Goal: Complete application form: Complete application form

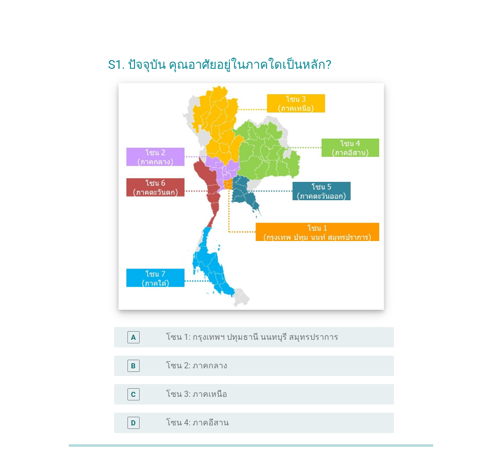
scroll to position [136, 0]
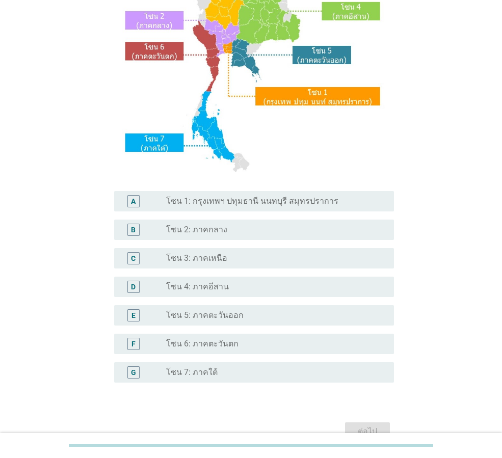
click at [244, 278] on div "D radio_button_unchecked โซน 4: ภาคอีสาน" at bounding box center [254, 287] width 280 height 20
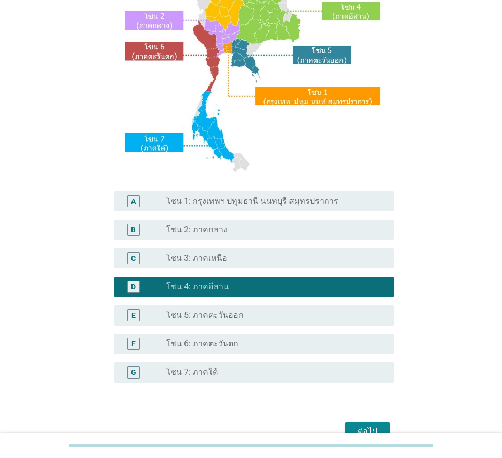
click at [363, 430] on div "ต่อไป" at bounding box center [367, 431] width 29 height 12
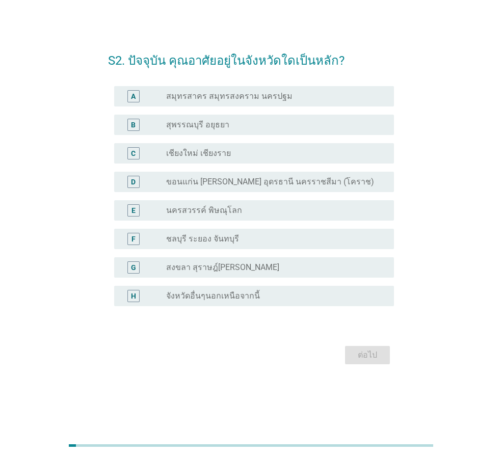
scroll to position [0, 0]
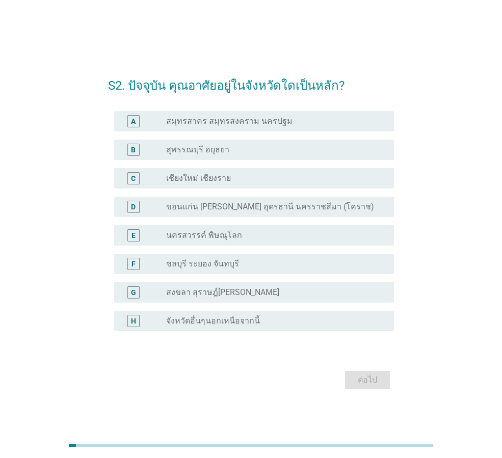
click at [354, 214] on div "D radio_button_unchecked ขอนแก่น [PERSON_NAME] อุดรธานี นครราชสีมา (โคราช)" at bounding box center [254, 207] width 280 height 20
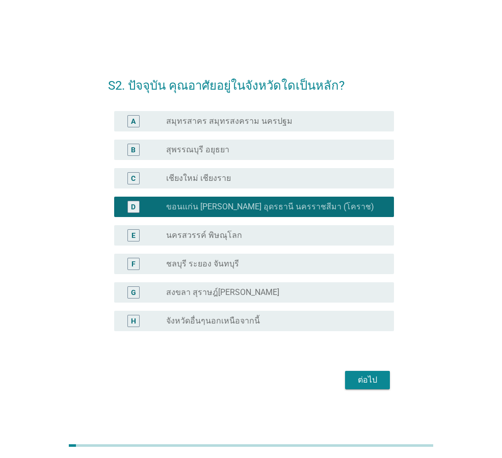
click at [363, 374] on div "ต่อไป" at bounding box center [367, 380] width 29 height 12
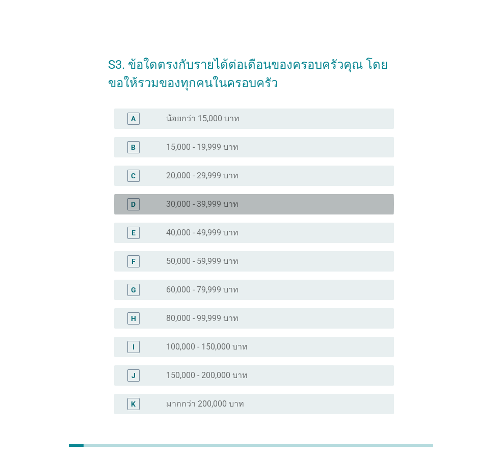
click at [290, 198] on div "radio_button_unchecked 30,000 - 39,999 บาท" at bounding box center [276, 204] width 220 height 12
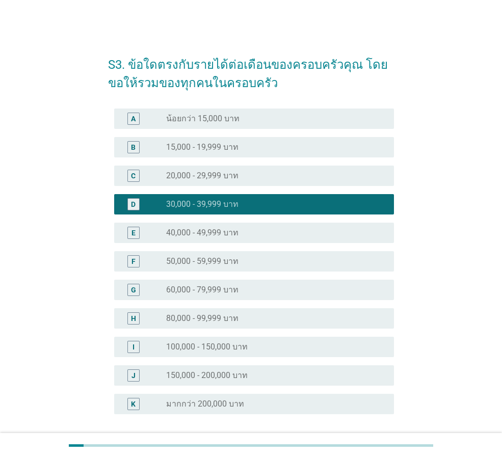
scroll to position [68, 0]
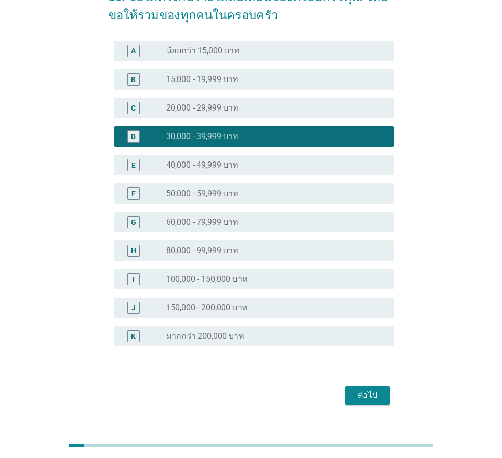
click at [362, 394] on div "ต่อไป" at bounding box center [367, 395] width 29 height 12
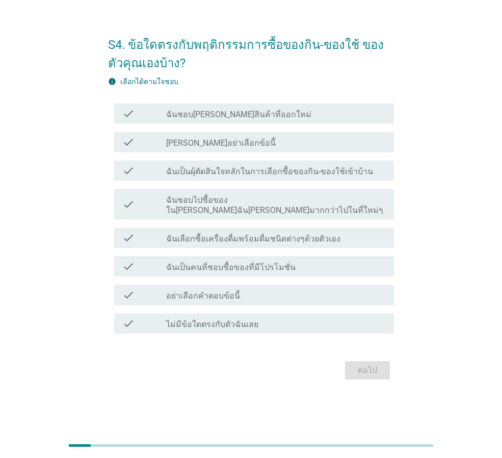
scroll to position [0, 0]
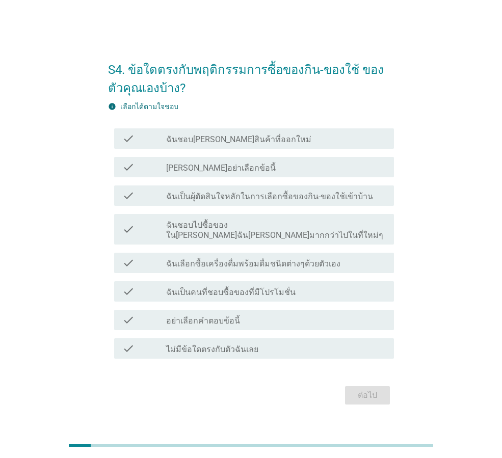
click at [354, 202] on label "ฉันเป็นผุ้ตัดสินใจหลักในการเลือกซื้อของกิน-ของใช้เข้าบ้าน" at bounding box center [269, 197] width 207 height 10
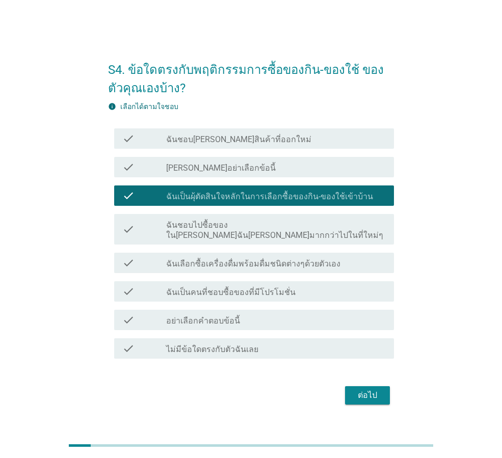
click at [331, 145] on div "check_box_outline_blank ฉันชอบ[PERSON_NAME]สินค้าที่ออกใหม่" at bounding box center [276, 138] width 220 height 12
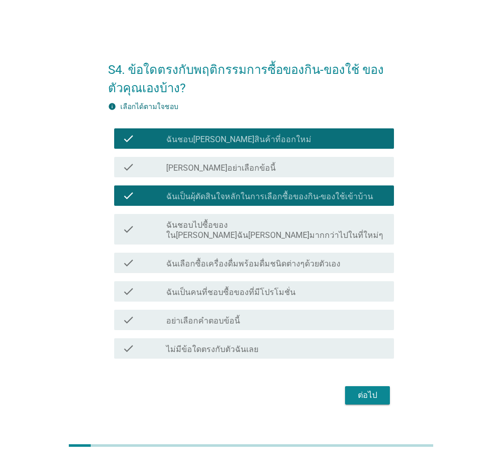
click at [371, 259] on div "check_box_outline_blank ฉันเลือกซื้อเครื่องดื่มพร้อมดื่มชนิดต่างๆด้วยตัวเอง" at bounding box center [276, 263] width 220 height 12
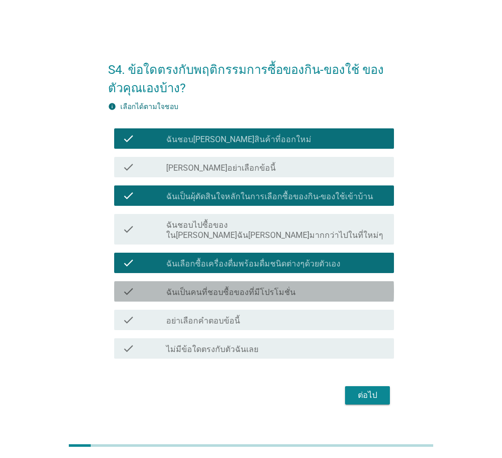
click at [374, 287] on div "check_box_outline_blank ฉันเป็นคนที่ชอบซื้อของที่มีโปรโมชั่น" at bounding box center [276, 291] width 220 height 12
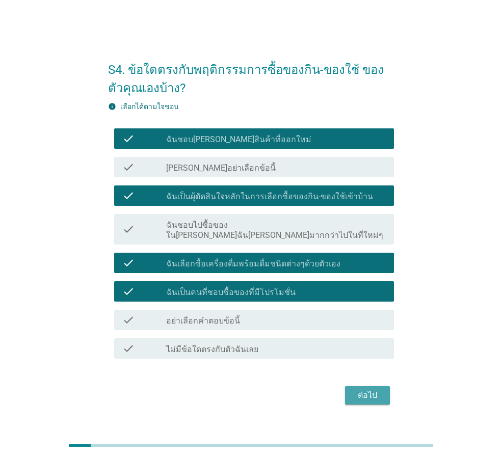
click at [374, 395] on div "ต่อไป" at bounding box center [367, 395] width 29 height 12
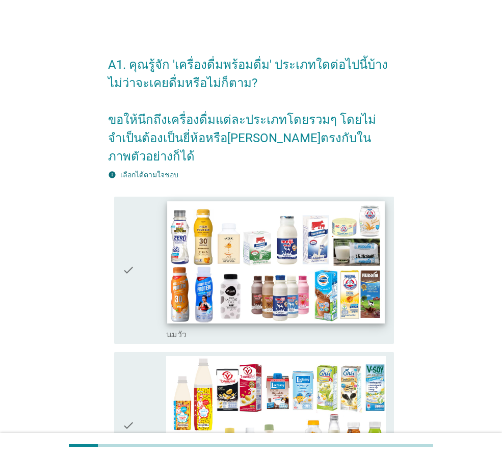
click at [338, 228] on img at bounding box center [275, 262] width 217 height 122
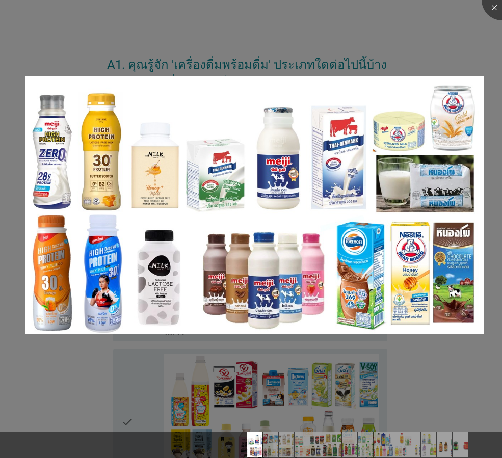
click at [473, 56] on div at bounding box center [251, 229] width 502 height 458
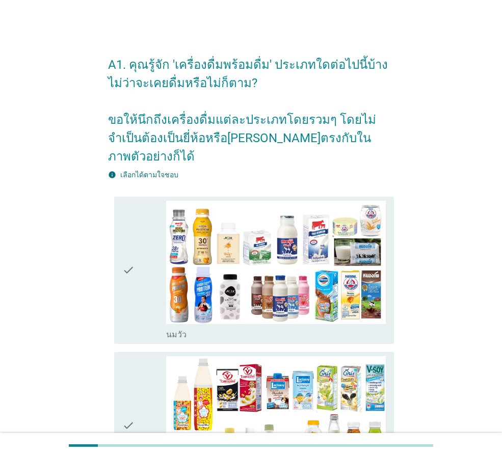
scroll to position [68, 0]
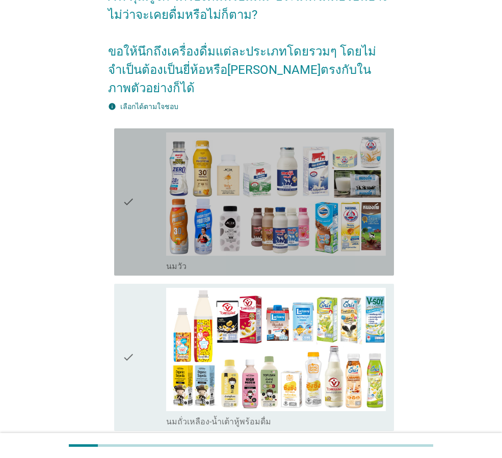
click at [173, 261] on label "นมวัว" at bounding box center [176, 266] width 20 height 10
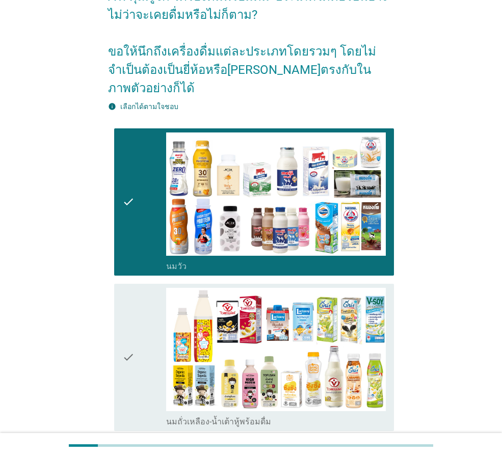
click at [200, 417] on label "นมถั่วเหลือง-น้ำเต้าหู้พร้อมดื่ม" at bounding box center [218, 422] width 105 height 10
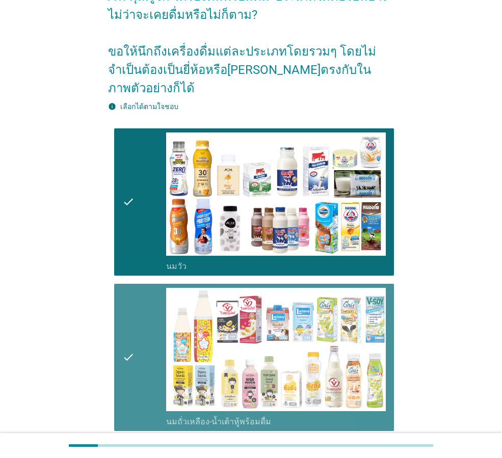
scroll to position [204, 0]
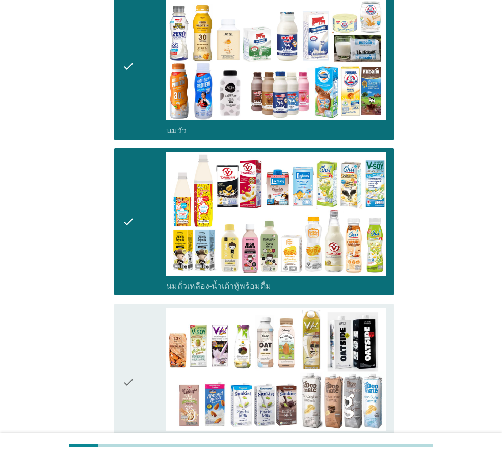
click at [200, 436] on label "นมถั่วชนิดอื่นๆหรือนมธัญพืช [PERSON_NAME] นมโอ๊ต อัลมอนด์ มัลติเกรน" at bounding box center [276, 446] width 220 height 20
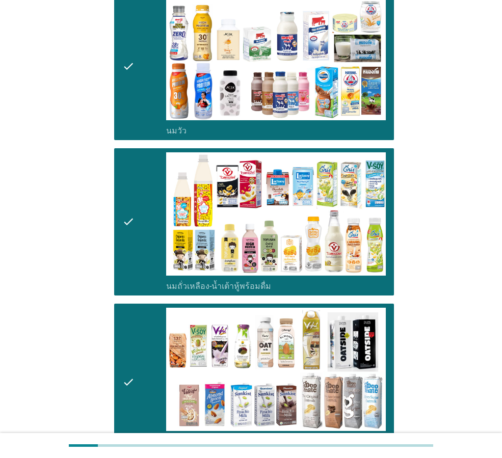
scroll to position [407, 0]
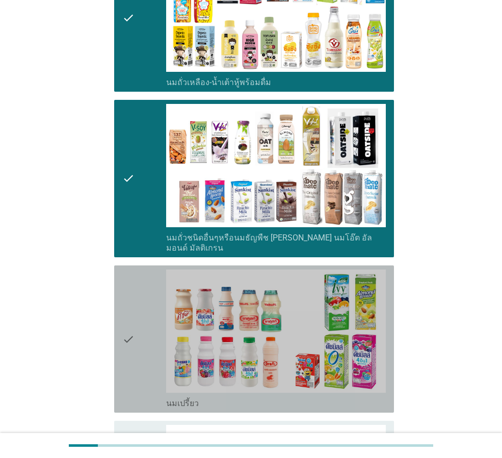
click at [242, 396] on div "check_box_outline_blank นมเปรี้ยว" at bounding box center [276, 402] width 220 height 12
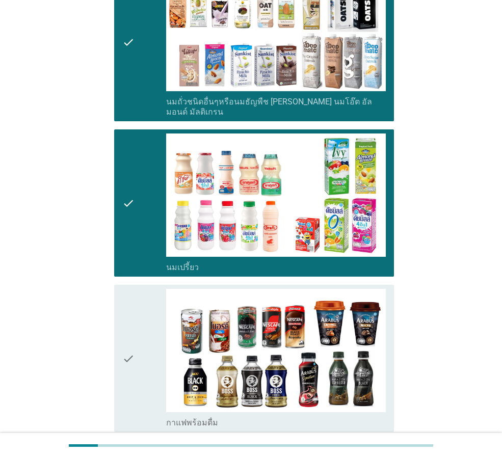
click at [220, 416] on div "check_box_outline_blank กาแฟพร้อมดื่ม" at bounding box center [276, 422] width 220 height 12
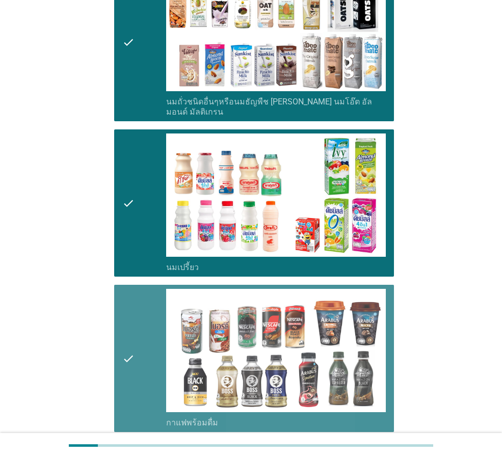
scroll to position [747, 0]
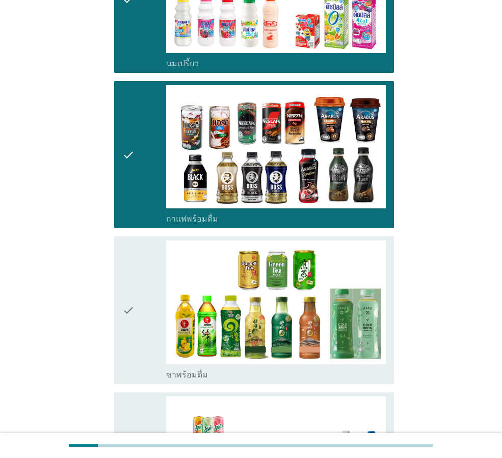
click at [275, 368] on div "check_box_outline_blank ชาพร้อมดื่ม" at bounding box center [276, 374] width 220 height 12
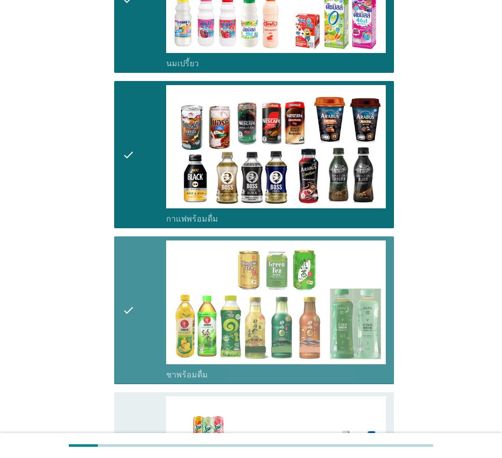
scroll to position [951, 0]
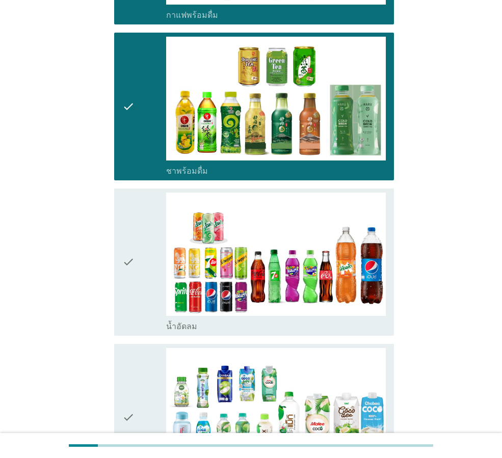
click at [318, 319] on div "check_box_outline_blank น้ำอัดลม" at bounding box center [276, 325] width 220 height 12
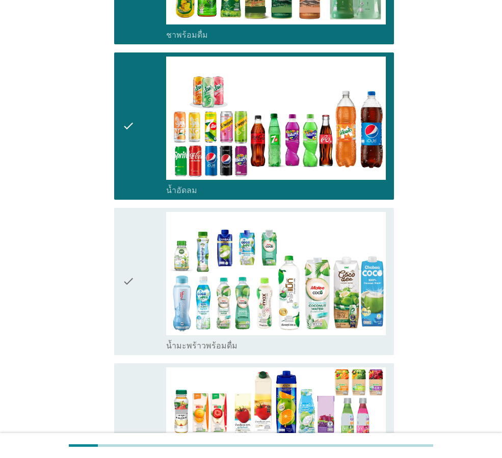
click at [268, 339] on div "check_box_outline_blank น้ำมะพร้าวพร้อมดื่ม" at bounding box center [276, 345] width 220 height 12
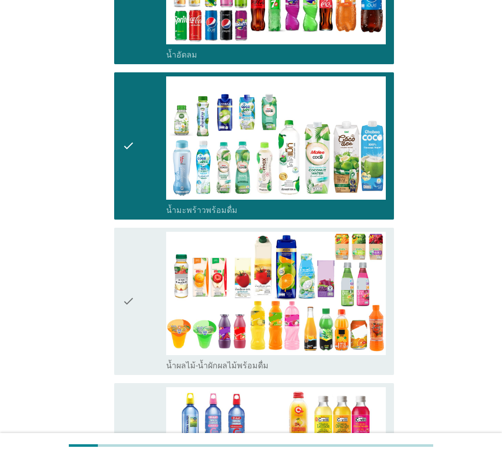
click at [268, 359] on div "check_box_outline_blank น้ำผลไม้-น้ำผักผลไม้พร้อมดื่ม" at bounding box center [276, 365] width 220 height 12
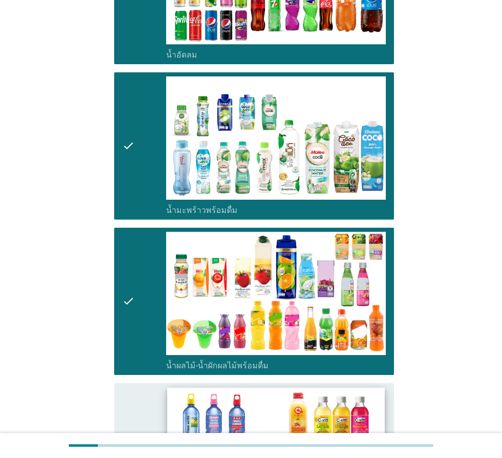
scroll to position [1358, 0]
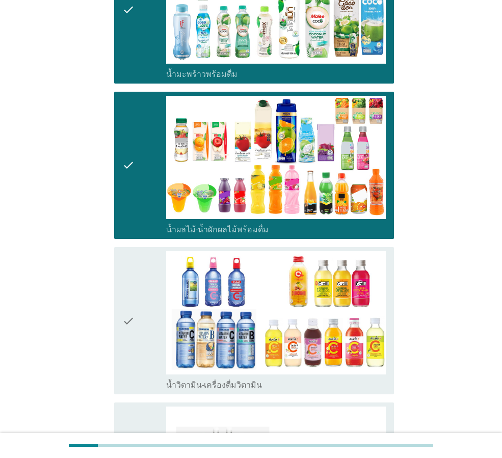
click at [299, 378] on div "check_box_outline_blank น้ำวิตามิน-เครื่องดื่มวิตามิน" at bounding box center [276, 384] width 220 height 12
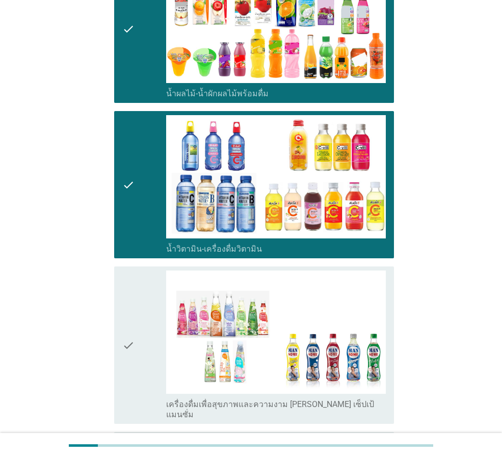
click at [259, 399] on label "เครื่องดื่มเพื่อสุขภาพและความงาม [PERSON_NAME] เซ็ปเป้ แมนซั่ม" at bounding box center [276, 409] width 220 height 20
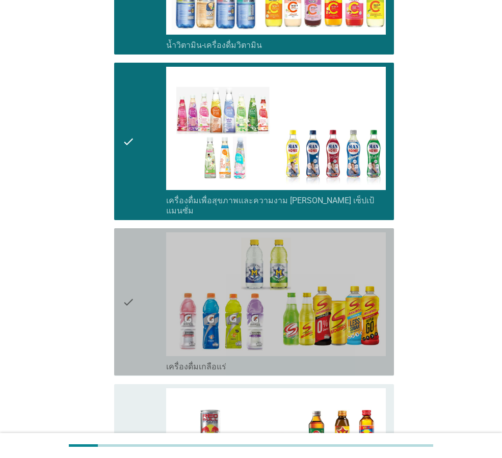
drag, startPoint x: 314, startPoint y: 323, endPoint x: 272, endPoint y: 347, distance: 48.8
click at [315, 360] on div "check_box_outline_blank เครื่องดื่มเกลือแร่" at bounding box center [276, 366] width 220 height 12
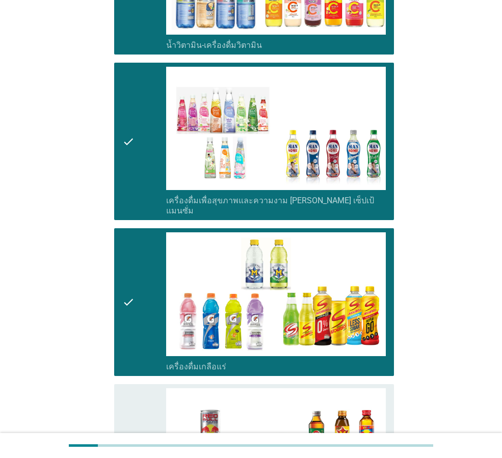
scroll to position [1902, 0]
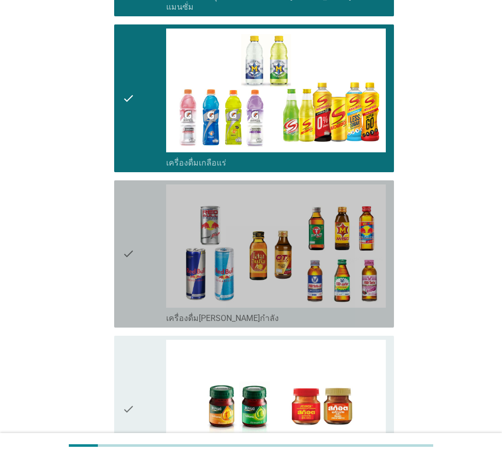
click at [309, 311] on div "check_box_outline_blank เครื่องดื่ม[PERSON_NAME]กำลัง" at bounding box center [276, 317] width 220 height 12
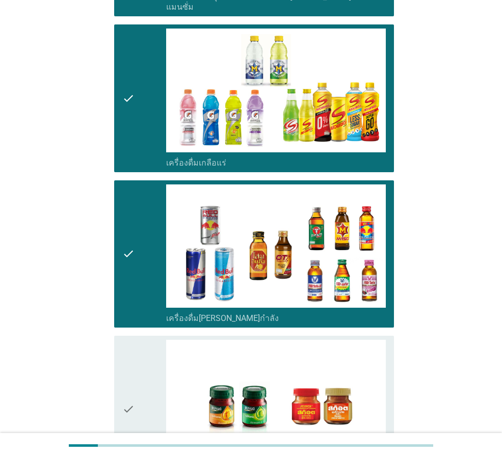
scroll to position [2035, 0]
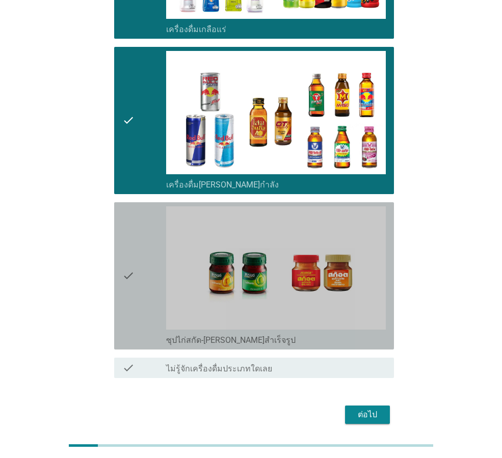
click at [283, 333] on div "check_box_outline_blank ซุปไก่สกัด-[PERSON_NAME]สำเร็จรูป" at bounding box center [276, 339] width 220 height 12
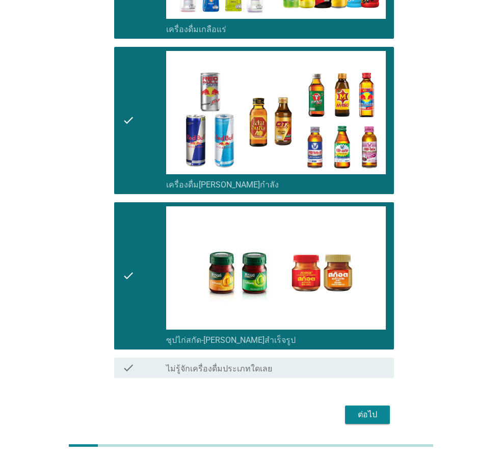
click at [368, 408] on div "ต่อไป" at bounding box center [367, 414] width 29 height 12
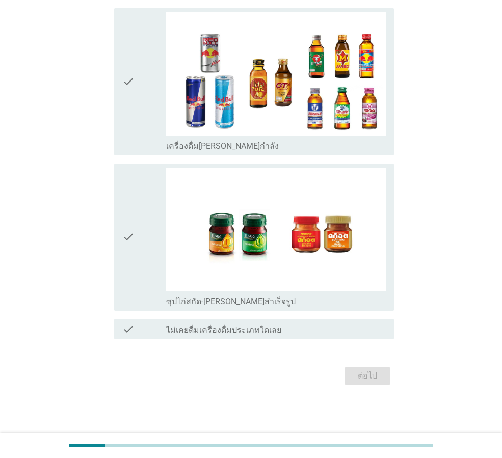
scroll to position [0, 0]
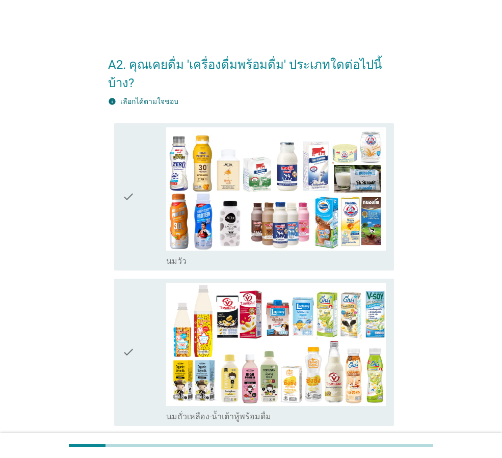
click at [265, 250] on div "check check_box_outline_blank [PERSON_NAME]" at bounding box center [254, 196] width 280 height 147
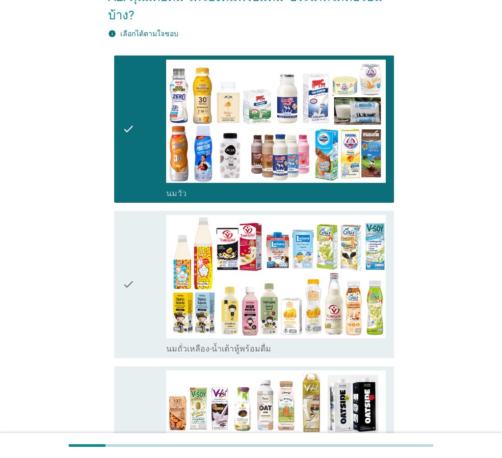
click at [271, 342] on div "check_box_outline_blank นมถั่วเหลือง-น้ำเต้าหู้พร้อมดื่ม" at bounding box center [276, 348] width 220 height 12
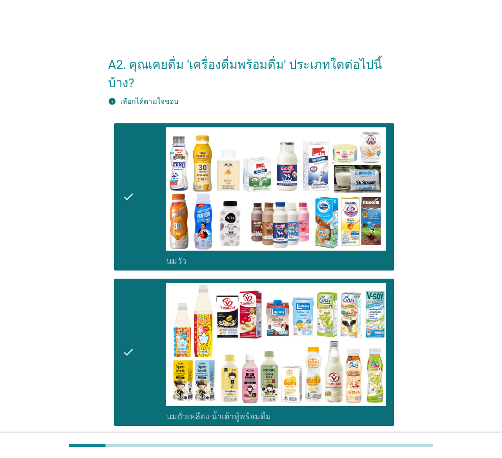
scroll to position [204, 0]
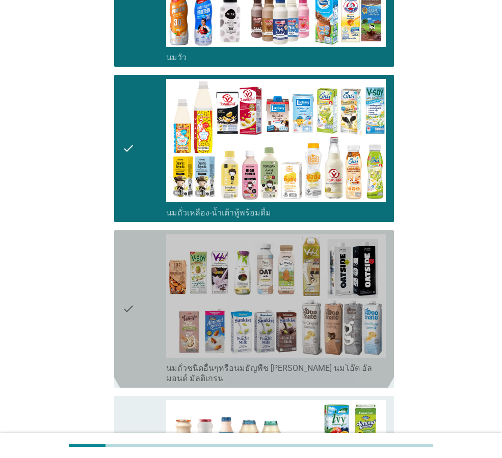
click at [286, 363] on label "นมถั่วชนิดอื่นๆหรือนมธัญพืช [PERSON_NAME] นมโอ๊ต อัลมอนด์ มัลติเกรน" at bounding box center [276, 373] width 220 height 20
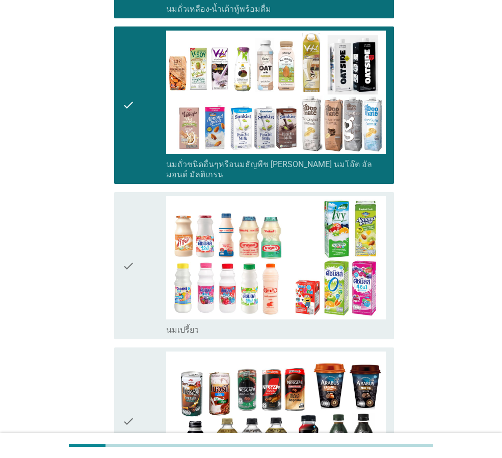
click at [301, 323] on div "check_box_outline_blank นมเปรี้ยว" at bounding box center [276, 329] width 220 height 12
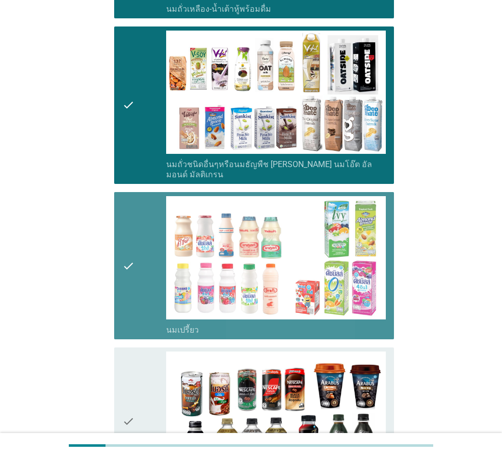
scroll to position [611, 0]
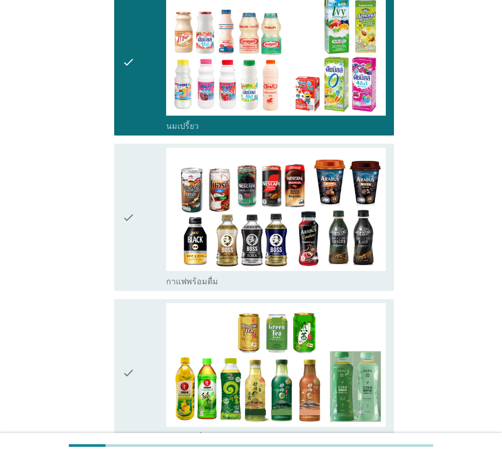
click at [344, 275] on div "check_box_outline_blank กาแฟพร้อมดื่ม" at bounding box center [276, 281] width 220 height 12
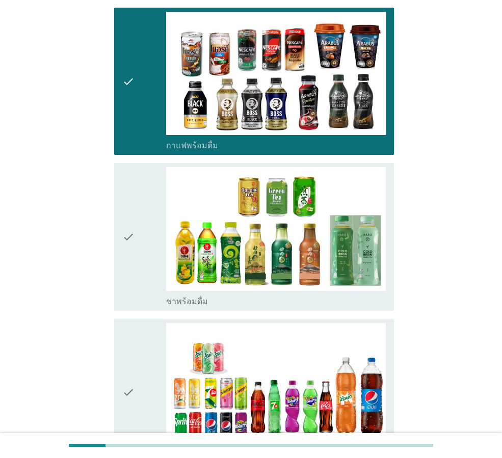
click at [302, 294] on div "check_box_outline_blank ชาพร้อมดื่ม" at bounding box center [276, 300] width 220 height 12
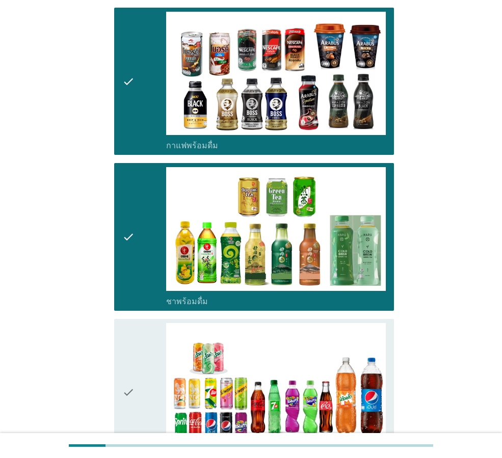
scroll to position [951, 0]
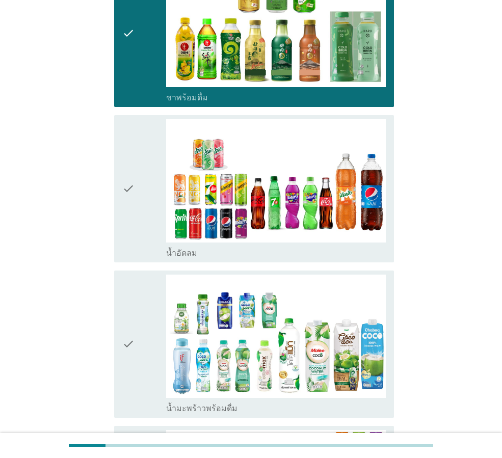
click at [354, 246] on div "check_box_outline_blank น้ำอัดลม" at bounding box center [276, 252] width 220 height 12
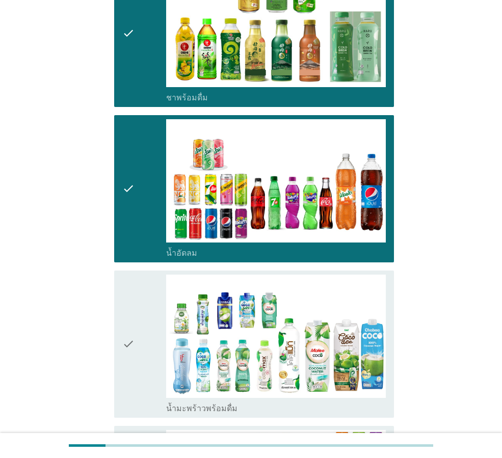
click at [319, 401] on div "check_box_outline_blank น้ำมะพร้าวพร้อมดื่ม" at bounding box center [276, 407] width 220 height 12
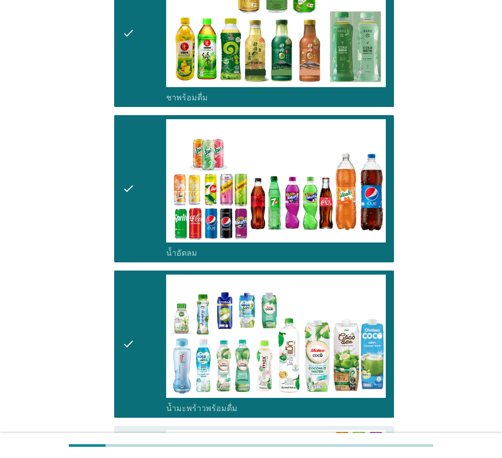
scroll to position [1222, 0]
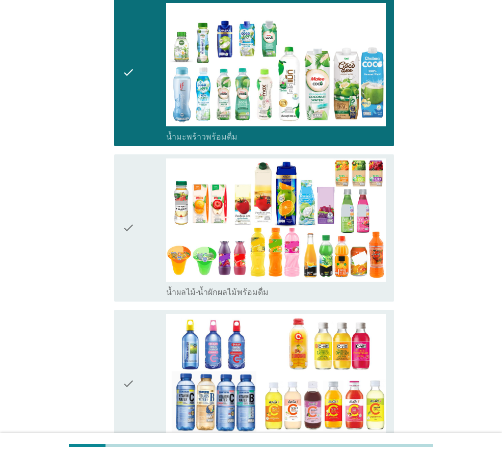
click at [244, 287] on label "น้ำผลไม้-น้ำผักผลไม้พร้อมดื่ม" at bounding box center [217, 292] width 102 height 10
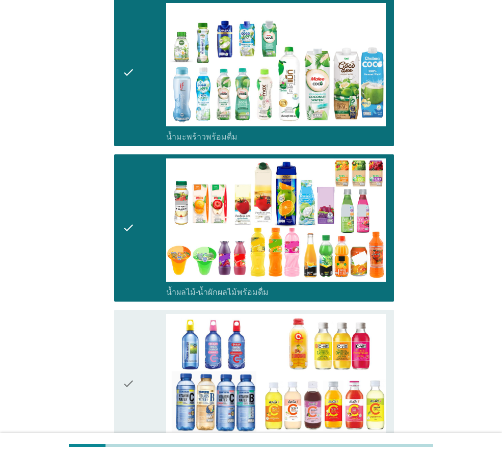
click at [289, 441] on div "check_box_outline_blank น้ำวิตามิน-เครื่องดื่มวิตามิน" at bounding box center [276, 447] width 220 height 12
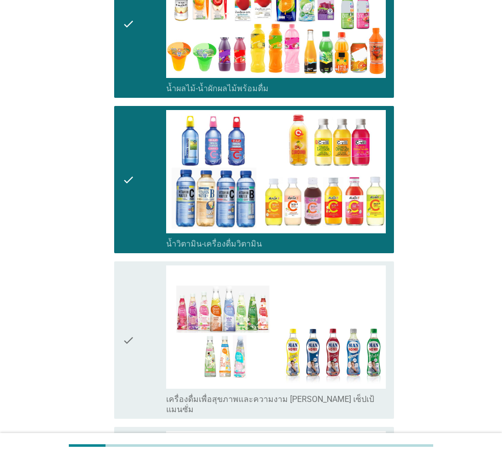
click at [260, 394] on label "เครื่องดื่มเพื่อสุขภาพและความงาม [PERSON_NAME] เซ็ปเป้ แมนซั่ม" at bounding box center [276, 404] width 220 height 20
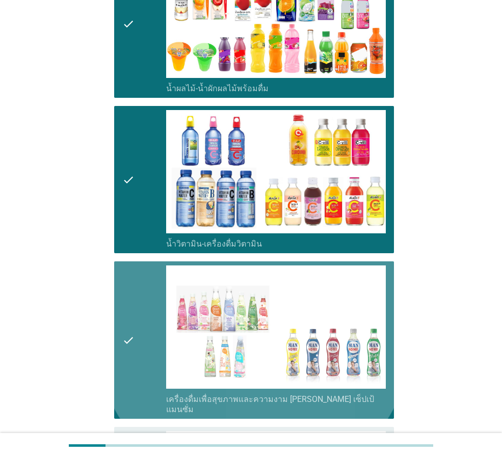
scroll to position [1562, 0]
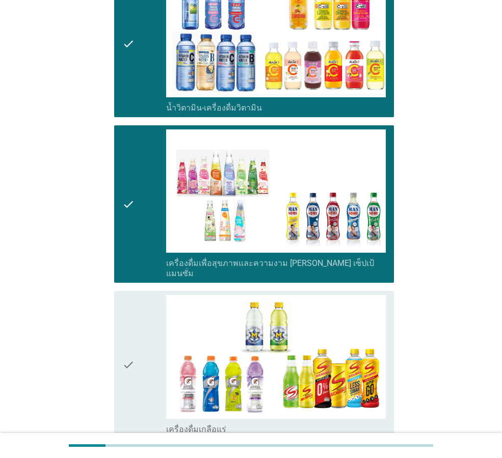
click at [270, 422] on div "check_box_outline_blank เครื่องดื่มเกลือแร่" at bounding box center [276, 428] width 220 height 12
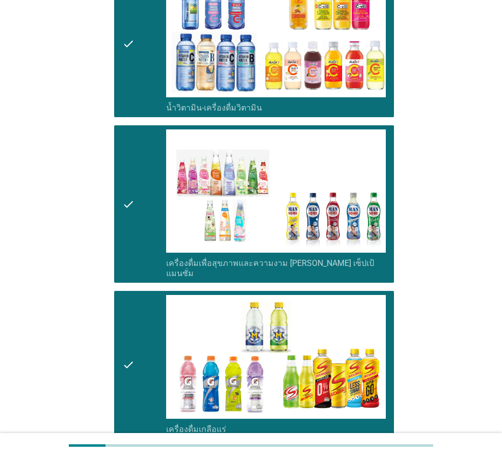
scroll to position [1766, 0]
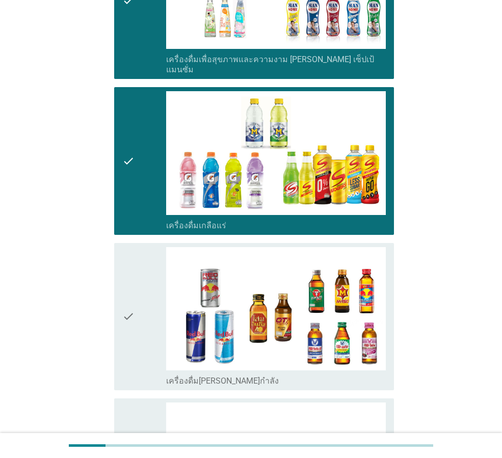
click at [273, 374] on div "check_box_outline_blank เครื่องดื่ม[PERSON_NAME]กำลัง" at bounding box center [276, 380] width 220 height 12
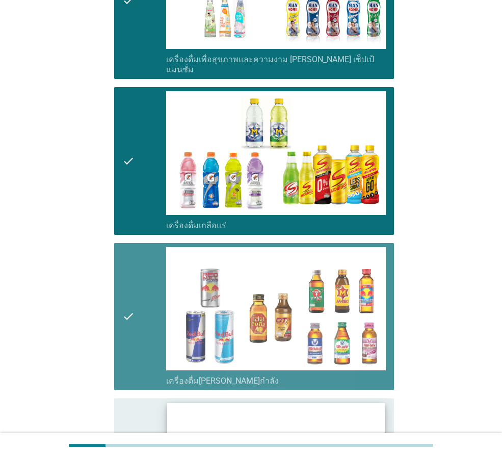
scroll to position [1901, 0]
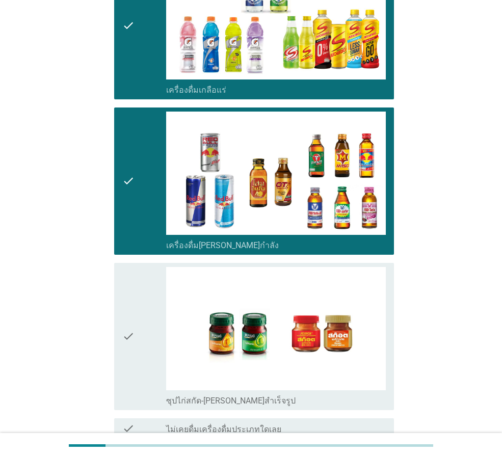
click at [260, 414] on div "check check_box_outline_blank ไม่เคยดื่มเครื่องดื่มประเภทใดเลย" at bounding box center [251, 428] width 286 height 29
click at [266, 394] on div "check_box_outline_blank ซุปไก่สกัด-[PERSON_NAME]สำเร็จรูป" at bounding box center [276, 400] width 220 height 12
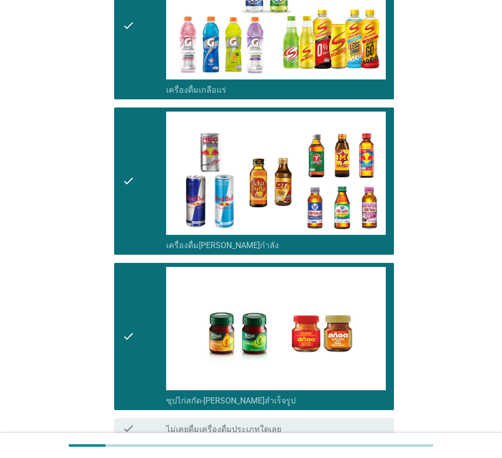
scroll to position [1962, 0]
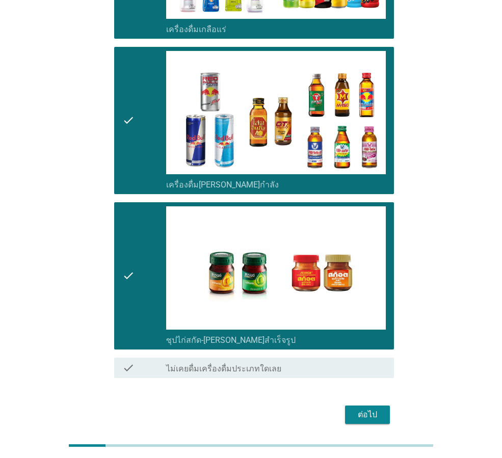
click at [369, 408] on div "ต่อไป" at bounding box center [367, 414] width 29 height 12
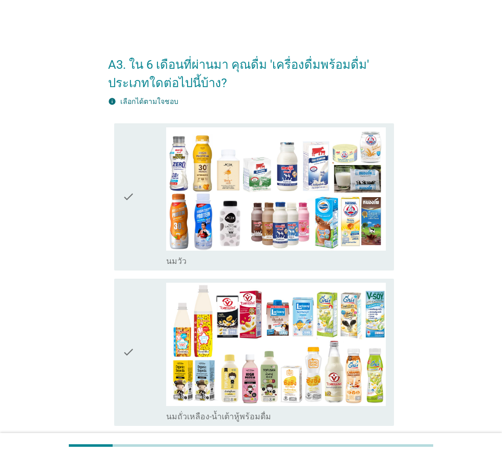
scroll to position [68, 0]
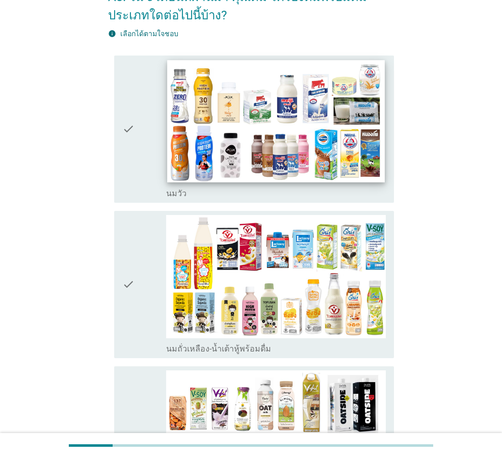
click at [286, 181] on img at bounding box center [275, 121] width 217 height 122
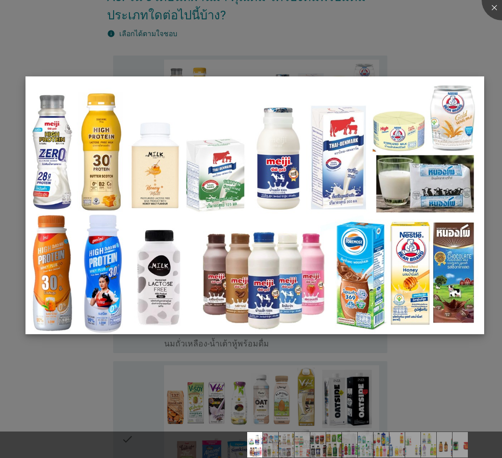
click at [249, 334] on img at bounding box center [254, 205] width 458 height 258
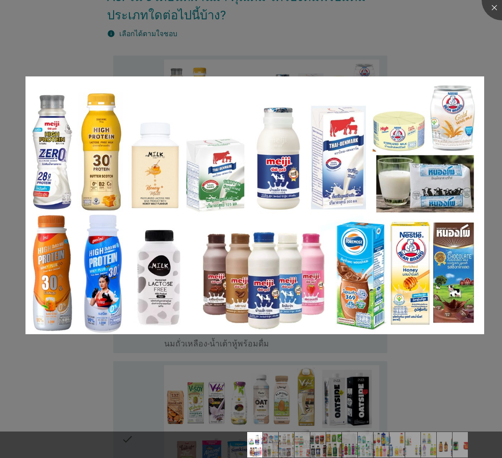
click at [207, 353] on div at bounding box center [251, 229] width 502 height 458
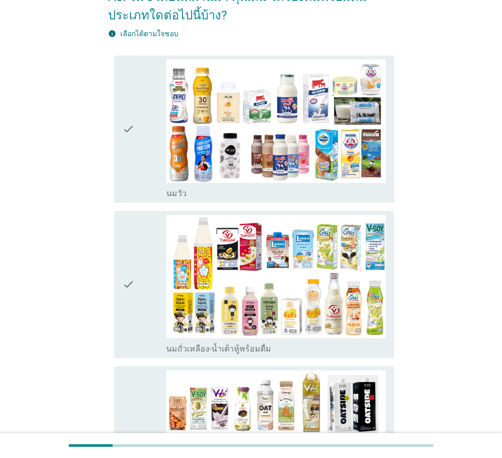
click at [138, 197] on div "check" at bounding box center [144, 129] width 44 height 139
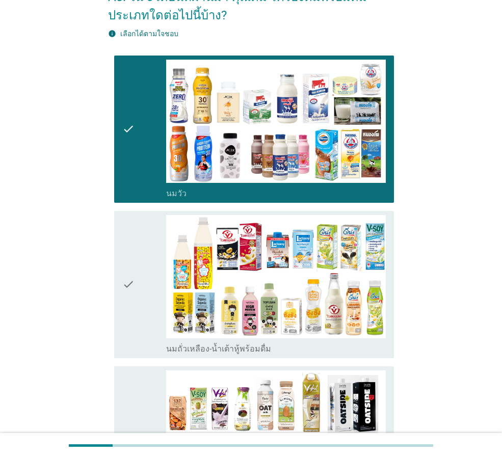
click at [134, 322] on icon "check" at bounding box center [128, 284] width 12 height 139
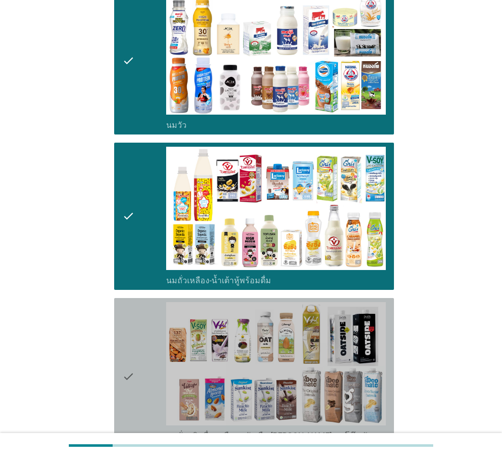
click at [122, 331] on div "check check_box นมถั่วชนิดอื่นๆหรือนมธัญพืช [PERSON_NAME] นมโอ๊ต อัลมอนด์ มัลติ…" at bounding box center [254, 376] width 280 height 157
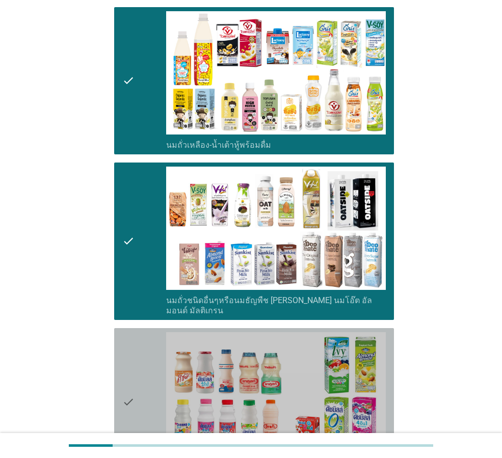
click at [144, 369] on div "check" at bounding box center [144, 401] width 44 height 139
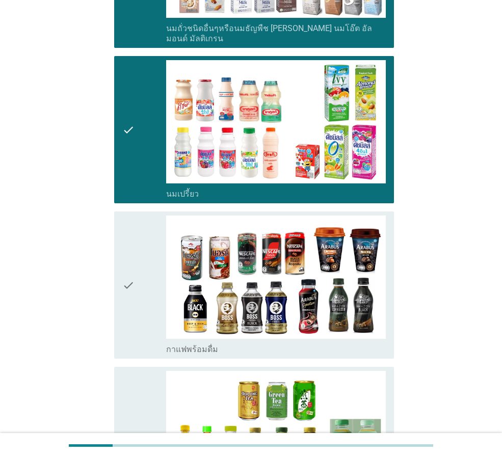
click at [145, 371] on div "check" at bounding box center [144, 440] width 44 height 139
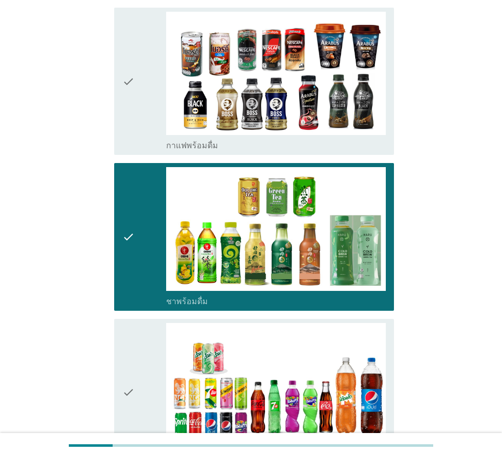
click at [145, 370] on div "check" at bounding box center [144, 392] width 44 height 139
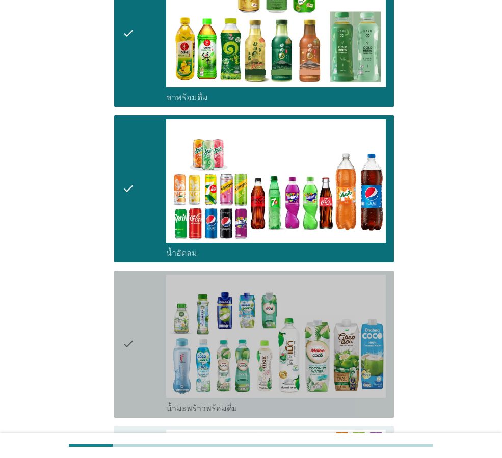
click at [145, 370] on div "check" at bounding box center [144, 344] width 44 height 139
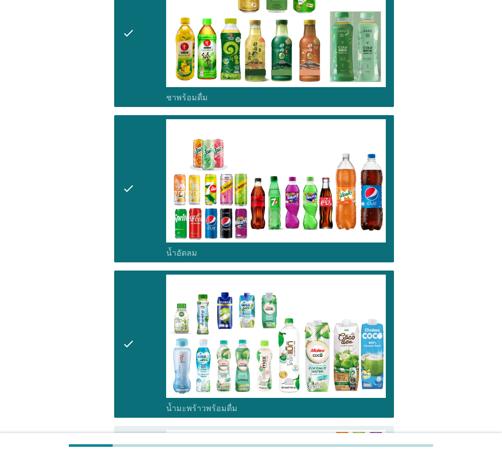
scroll to position [1155, 0]
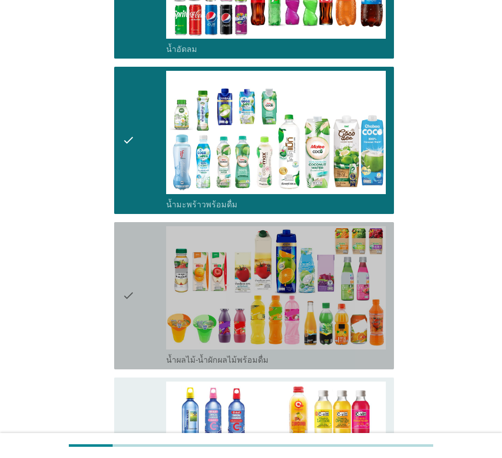
click at [154, 330] on div "check" at bounding box center [144, 295] width 44 height 139
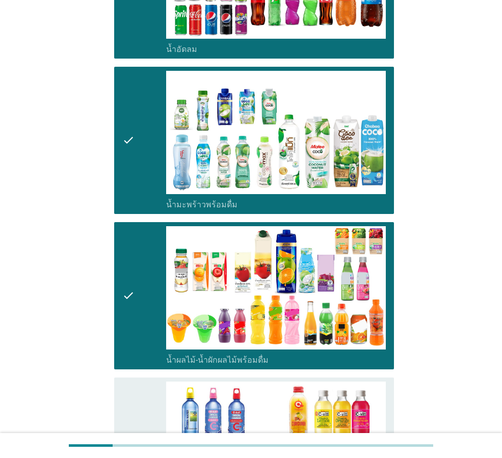
click at [153, 407] on div "check" at bounding box center [144, 450] width 44 height 139
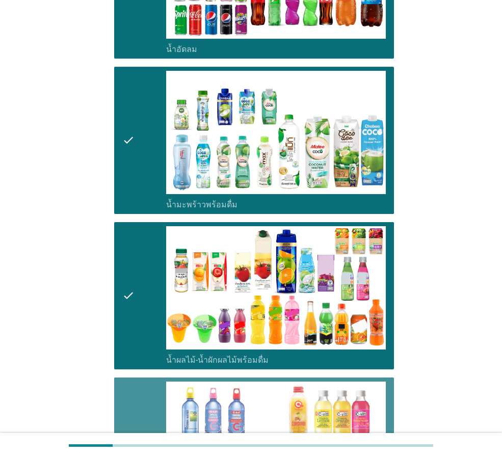
scroll to position [1358, 0]
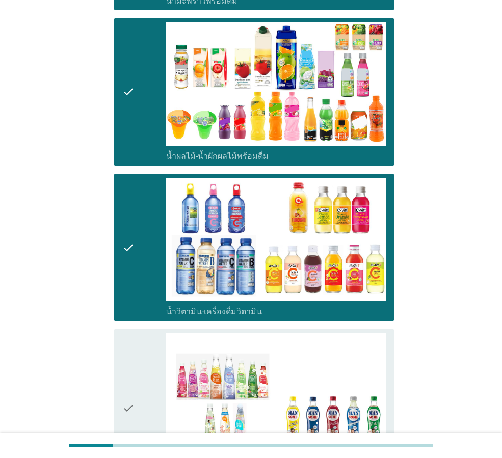
click at [123, 381] on icon "check" at bounding box center [128, 407] width 12 height 149
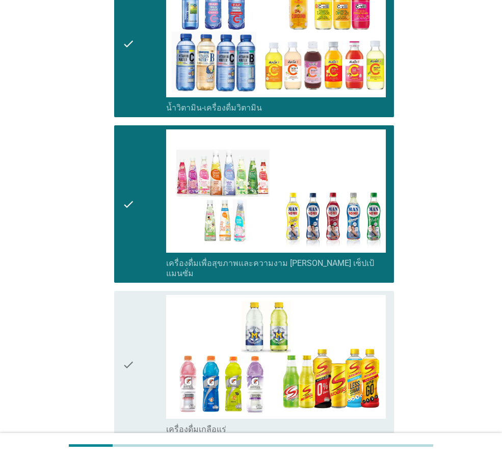
click at [127, 365] on icon "check" at bounding box center [128, 364] width 12 height 139
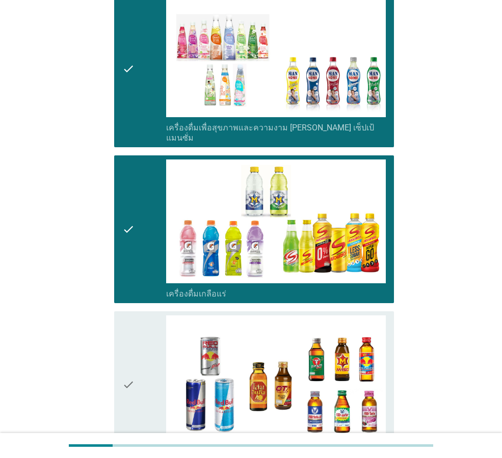
click at [148, 372] on div "check" at bounding box center [144, 384] width 44 height 139
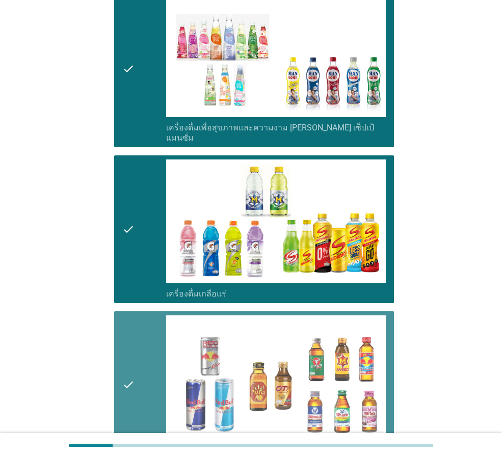
scroll to position [1901, 0]
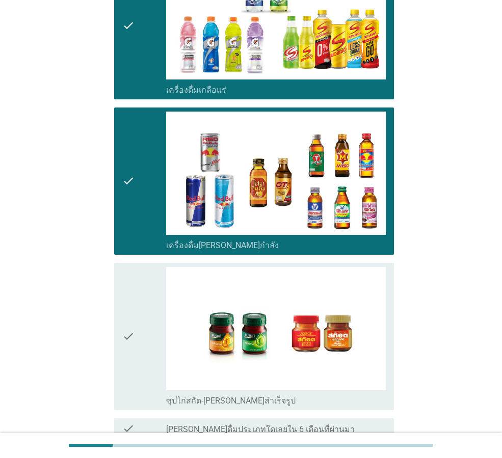
click at [142, 358] on div "check" at bounding box center [144, 336] width 44 height 139
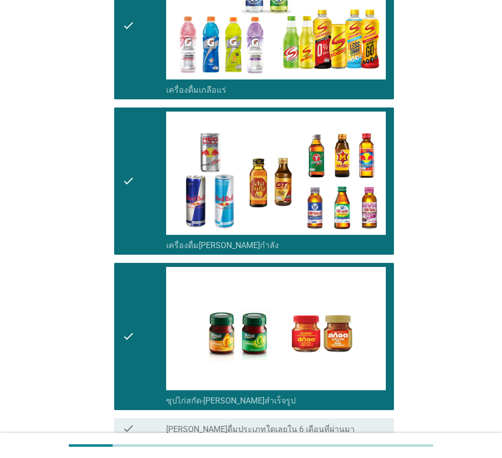
scroll to position [1980, 0]
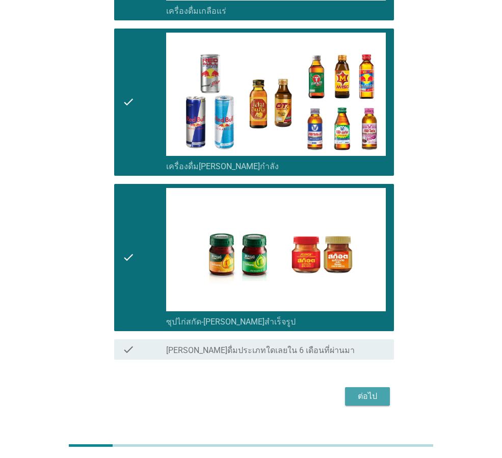
click at [360, 390] on div "ต่อไป" at bounding box center [367, 396] width 29 height 12
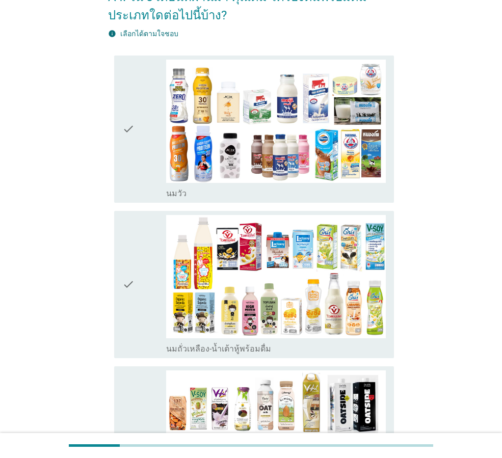
scroll to position [136, 0]
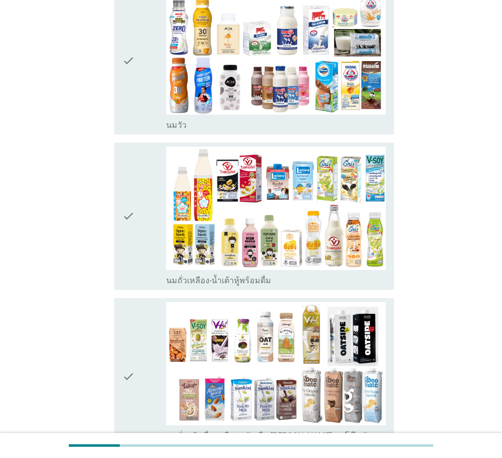
click at [296, 130] on div "check_box_outline_blank [PERSON_NAME]" at bounding box center [276, 124] width 220 height 12
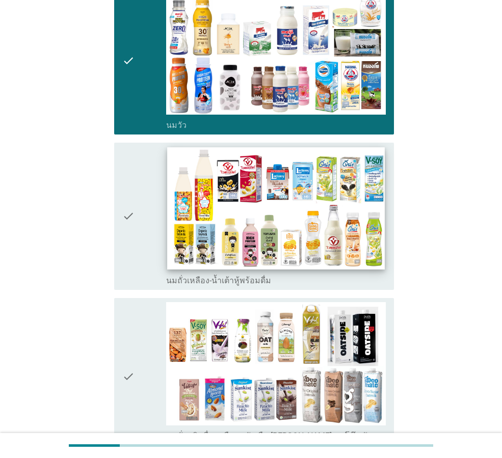
scroll to position [340, 0]
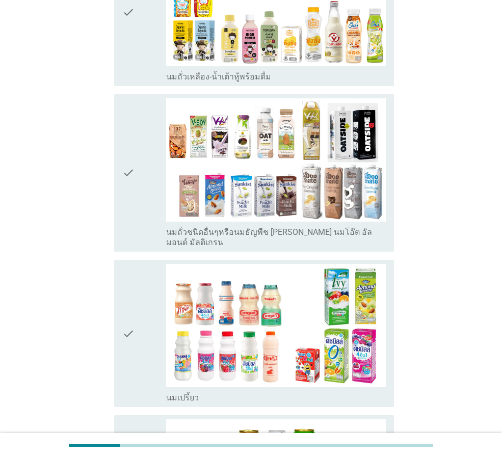
click at [285, 227] on div "check_box นมถั่วชนิดอื่นๆหรือนมธัญพืช [PERSON_NAME] นมโอ๊ต อัลมอนด์ มัลติเกรน" at bounding box center [276, 236] width 220 height 22
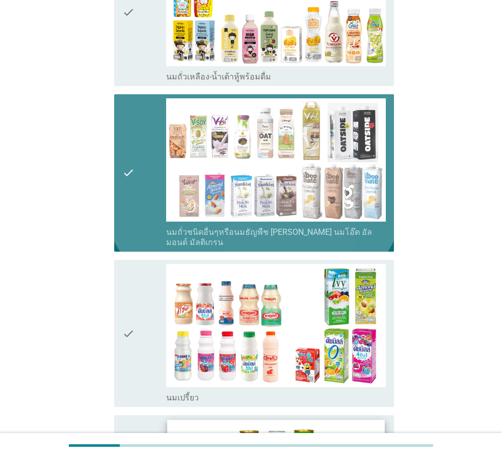
scroll to position [475, 0]
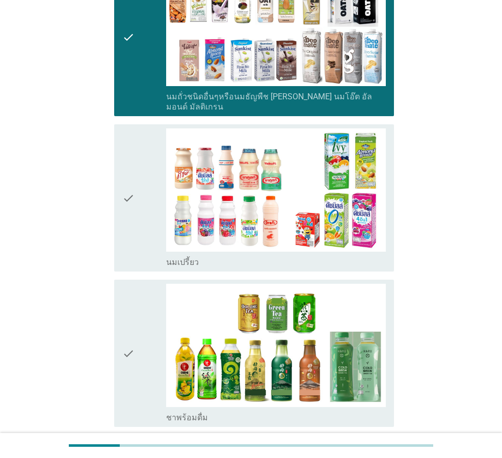
click at [317, 255] on div "check_box_outline_blank นมเปรี้ยว" at bounding box center [276, 261] width 220 height 12
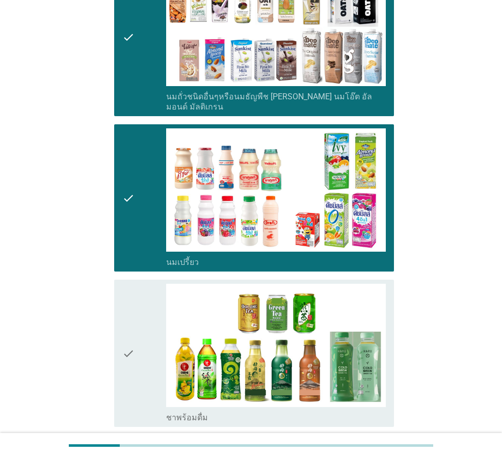
scroll to position [611, 0]
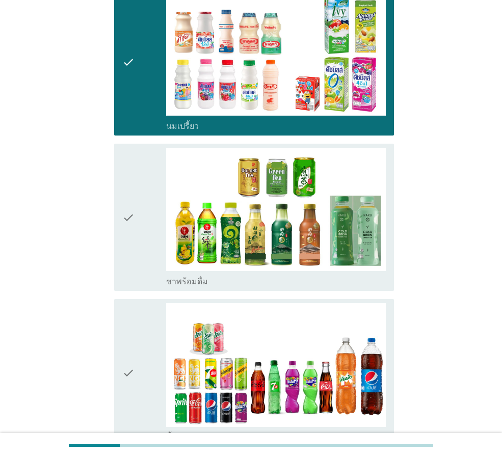
click at [321, 261] on div "check_box ชาพร้อมดื่ม" at bounding box center [276, 217] width 220 height 139
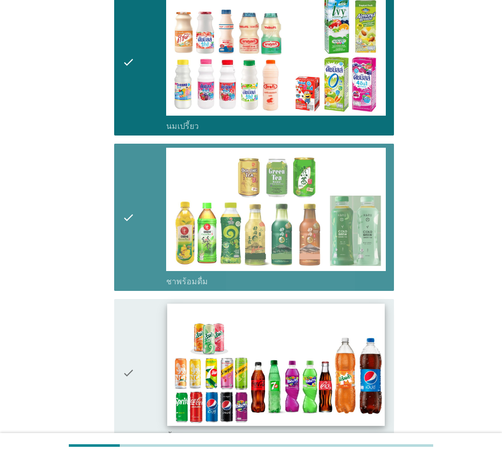
scroll to position [679, 0]
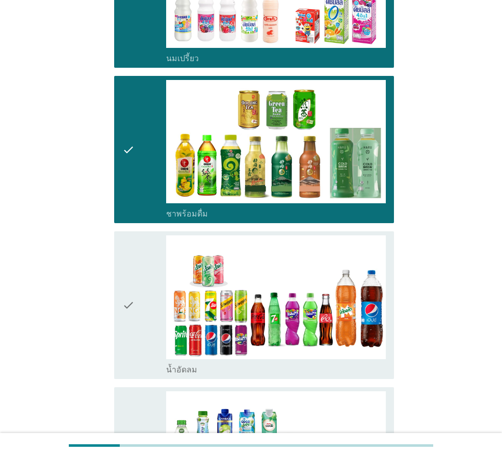
click at [326, 363] on div "check_box น้ำอัดลม" at bounding box center [276, 369] width 220 height 12
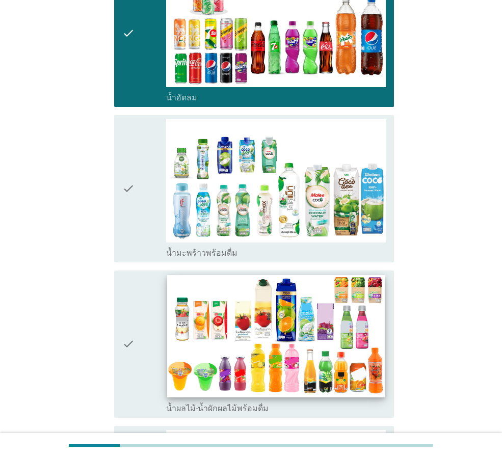
scroll to position [1086, 0]
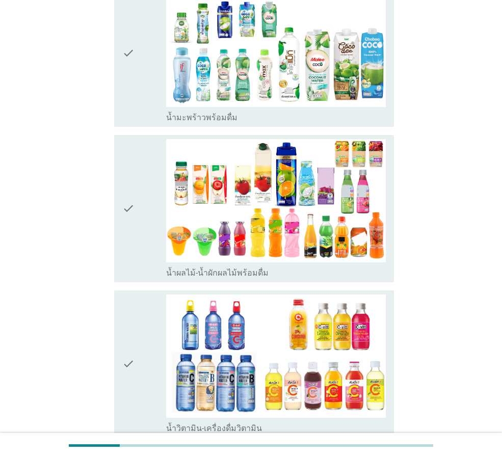
click at [320, 266] on div "check_box น้ำผลไม้-น้ำผักผลไม้พร้อมดื่ม" at bounding box center [276, 272] width 220 height 12
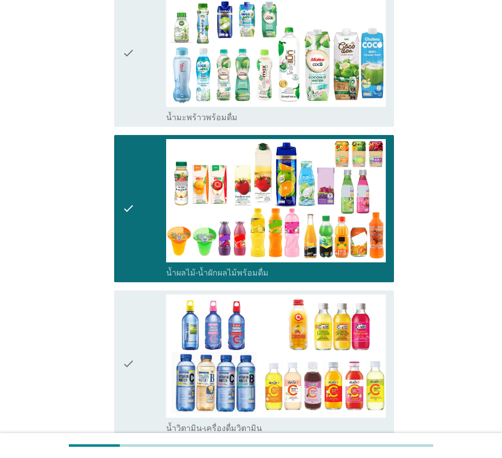
scroll to position [1155, 0]
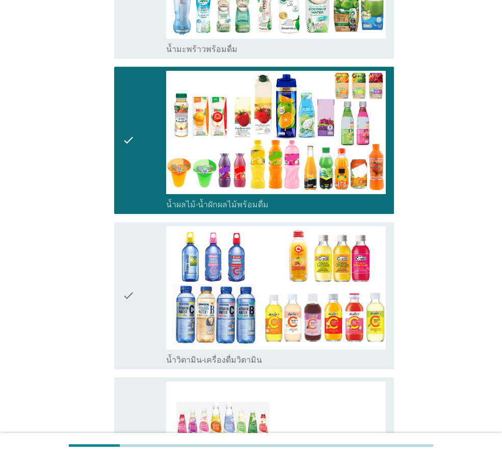
click at [293, 354] on div "check_box น้ำวิตามิน-เครื่องดื่มวิตามิน" at bounding box center [276, 359] width 220 height 12
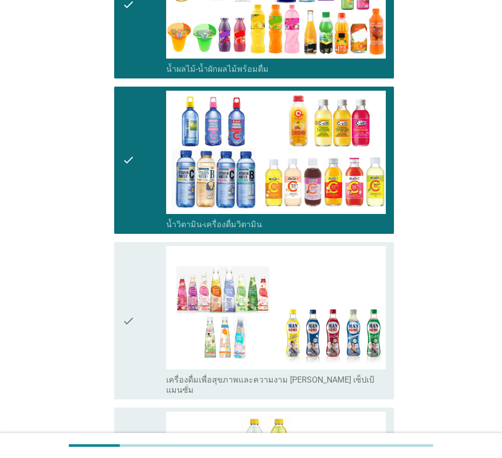
click at [261, 375] on label "เครื่องดื่มเพื่อสุขภาพและความงาม [PERSON_NAME] เซ็ปเป้ แมนซั่ม" at bounding box center [276, 385] width 220 height 20
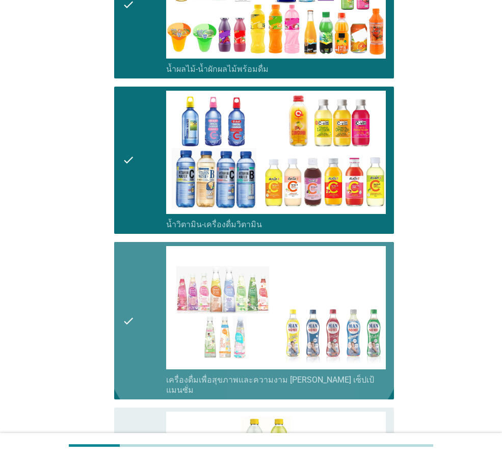
scroll to position [1494, 0]
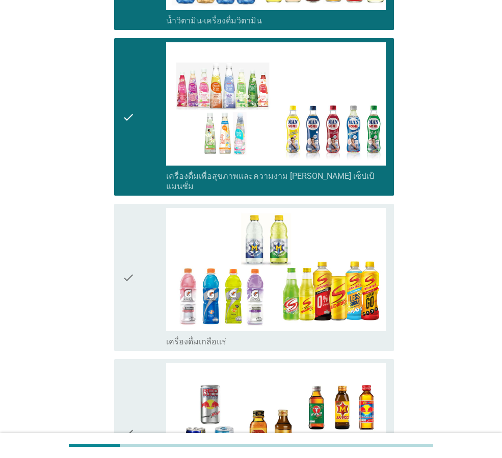
click at [273, 335] on div "check_box เครื่องดื่มเกลือแร่" at bounding box center [276, 341] width 220 height 12
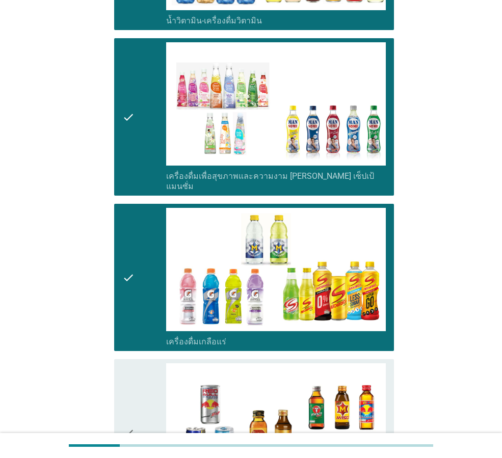
scroll to position [1630, 0]
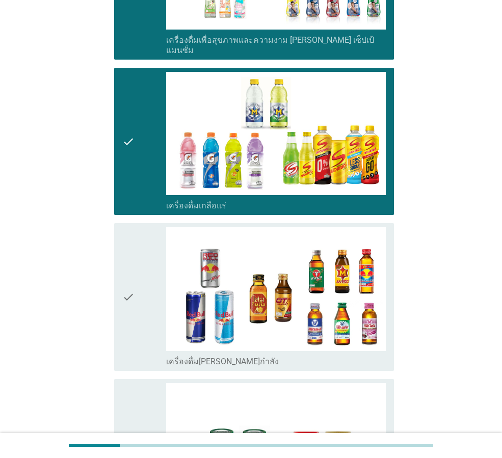
click at [323, 354] on div "check_box เครื่องดื่ม[PERSON_NAME]กำลัง" at bounding box center [276, 360] width 220 height 12
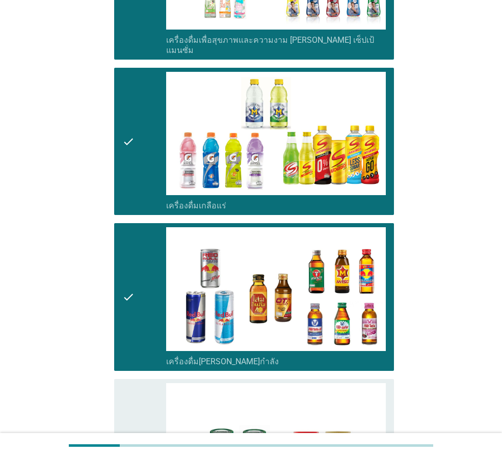
scroll to position [1766, 0]
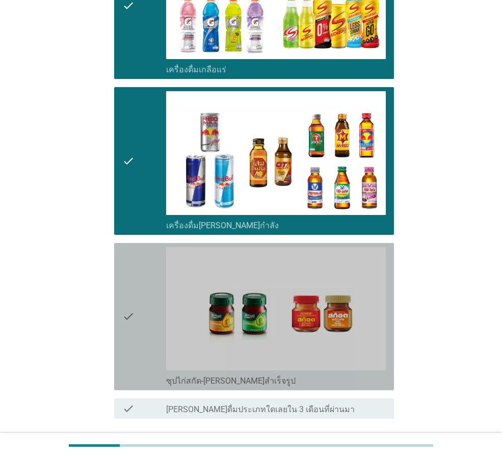
click at [306, 374] on div "check_box ซุปไก่สกัด-[PERSON_NAME]สำเร็จรูป" at bounding box center [276, 380] width 220 height 12
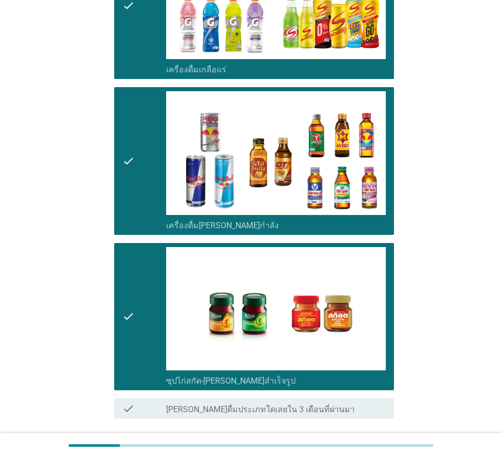
scroll to position [1825, 0]
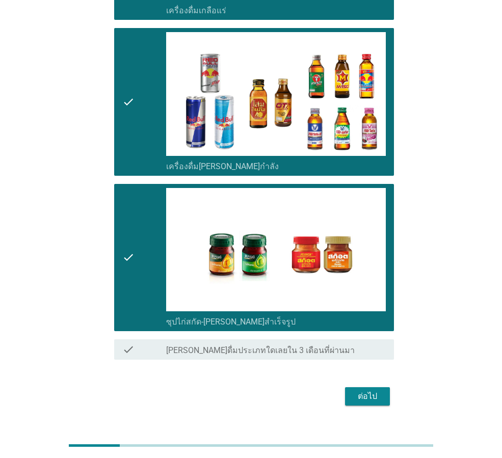
click at [350, 387] on button "ต่อไป" at bounding box center [367, 396] width 45 height 18
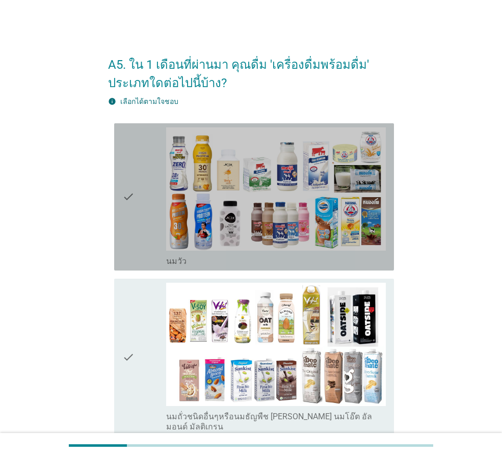
click at [302, 264] on div "check_box_outline_blank [PERSON_NAME]" at bounding box center [276, 260] width 220 height 12
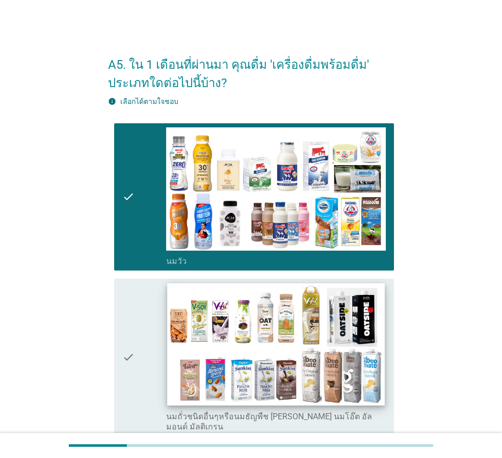
scroll to position [136, 0]
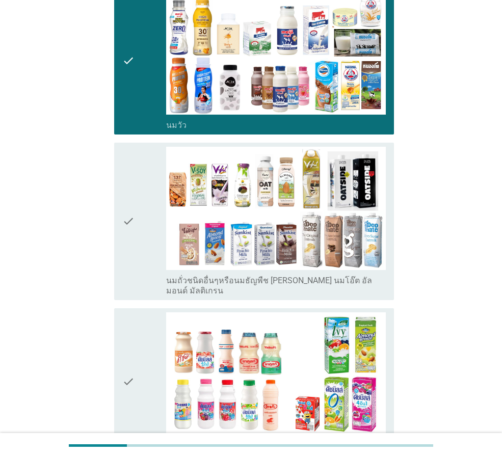
click at [292, 272] on div "check_box นมถั่วชนิดอื่นๆหรือนมธัญพืช [PERSON_NAME] นมโอ๊ต อัลมอนด์ มัลติเกรน" at bounding box center [276, 221] width 220 height 149
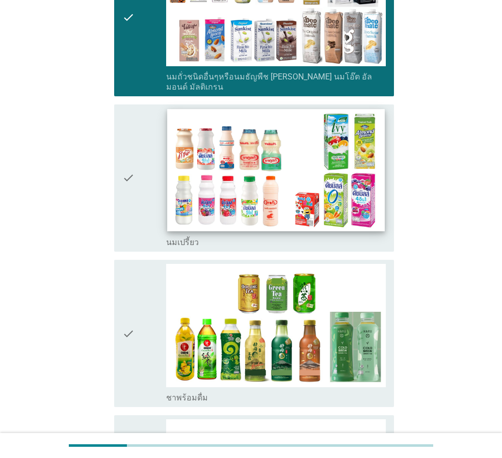
scroll to position [475, 0]
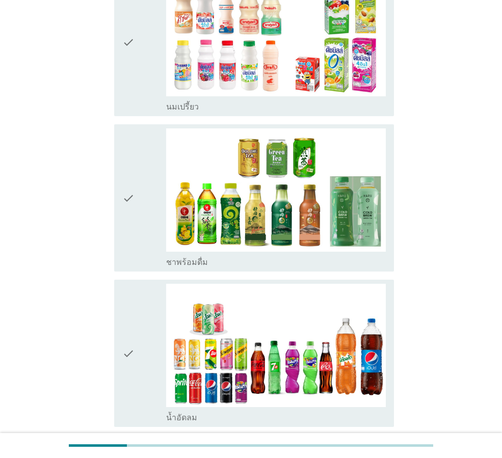
click at [314, 259] on div "check check_box ชาพร้อมดื่ม" at bounding box center [254, 197] width 280 height 147
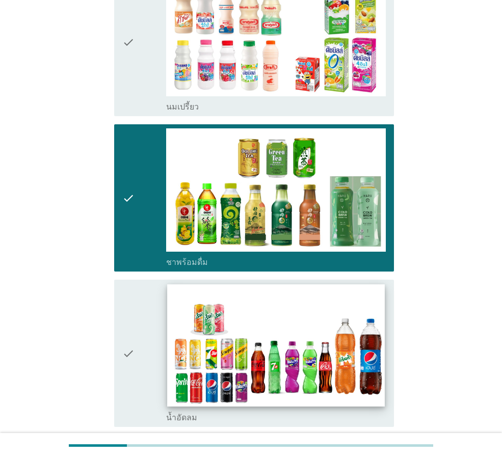
scroll to position [543, 0]
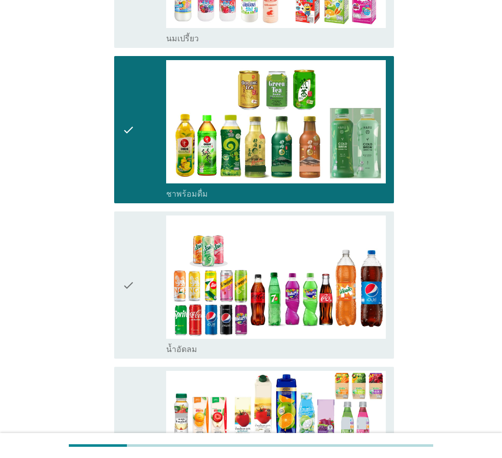
click at [321, 342] on div "check_box น้ำอัดลม" at bounding box center [276, 348] width 220 height 12
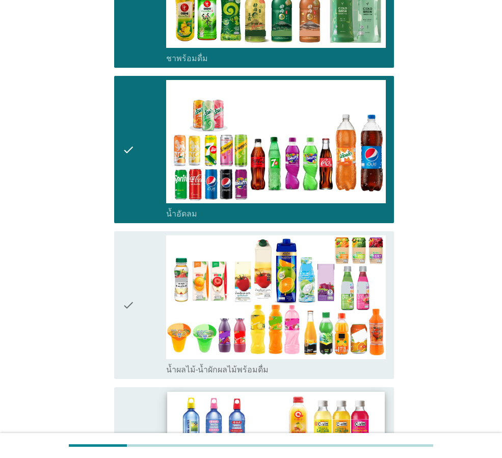
scroll to position [815, 0]
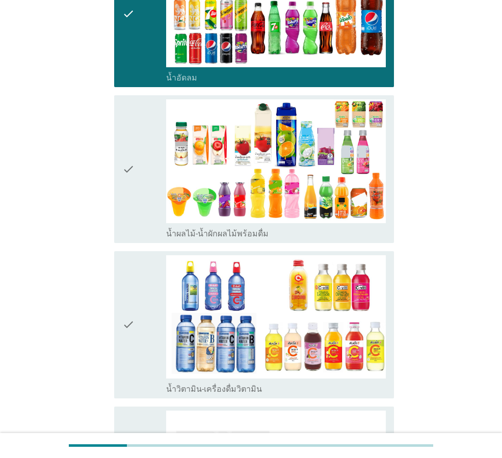
click at [311, 382] on div "check_box น้ำวิตามิน-เครื่องดื่มวิตามิน" at bounding box center [276, 388] width 220 height 12
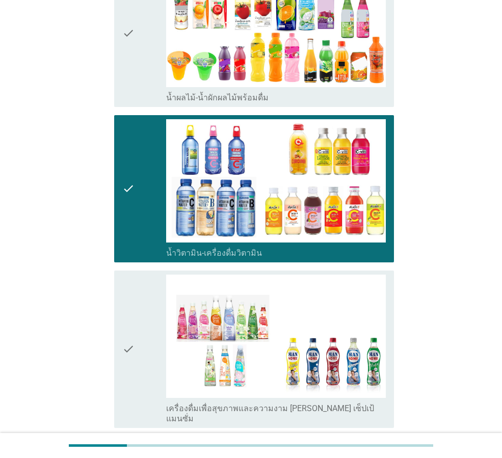
scroll to position [1086, 0]
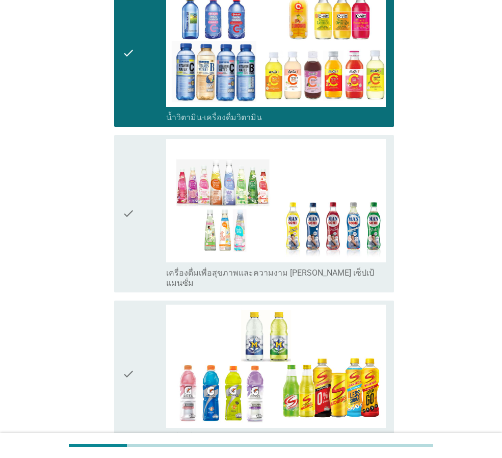
click at [334, 255] on div "check_box เครื่องดื่มเพื่อสุขภาพและความงาม [PERSON_NAME] เซ็ปเป้ แมนซั่ม" at bounding box center [276, 213] width 220 height 149
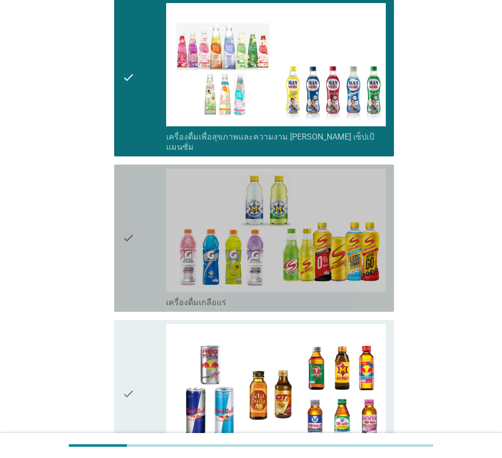
click at [324, 295] on div "check_box เครื่องดื่มเกลือแร่" at bounding box center [276, 301] width 220 height 12
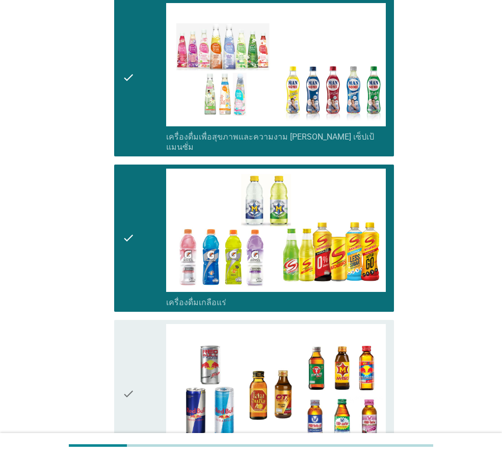
scroll to position [1426, 0]
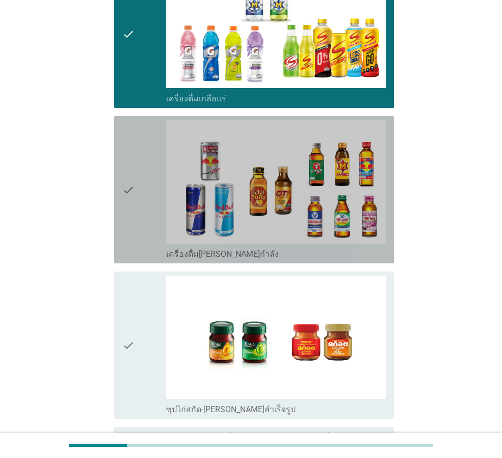
click at [322, 242] on div "check check_box เครื่องดื่ม[PERSON_NAME]กำลัง" at bounding box center [254, 189] width 280 height 147
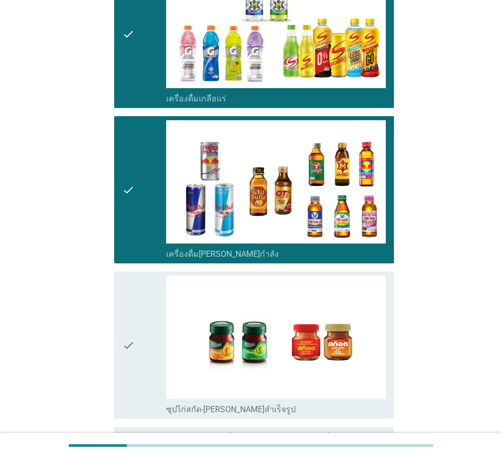
click at [316, 402] on div "check_box ซุปไก่สกัด-[PERSON_NAME]สำเร็จรูป" at bounding box center [276, 408] width 220 height 12
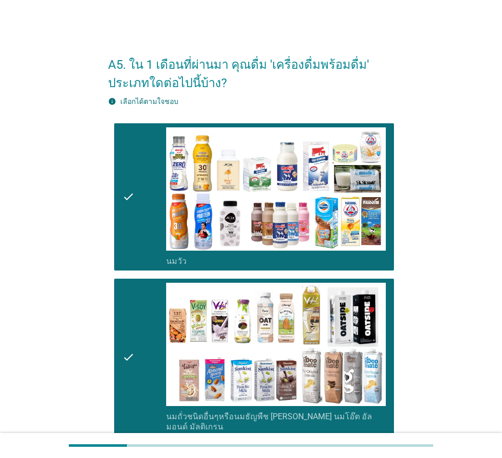
scroll to position [204, 0]
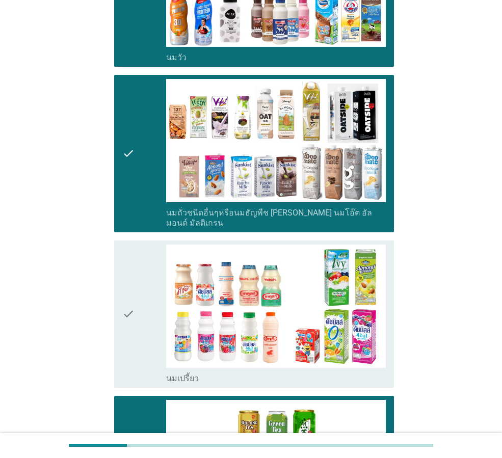
click at [286, 209] on label "นมถั่วชนิดอื่นๆหรือนมธัญพืช [PERSON_NAME] นมโอ๊ต อัลมอนด์ มัลติเกรน" at bounding box center [276, 218] width 220 height 20
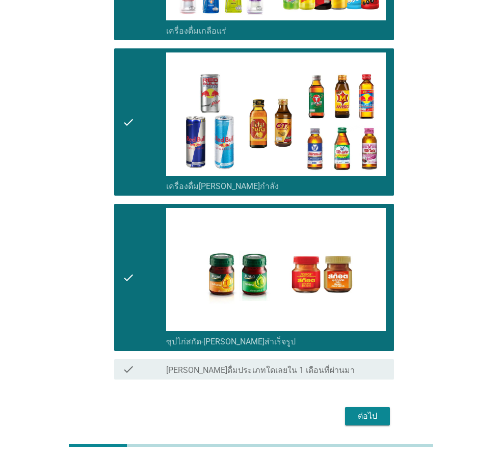
scroll to position [1514, 0]
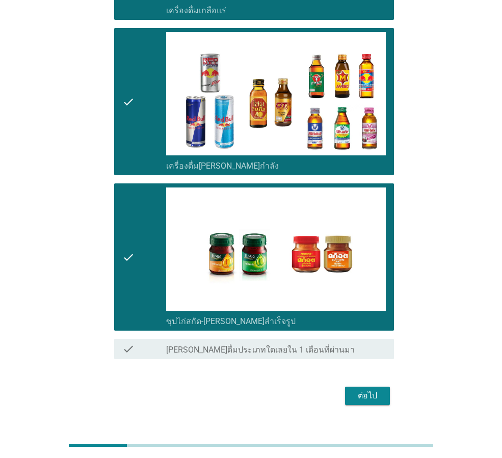
click at [368, 390] on div "ต่อไป" at bounding box center [367, 396] width 29 height 12
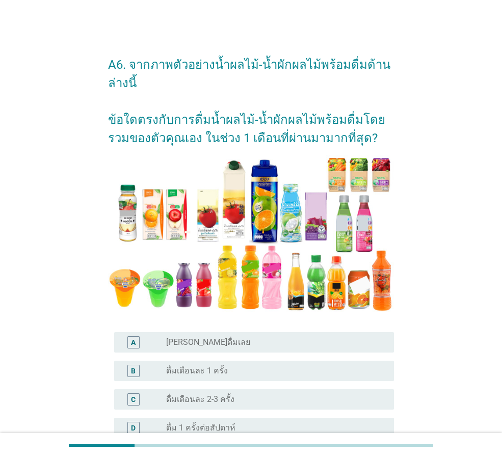
scroll to position [68, 0]
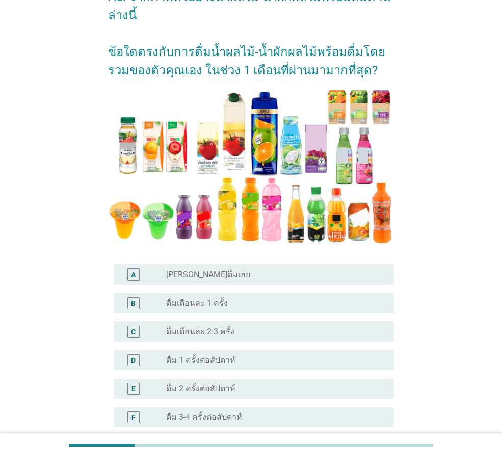
click at [269, 359] on div "radio_button_unchecked ดื่ม 1 ครั้งต่อสัปดาห์" at bounding box center [271, 360] width 211 height 10
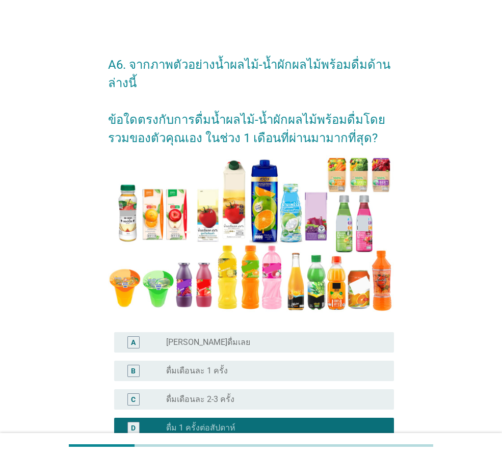
scroll to position [204, 0]
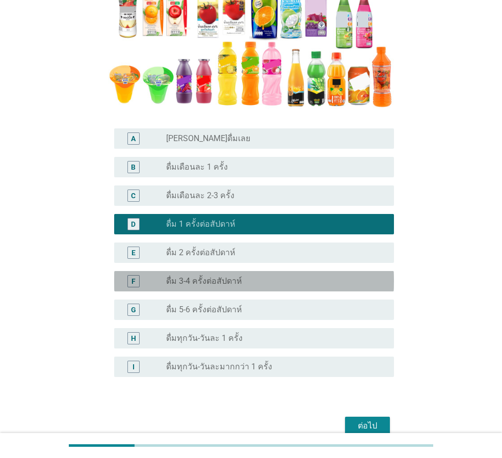
click at [239, 287] on div "radio_button_unchecked ดื่ม 3-4 ครั้งต่อสัปดาห์" at bounding box center [276, 281] width 220 height 12
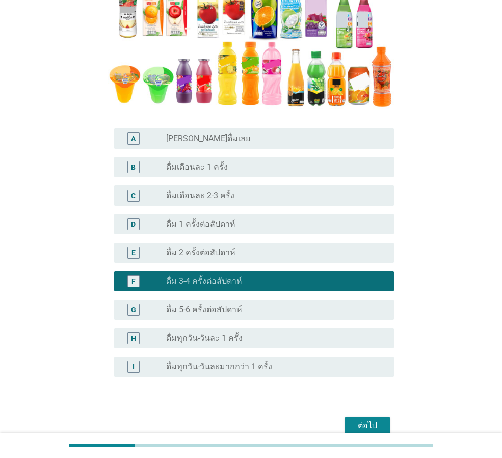
click at [355, 429] on div "ต่อไป" at bounding box center [367, 426] width 29 height 12
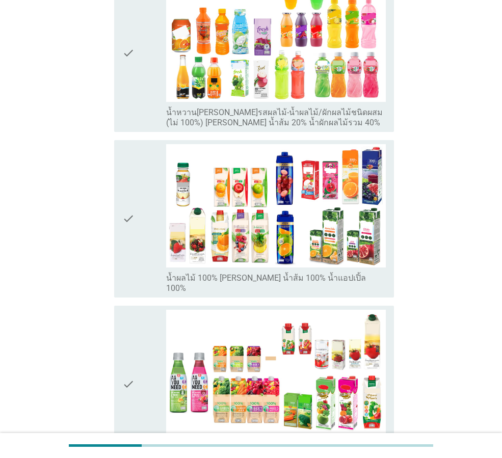
click at [346, 107] on label "น้ำหวาน[PERSON_NAME]รสผลไม้-น้ำผลไม้/ผักผลไม้ชนิดผสม (ไม่ 100%) [PERSON_NAME] น…" at bounding box center [276, 117] width 220 height 20
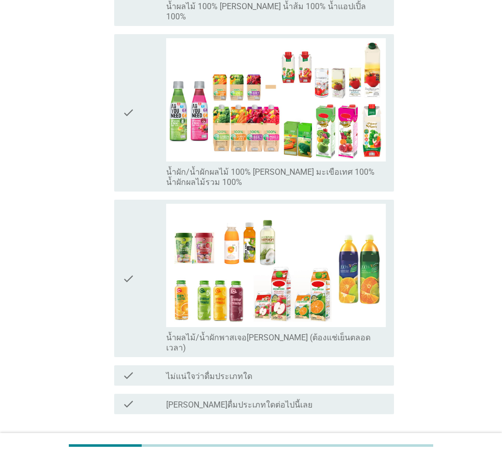
scroll to position [340, 0]
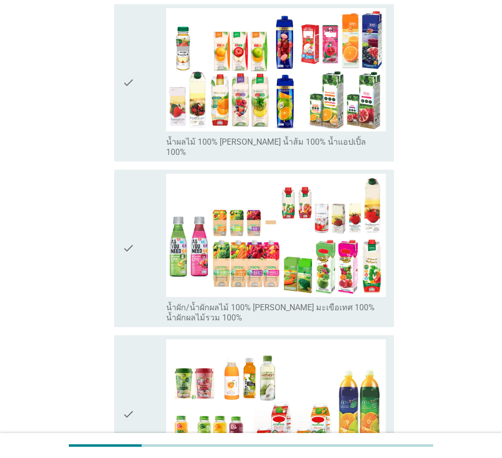
click at [332, 303] on label "น้ำผัก/น้ำผักผลไม้ 100% [PERSON_NAME] มะเขือเทศ 100% น้ำผักผลไม้รวม 100%" at bounding box center [276, 313] width 220 height 20
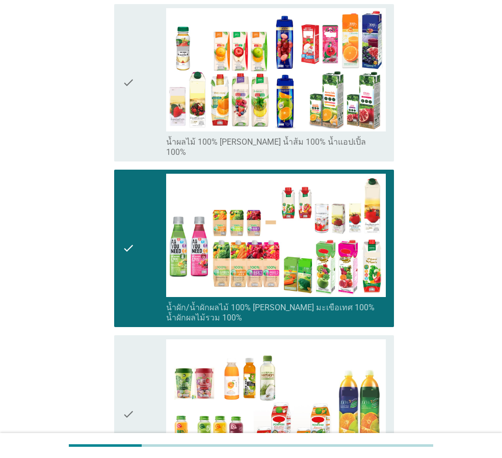
click at [324, 135] on div "check_box_outline_blank น้ำผลไม้ 100% [PERSON_NAME] น้ำส้ม 100% น้ำแอปเปิ้ล 100%" at bounding box center [276, 146] width 220 height 22
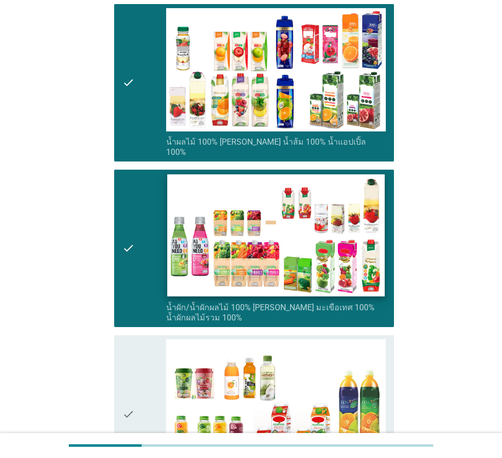
click at [307, 259] on img at bounding box center [275, 235] width 217 height 122
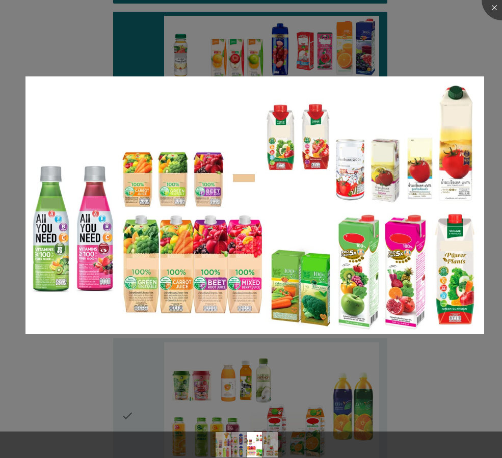
click at [476, 66] on div at bounding box center [251, 229] width 502 height 458
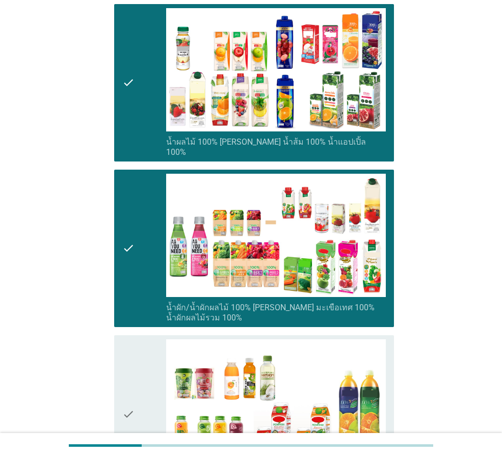
click at [150, 284] on div "check" at bounding box center [144, 248] width 44 height 149
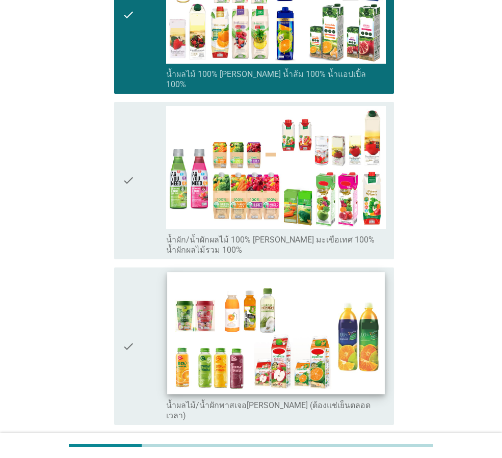
scroll to position [512, 0]
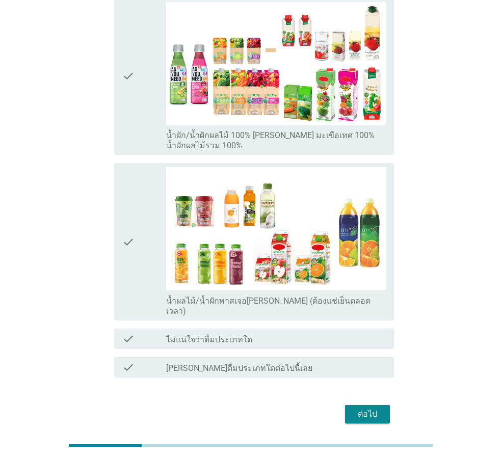
click at [372, 408] on div "ต่อไป" at bounding box center [367, 414] width 29 height 12
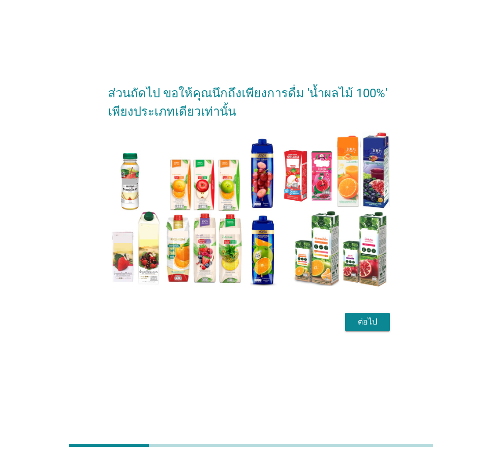
scroll to position [0, 0]
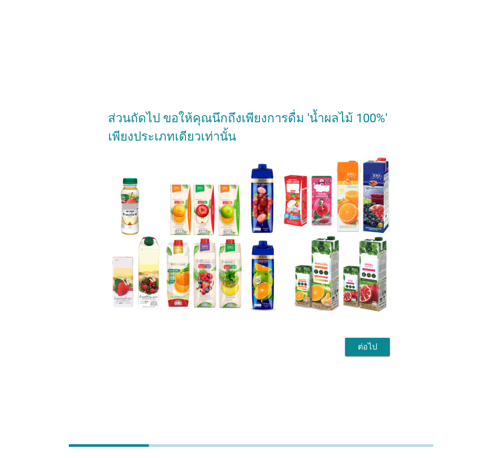
click at [358, 347] on div "ต่อไป" at bounding box center [367, 347] width 29 height 12
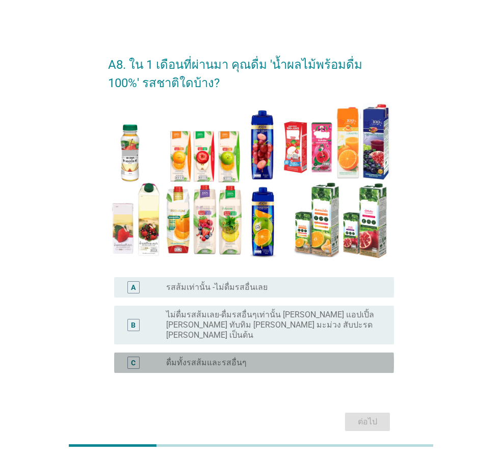
click at [247, 358] on div "radio_button_unchecked ดื่มทั้งรสส้มและรสอื่นๆ" at bounding box center [271, 363] width 211 height 10
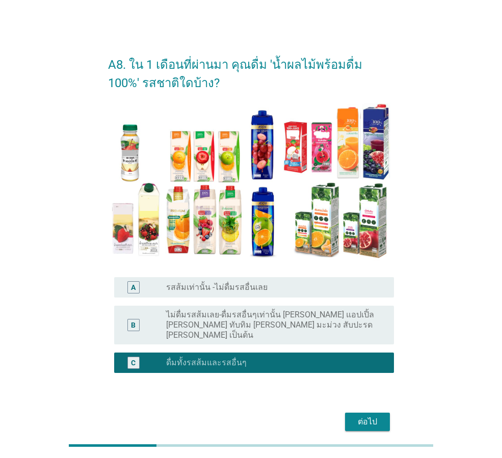
click at [376, 416] on div "ต่อไป" at bounding box center [367, 422] width 29 height 12
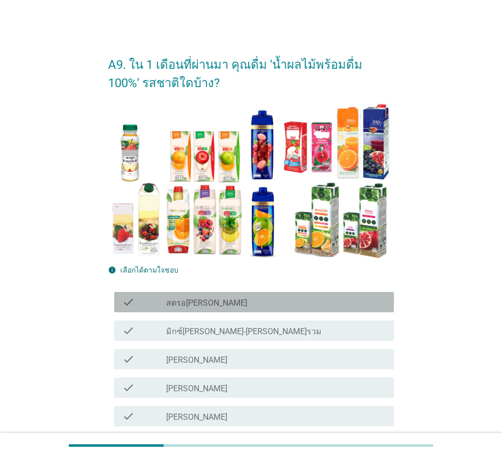
click at [198, 301] on label "สตรอ[PERSON_NAME]" at bounding box center [206, 303] width 81 height 10
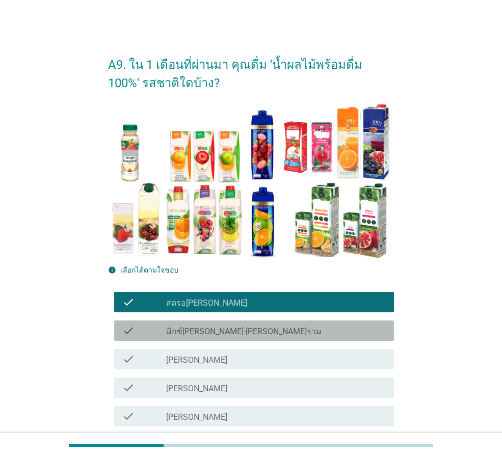
click at [197, 336] on label "มิกซ์[PERSON_NAME]-[PERSON_NAME]รวม" at bounding box center [243, 331] width 155 height 10
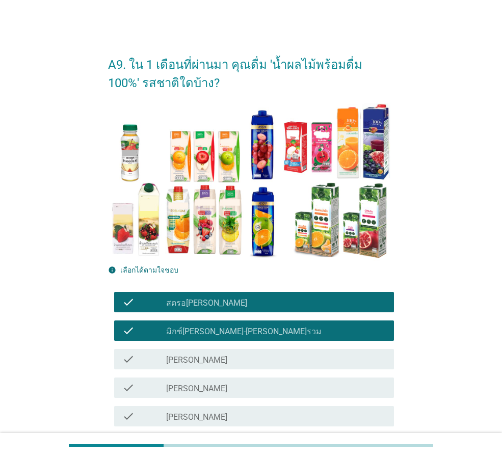
scroll to position [136, 0]
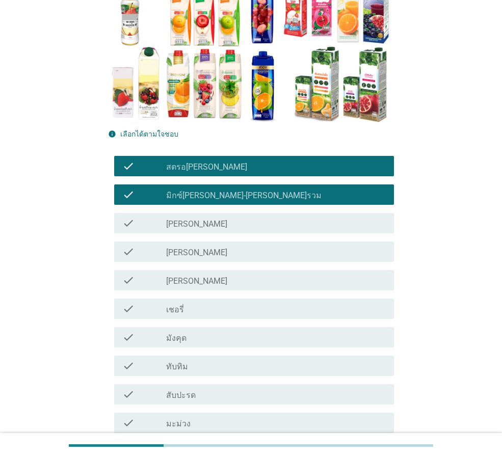
click at [218, 279] on div "check_box_outline_blank [PERSON_NAME]" at bounding box center [276, 280] width 220 height 12
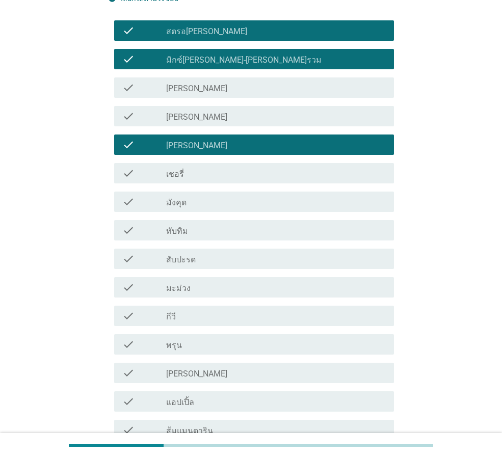
scroll to position [340, 0]
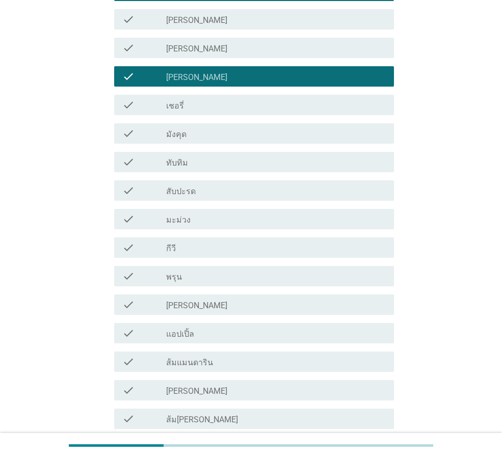
click at [244, 331] on div "check_box_outline_blank แอปเปิ้ล" at bounding box center [276, 333] width 220 height 12
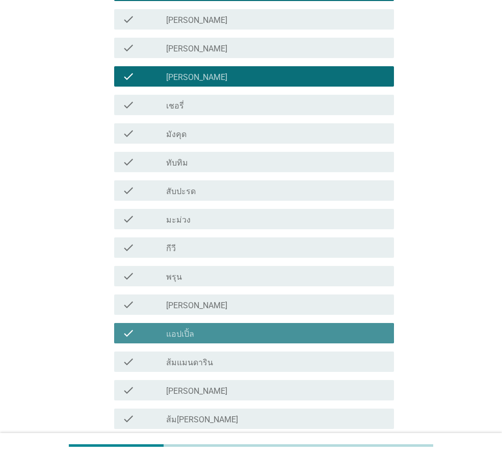
scroll to position [475, 0]
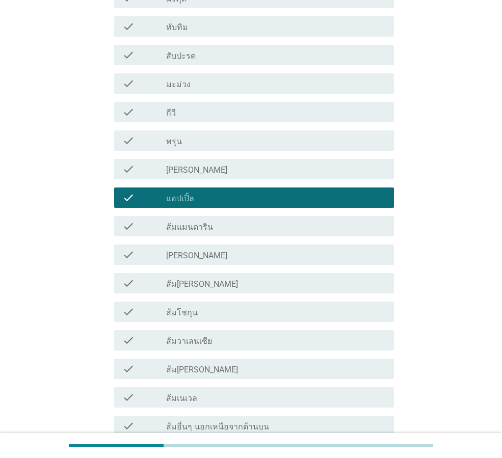
click at [247, 246] on div "check check_box_outline_blank [PERSON_NAME]" at bounding box center [254, 254] width 280 height 20
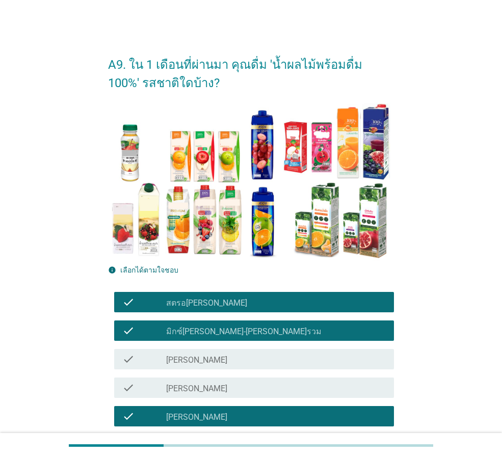
scroll to position [204, 0]
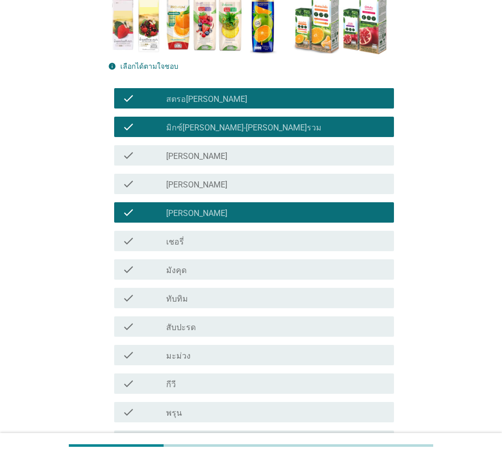
click at [284, 209] on div "check_box_outline_blank [PERSON_NAME]" at bounding box center [276, 212] width 220 height 12
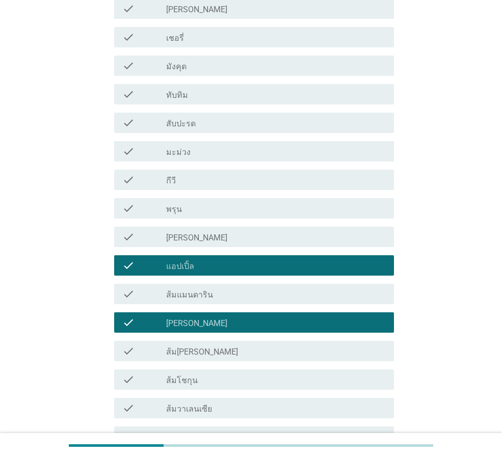
scroll to position [543, 0]
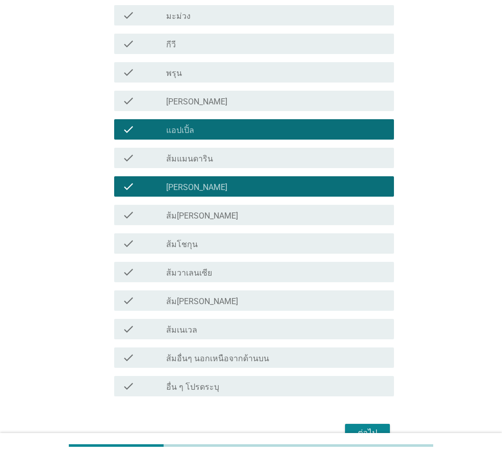
click at [366, 427] on div "ต่อไป" at bounding box center [367, 433] width 29 height 12
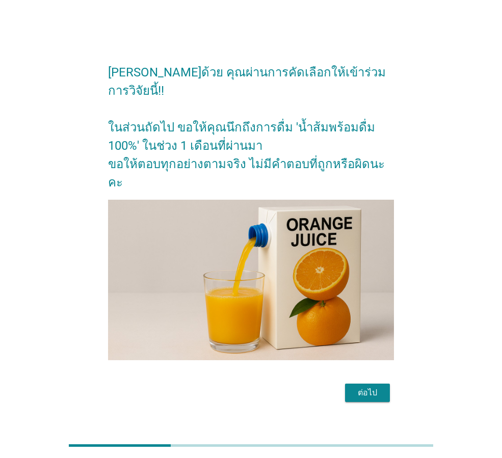
click at [369, 384] on button "ต่อไป" at bounding box center [367, 393] width 45 height 18
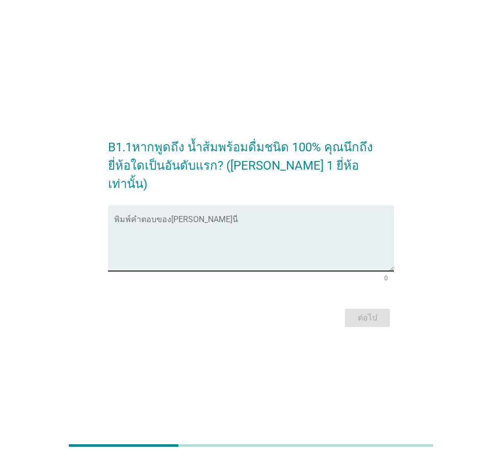
click at [311, 244] on textarea "พิมพ์คำตอบของคุณ ที่นี่" at bounding box center [254, 243] width 280 height 53
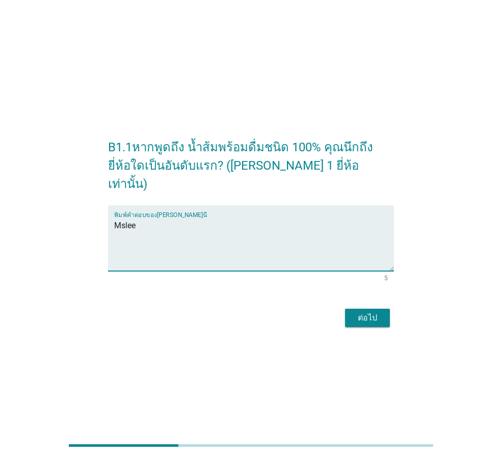
click at [123, 218] on textarea "Mslee" at bounding box center [254, 243] width 280 height 53
click at [127, 217] on textarea "Mslee" at bounding box center [254, 243] width 280 height 53
type textarea "Malee"
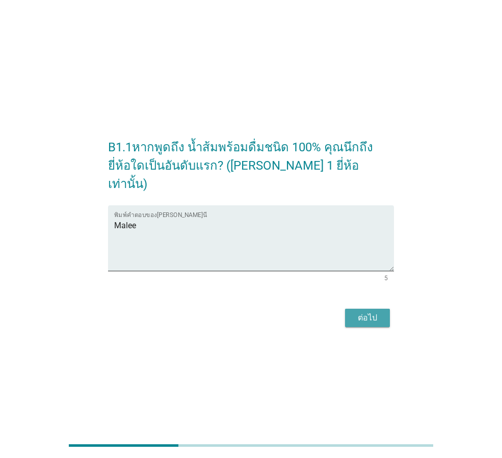
click at [362, 312] on div "ต่อไป" at bounding box center [367, 318] width 29 height 12
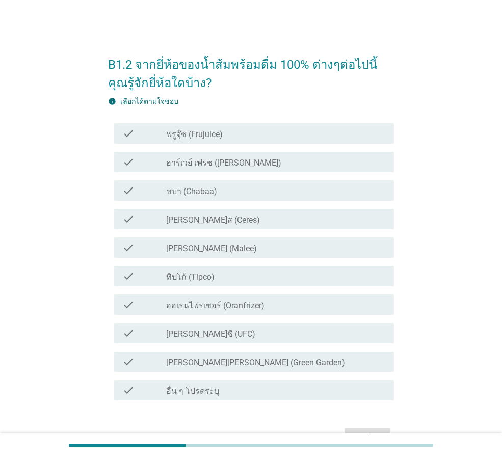
click at [210, 200] on div "check check_box_outline_blank ชบา (Chabaa)" at bounding box center [254, 190] width 280 height 20
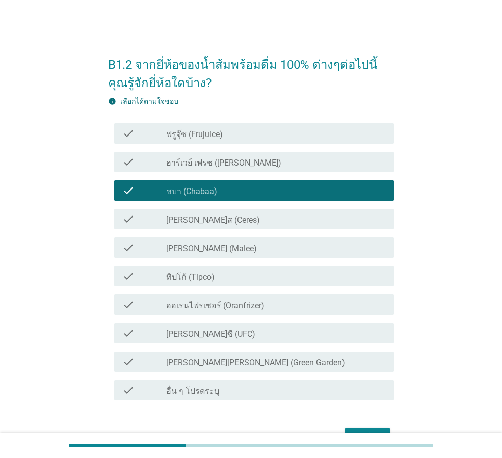
click at [227, 248] on div "check_box_outline_blank [PERSON_NAME] (Malee)" at bounding box center [276, 247] width 220 height 12
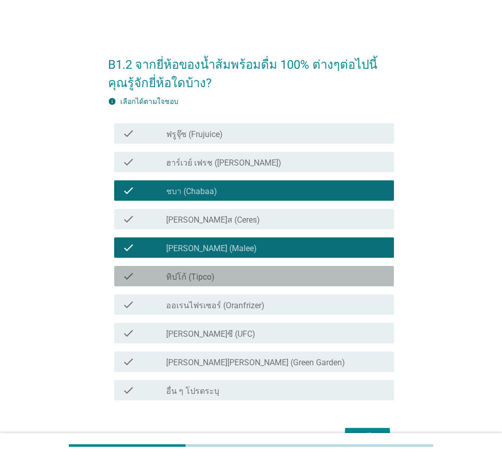
click at [226, 282] on div "check check_box_outline_blank ทิปโก้ (Tipco)" at bounding box center [254, 276] width 280 height 20
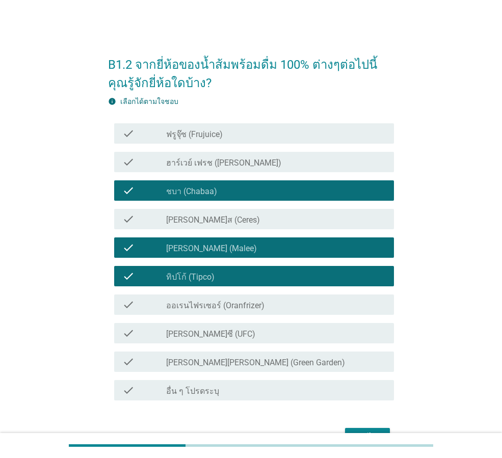
click at [217, 330] on div "check_box_outline_blank [PERSON_NAME]ซี (UFC)" at bounding box center [276, 333] width 220 height 12
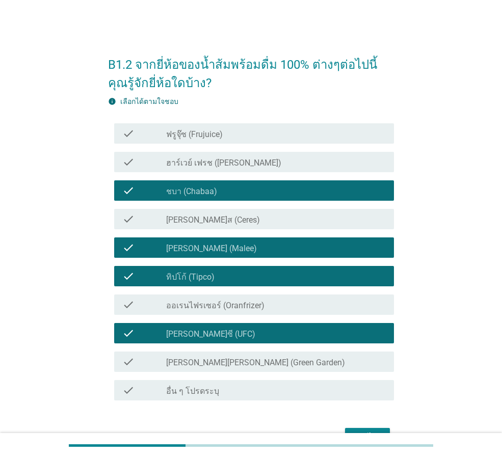
scroll to position [61, 0]
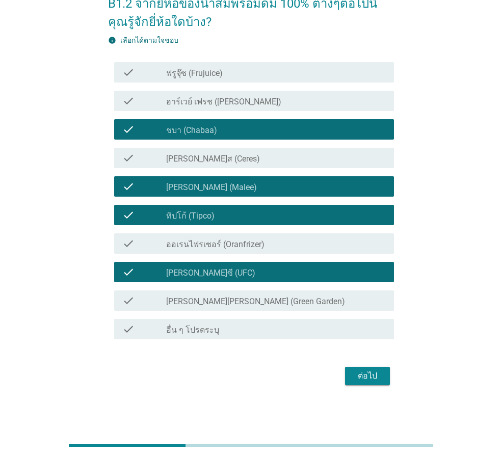
click at [367, 373] on div "ต่อไป" at bounding box center [367, 376] width 29 height 12
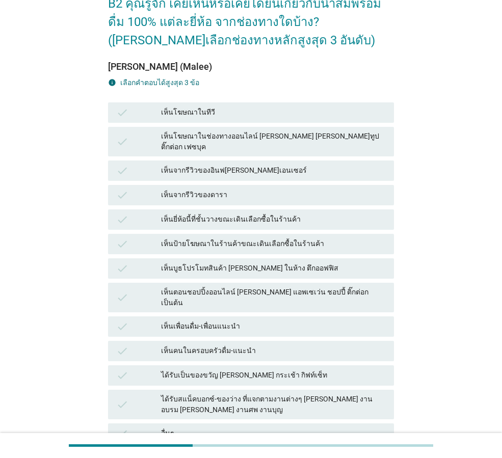
scroll to position [0, 0]
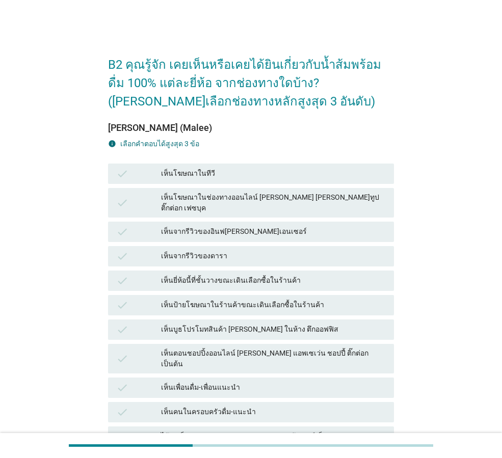
click at [255, 174] on div "เห็นโฆษณาในทีวี" at bounding box center [273, 174] width 225 height 12
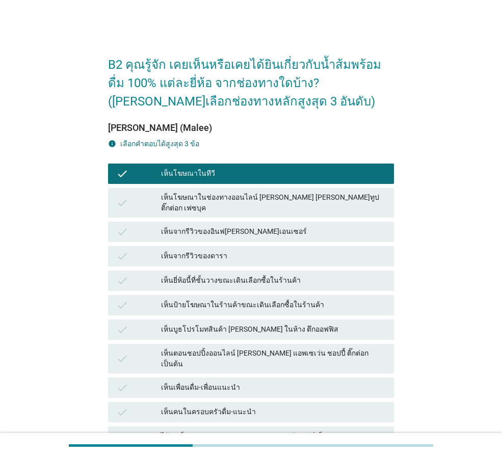
click at [247, 222] on div "check เห็นจากรีวิวของอินฟ[PERSON_NAME]เอนเซอร์" at bounding box center [251, 232] width 286 height 20
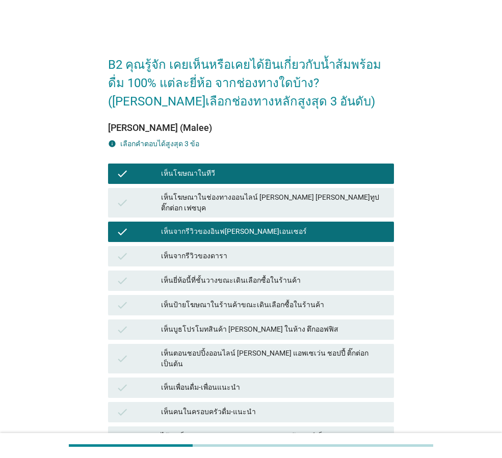
click at [282, 275] on div "เห็นยี่ห้อนี้ที่ชั้นวางขณะเดินเลือกซื้อในร้านค้า" at bounding box center [273, 281] width 225 height 12
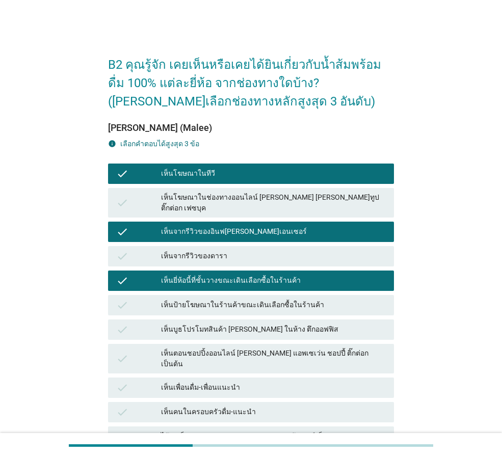
click at [305, 348] on div "เห็นตอนชอปปิ้งออนไลน์ [PERSON_NAME] แอพเซเว่น ชอปปี้ ติ๊กต่อก เป็นต้น" at bounding box center [273, 358] width 225 height 21
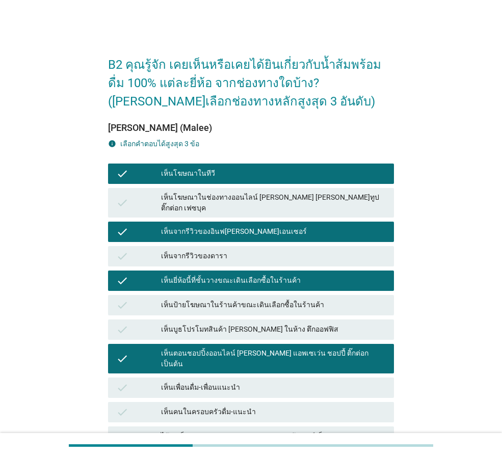
click at [319, 199] on div "เห็นโฆษณาในช่องทางออนไลน์ [PERSON_NAME] [PERSON_NAME]ทูป ติ๊กต่อก เฟซบุค" at bounding box center [273, 202] width 225 height 21
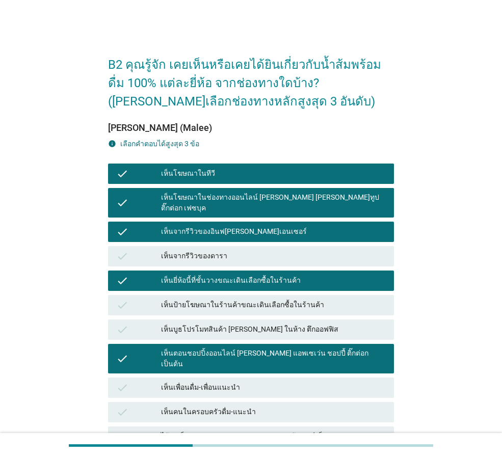
scroll to position [136, 0]
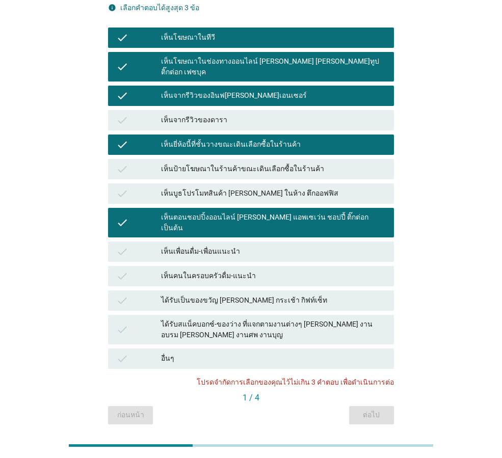
click at [273, 90] on div "เห็นจากรีวิวของอินฟ[PERSON_NAME]เอนเซอร์" at bounding box center [273, 96] width 225 height 12
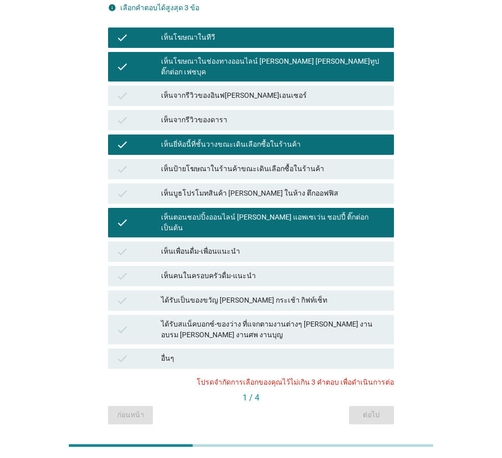
click at [283, 90] on div "เห็นจากรีวิวของอินฟ[PERSON_NAME]เอนเซอร์" at bounding box center [273, 96] width 225 height 12
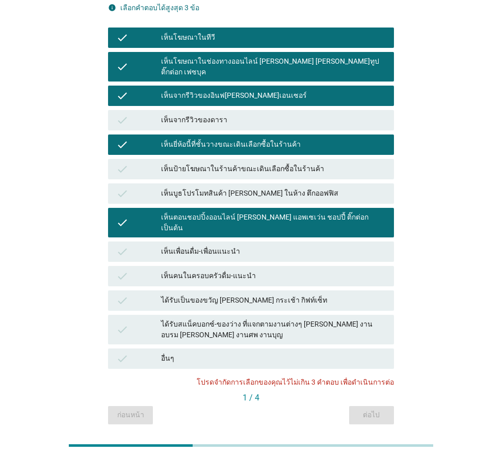
click at [289, 139] on div "เห็นยี่ห้อนี้ที่ชั้นวางขณะเดินเลือกซื้อในร้านค้า" at bounding box center [273, 145] width 225 height 12
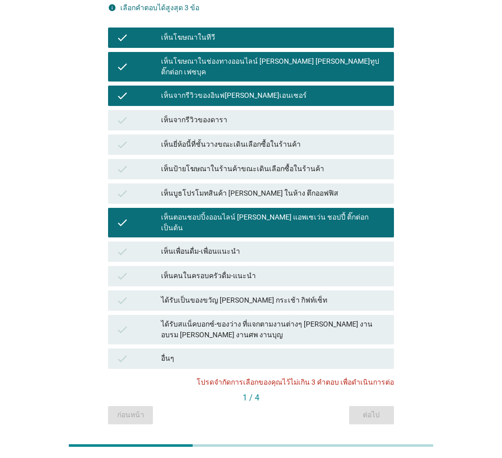
click at [291, 139] on div "เห็นยี่ห้อนี้ที่ชั้นวางขณะเดินเลือกซื้อในร้านค้า" at bounding box center [273, 145] width 225 height 12
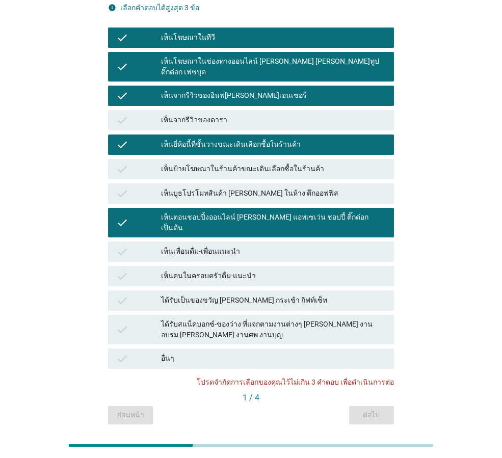
scroll to position [0, 0]
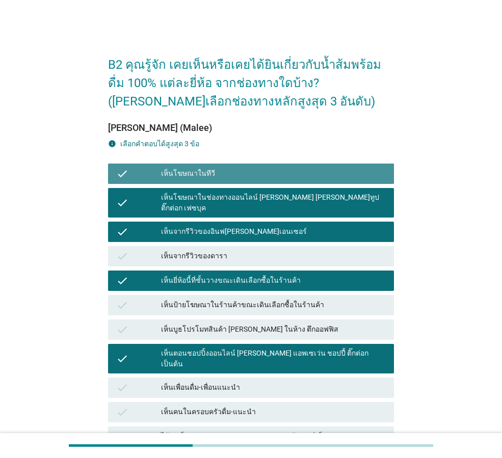
click at [261, 168] on div "เห็นโฆษณาในทีวี" at bounding box center [273, 174] width 225 height 12
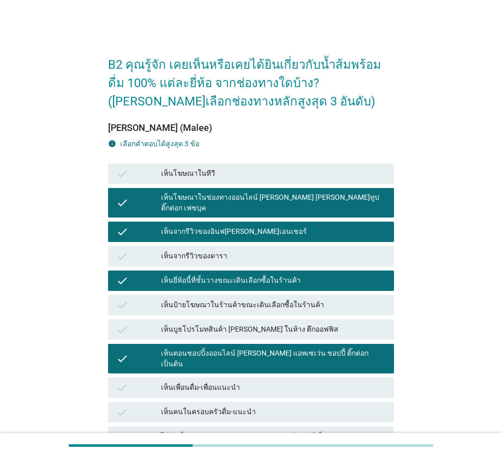
click at [277, 191] on div "check เห็นโฆษณาในช่องทางออนไลน์ [PERSON_NAME] [PERSON_NAME]ทูป ติ๊กต่อก เฟซบุค" at bounding box center [251, 203] width 286 height 30
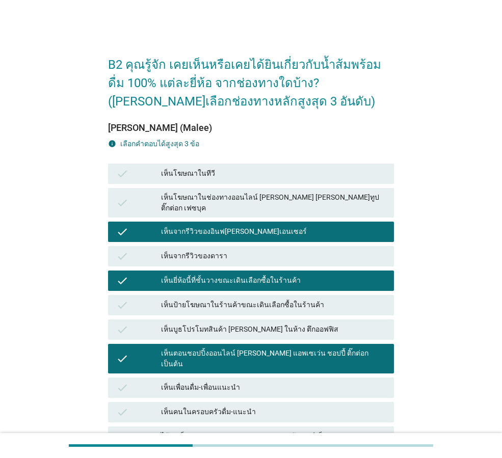
click at [284, 172] on div "เห็นโฆษณาในทีวี" at bounding box center [273, 174] width 225 height 12
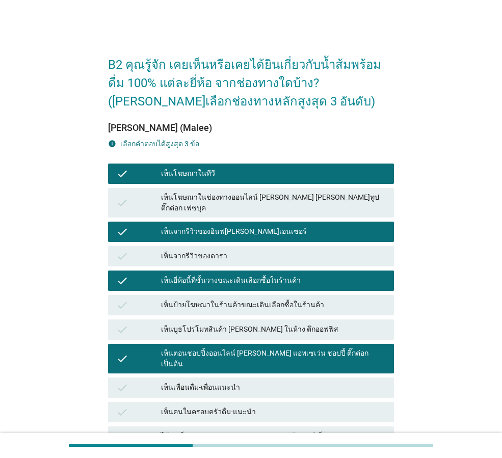
scroll to position [68, 0]
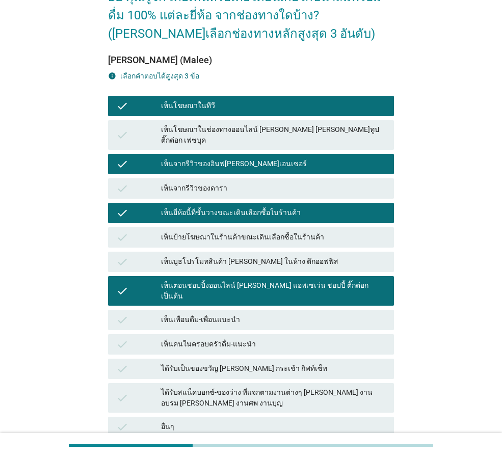
click at [234, 158] on div "เห็นจากรีวิวของอินฟ[PERSON_NAME]เอนเซอร์" at bounding box center [273, 164] width 225 height 12
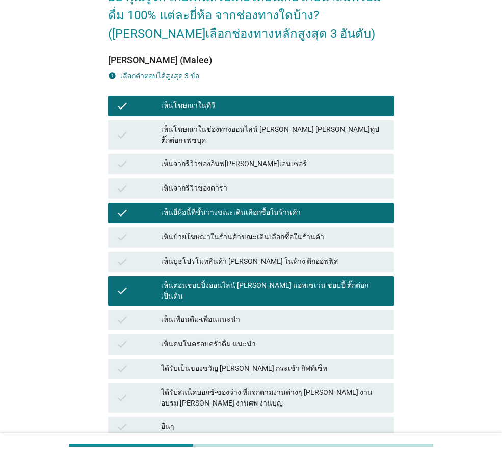
scroll to position [154, 0]
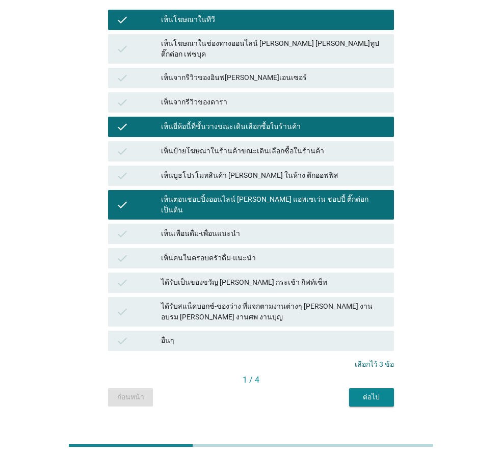
click at [375, 392] on div "ต่อไป" at bounding box center [371, 397] width 29 height 11
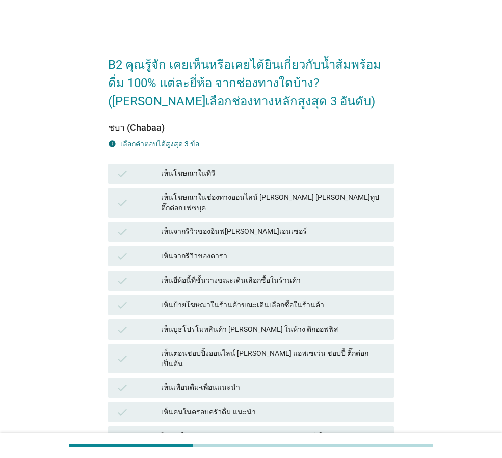
click at [304, 201] on div "เห็นโฆษณาในช่องทางออนไลน์ [PERSON_NAME] [PERSON_NAME]ทูป ติ๊กต่อก เฟซบุค" at bounding box center [273, 202] width 225 height 21
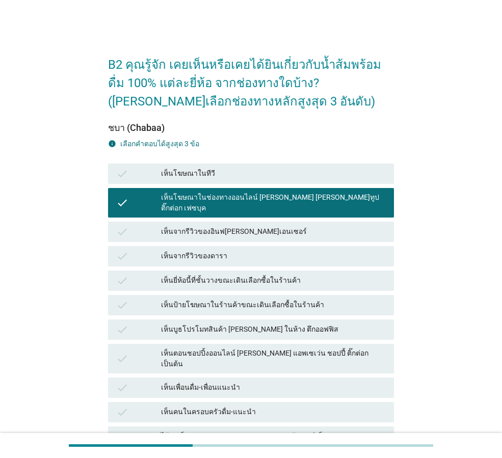
click at [261, 323] on div "เห็นบูธโปรโมทสินค้า [PERSON_NAME] ในห้าง ตึกออฟฟิส" at bounding box center [273, 329] width 225 height 12
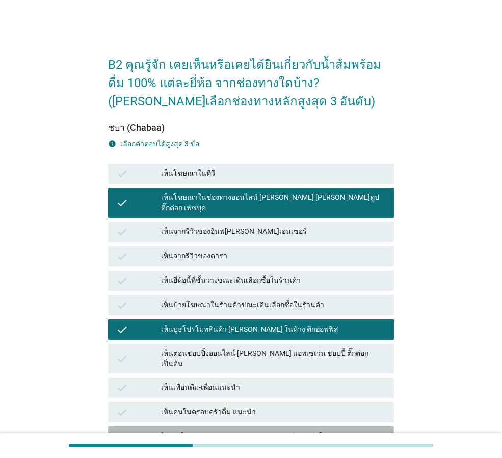
click at [250, 426] on div "check ได้รับเป็นของขวัญ [PERSON_NAME] กระเช้า กิฟท์เซ็ท" at bounding box center [251, 436] width 286 height 20
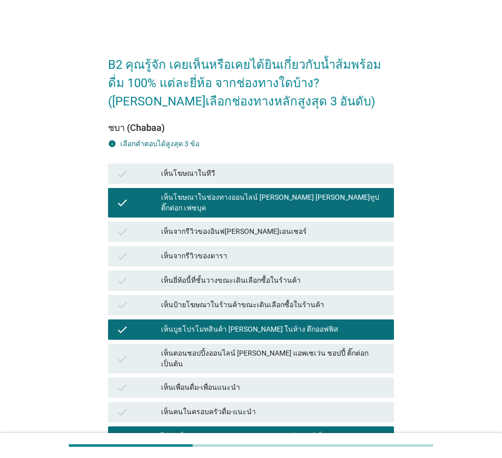
scroll to position [136, 0]
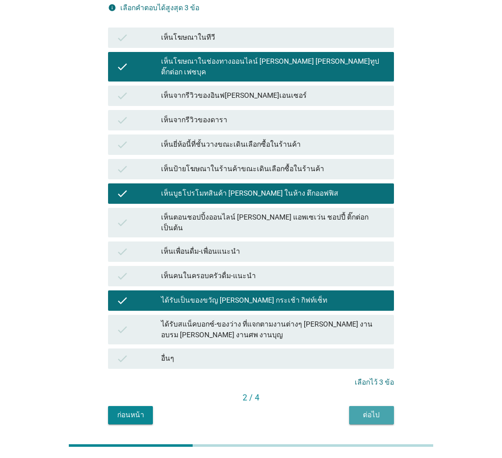
click at [362, 410] on div "ต่อไป" at bounding box center [371, 415] width 29 height 11
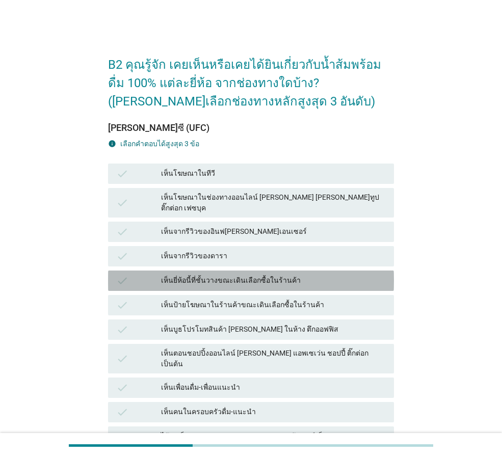
click at [255, 277] on div "เห็นยี่ห้อนี้ที่ชั้นวางขณะเดินเลือกซื้อในร้านค้า" at bounding box center [273, 281] width 225 height 12
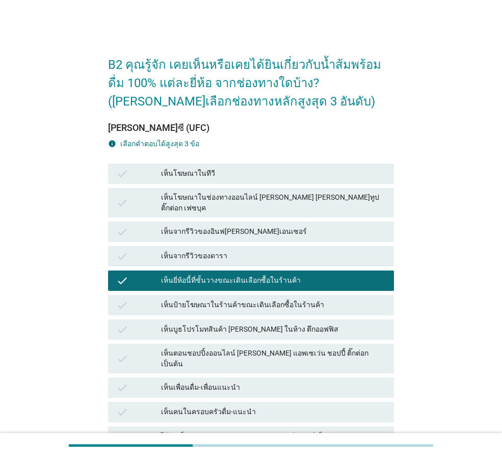
click at [260, 328] on div "check เห็นบูธโปรโมทสินค้า [PERSON_NAME] ในห้าง ตึกออฟฟิส" at bounding box center [251, 329] width 286 height 20
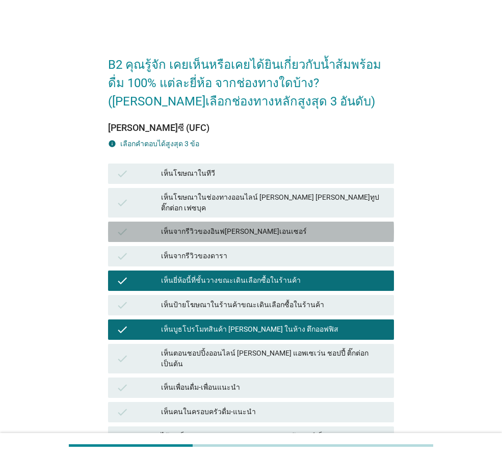
click at [218, 231] on div "check เห็นจากรีวิวของอินฟ[PERSON_NAME]เอนเซอร์" at bounding box center [251, 232] width 286 height 20
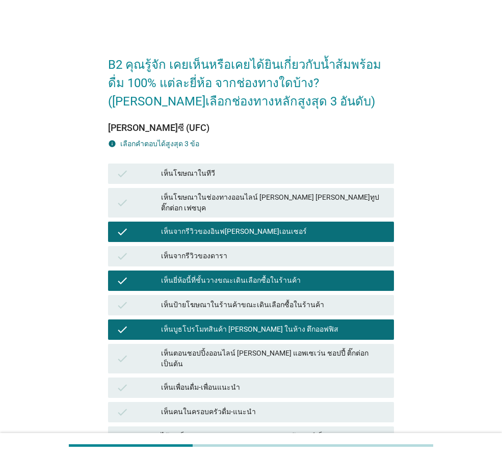
scroll to position [136, 0]
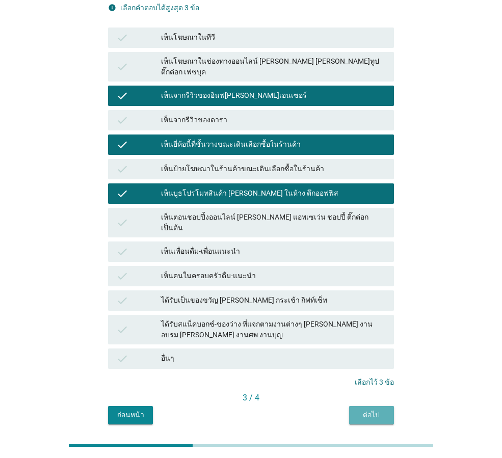
click at [366, 410] on div "ต่อไป" at bounding box center [371, 415] width 29 height 11
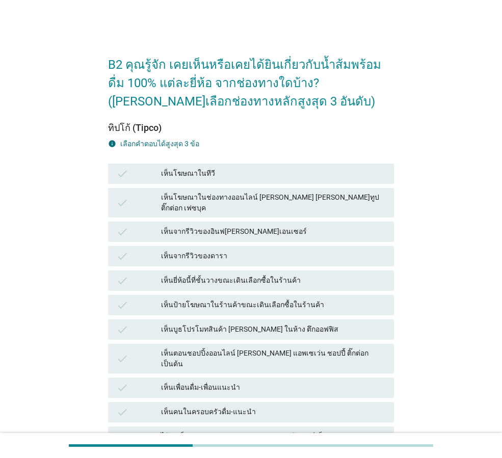
click at [239, 252] on div "เห็นจากรีวิวของดารา" at bounding box center [273, 256] width 225 height 12
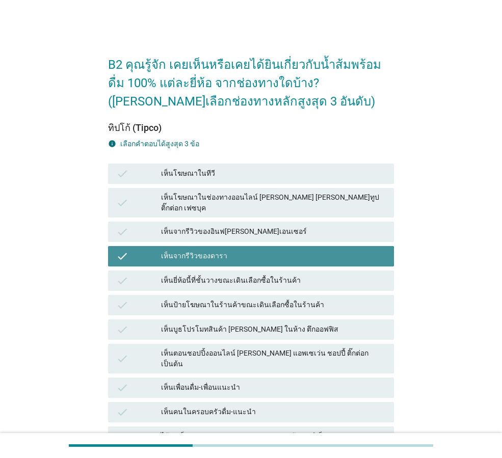
click at [230, 323] on div "เห็นบูธโปรโมทสินค้า [PERSON_NAME] ในห้าง ตึกออฟฟิส" at bounding box center [273, 329] width 225 height 12
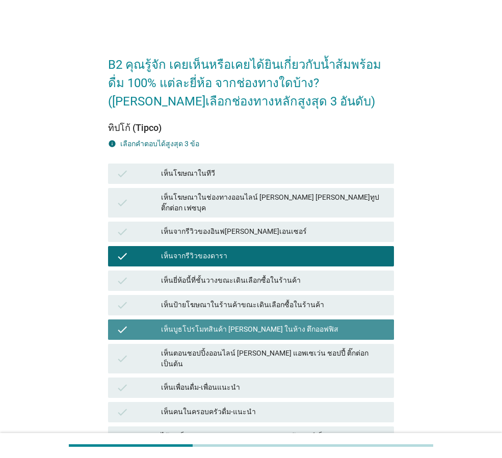
click at [231, 377] on div "check เห็นเพื่อนดื่ม-เพื่อนแนะนำ" at bounding box center [251, 387] width 286 height 20
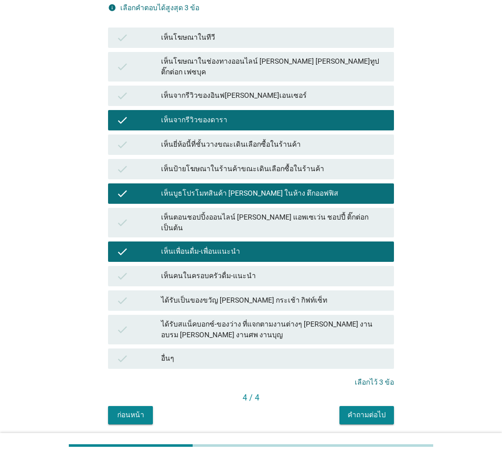
scroll to position [154, 0]
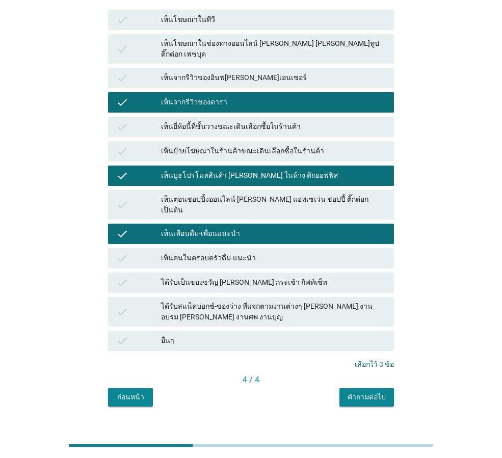
click at [354, 392] on div "คำถามต่อไป" at bounding box center [366, 397] width 38 height 11
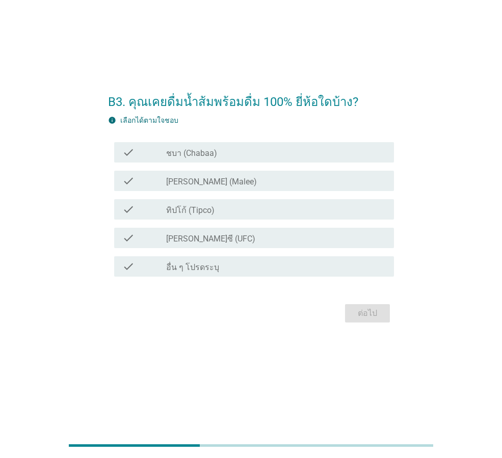
scroll to position [0, 0]
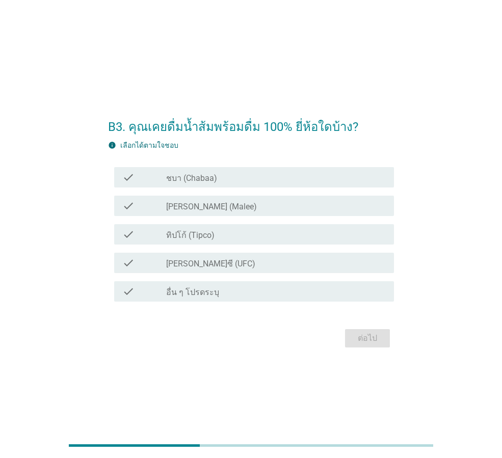
click at [183, 206] on label "[PERSON_NAME] (Malee)" at bounding box center [211, 207] width 91 height 10
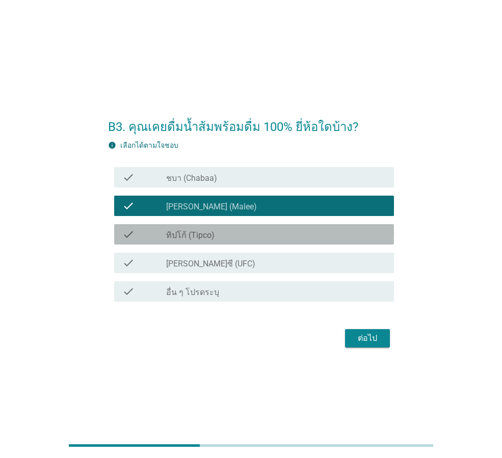
click at [194, 234] on label "ทิปโก้ (Tipco)" at bounding box center [190, 235] width 48 height 10
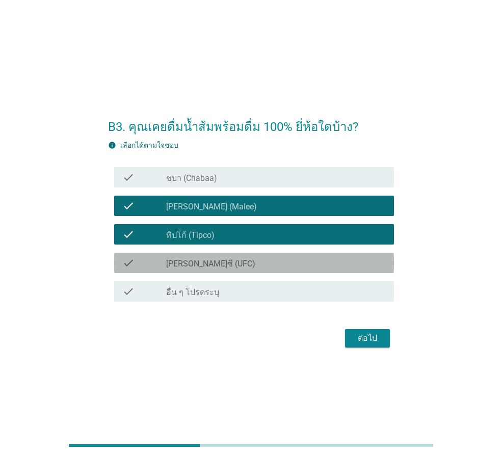
click at [195, 267] on label "[PERSON_NAME]ซี (UFC)" at bounding box center [210, 264] width 89 height 10
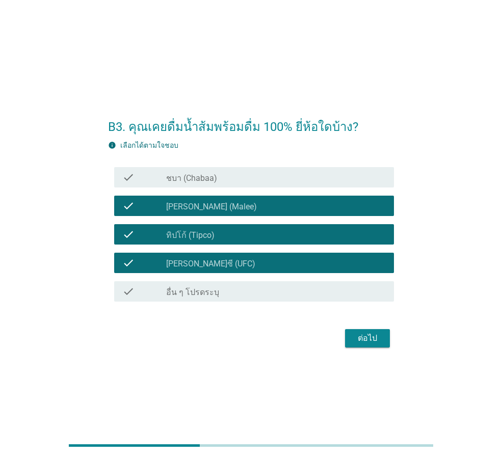
click at [233, 181] on div "check_box_outline_blank ชบา (Chabaa)" at bounding box center [276, 177] width 220 height 12
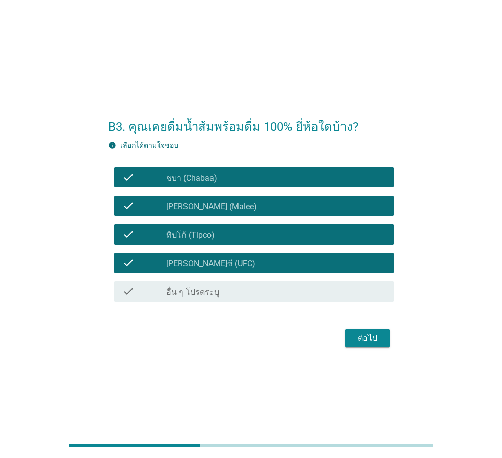
click at [363, 341] on div "ต่อไป" at bounding box center [367, 338] width 29 height 12
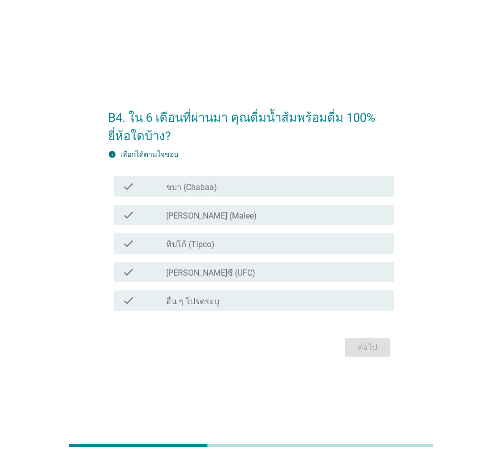
click at [283, 222] on div "check check_box [PERSON_NAME] (Malee)" at bounding box center [254, 215] width 280 height 20
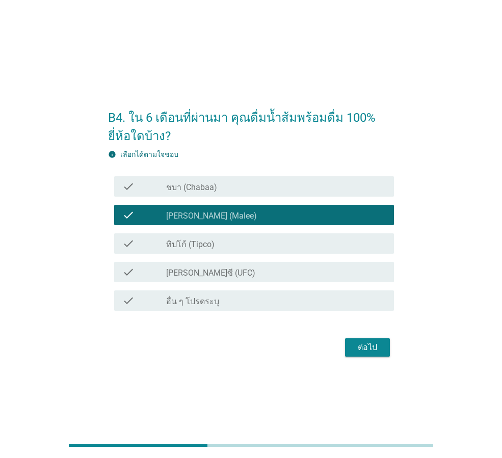
click at [275, 245] on div "check_box ทิปโก้ (Tipco)" at bounding box center [276, 243] width 220 height 12
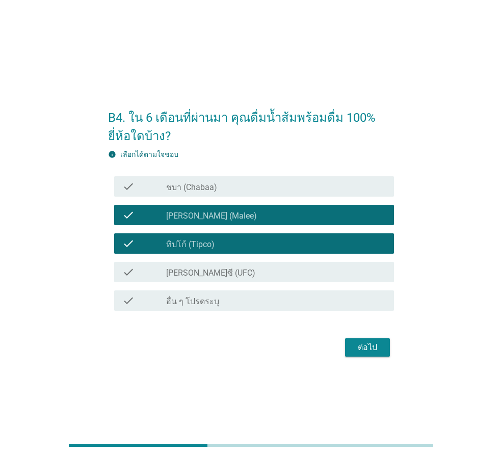
click at [277, 260] on div "check check_box [PERSON_NAME]ซี (UFC)" at bounding box center [251, 272] width 286 height 29
click at [277, 266] on div "check_box [PERSON_NAME]ซี (UFC)" at bounding box center [276, 272] width 220 height 12
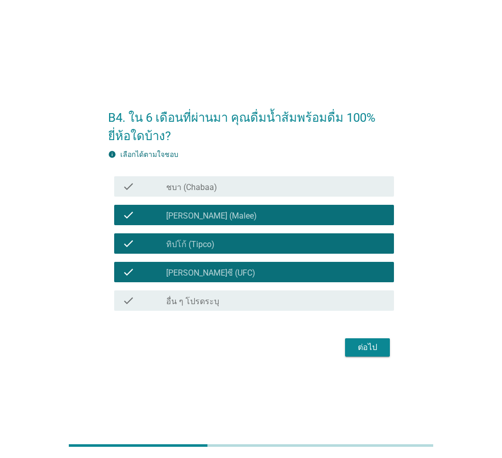
click at [370, 351] on div "ต่อไป" at bounding box center [367, 347] width 29 height 12
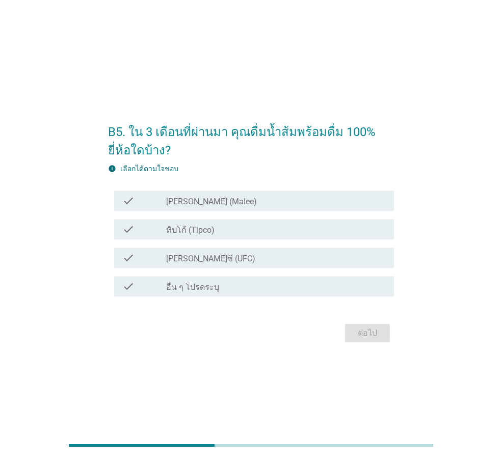
click at [250, 228] on div "check_box ทิปโก้ (Tipco)" at bounding box center [276, 229] width 220 height 12
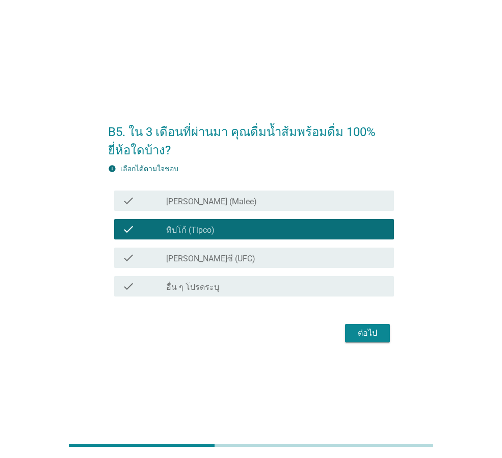
click at [233, 259] on div "check_box [PERSON_NAME]ซี (UFC)" at bounding box center [276, 258] width 220 height 12
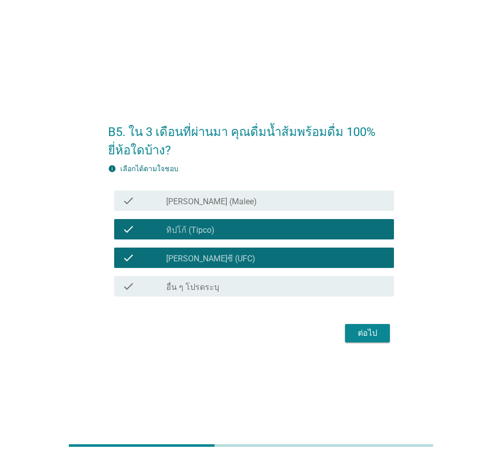
click at [261, 206] on div "check_box [PERSON_NAME] (Malee)" at bounding box center [276, 201] width 220 height 12
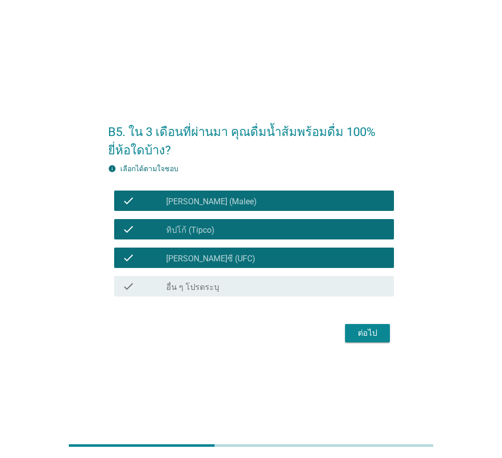
click at [366, 335] on div "ต่อไป" at bounding box center [367, 333] width 29 height 12
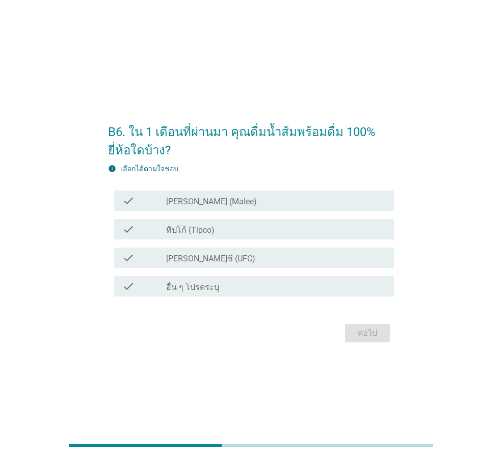
click at [262, 238] on div "check check_box ทิปโก้ (Tipco)" at bounding box center [254, 229] width 280 height 20
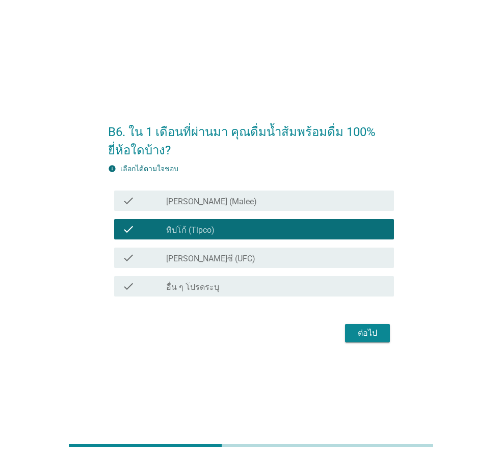
click at [256, 265] on div "check check_box [PERSON_NAME]ซี (UFC)" at bounding box center [254, 258] width 280 height 20
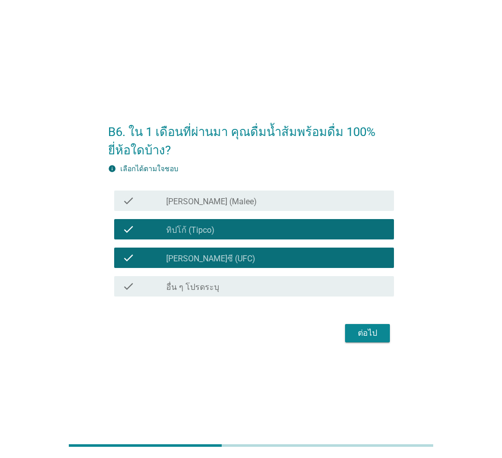
click at [242, 258] on div "check_box [PERSON_NAME]ซี (UFC)" at bounding box center [276, 258] width 220 height 12
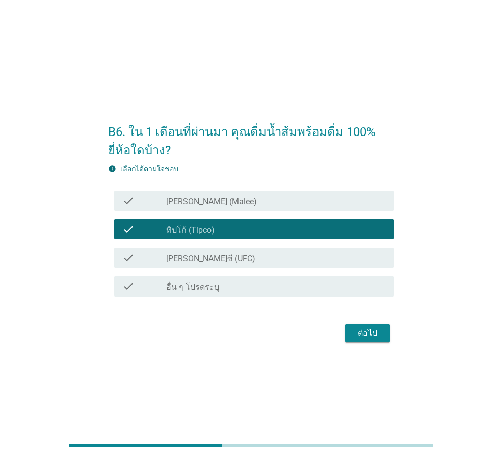
click at [245, 199] on div "check_box [PERSON_NAME] (Malee)" at bounding box center [276, 201] width 220 height 12
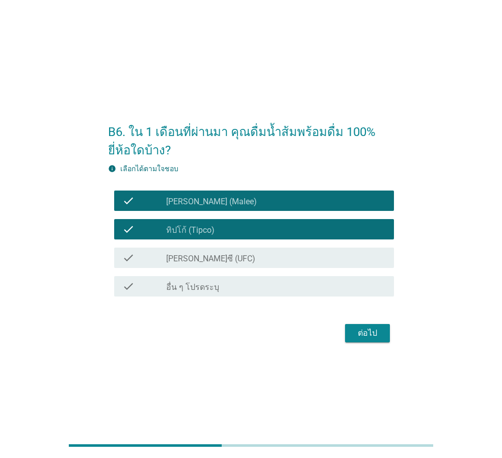
click at [238, 228] on div "check_box ทิปโก้ (Tipco)" at bounding box center [276, 229] width 220 height 12
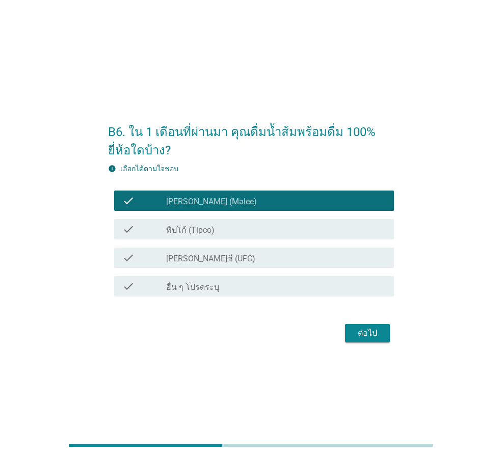
drag, startPoint x: 237, startPoint y: 259, endPoint x: 363, endPoint y: 282, distance: 127.5
click at [238, 259] on div "check_box [PERSON_NAME]ซี (UFC)" at bounding box center [276, 258] width 220 height 12
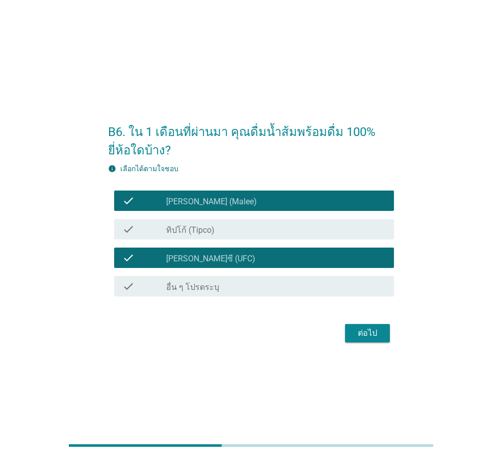
click at [360, 332] on div "ต่อไป" at bounding box center [367, 333] width 29 height 12
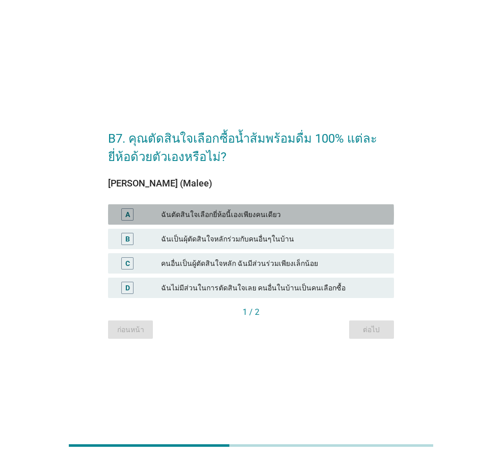
click at [296, 215] on div "ฉันตัดสินใจเลือกยี่ห้อนี้เองเพียงคนเดียว" at bounding box center [273, 214] width 225 height 12
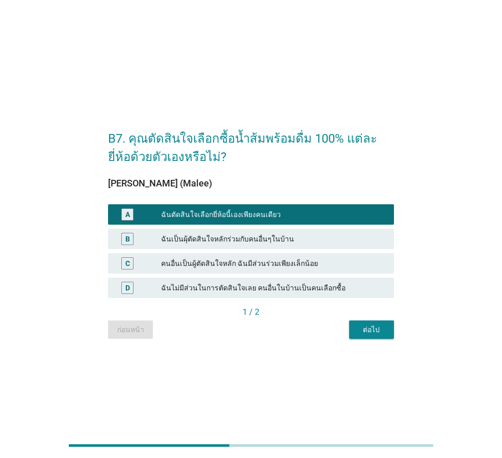
click at [385, 332] on div "ต่อไป" at bounding box center [371, 329] width 29 height 11
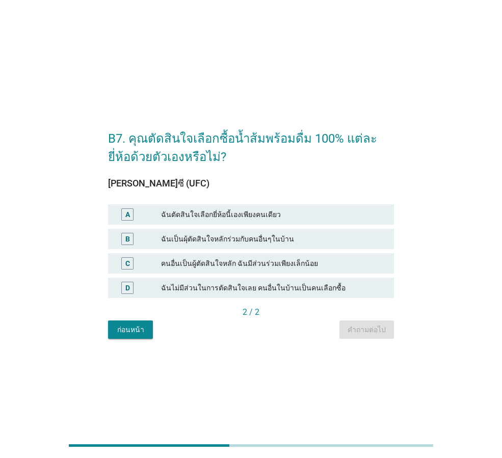
click at [312, 208] on div "A ฉันตัดสินใจเลือกยี่ห้อนี้เองเพียงคนเดียว" at bounding box center [251, 214] width 286 height 20
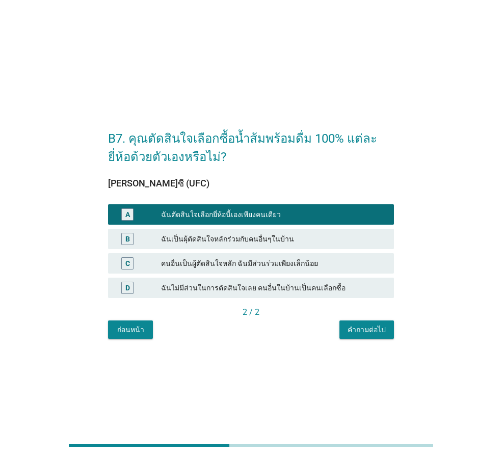
click at [369, 336] on button "คำถามต่อไป" at bounding box center [366, 329] width 54 height 18
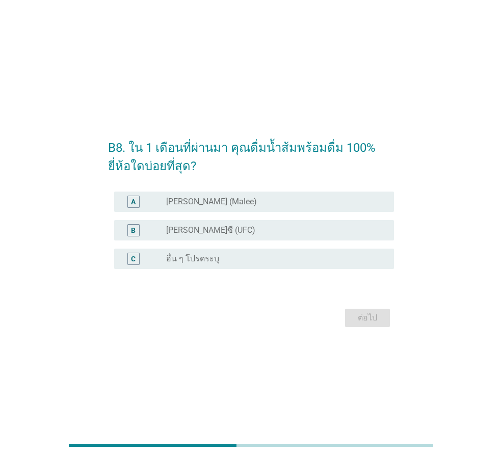
click at [255, 238] on div "B radio_button_unchecked [PERSON_NAME]ซี (UFC)" at bounding box center [254, 230] width 280 height 20
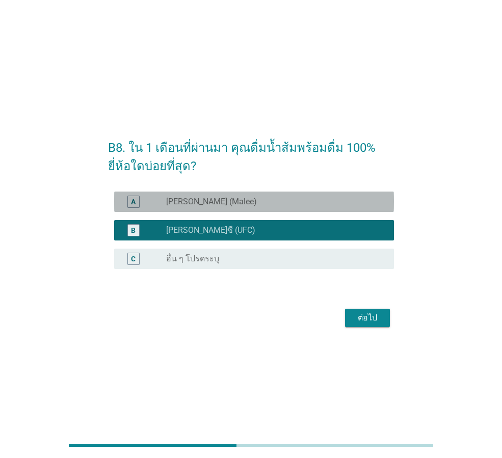
click at [255, 203] on div "radio_button_unchecked [PERSON_NAME] (Malee)" at bounding box center [271, 202] width 211 height 10
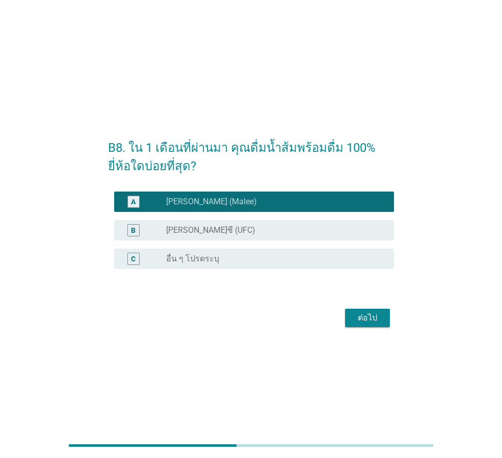
click at [318, 240] on div "B radio_button_unchecked [PERSON_NAME]ซี (UFC)" at bounding box center [254, 230] width 280 height 20
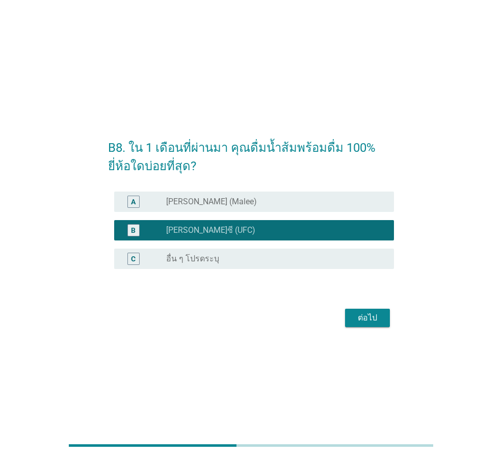
click at [311, 208] on div "A radio_button_unchecked [PERSON_NAME] (Malee)" at bounding box center [254, 202] width 280 height 20
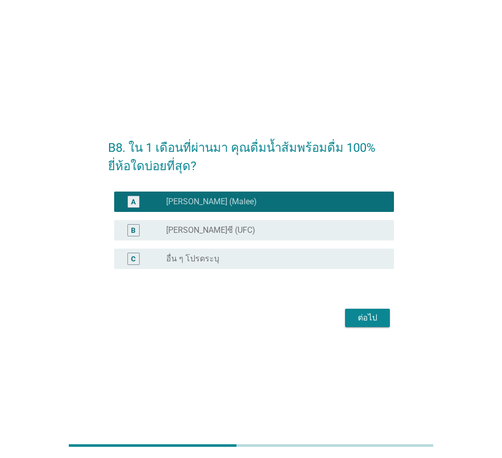
click at [367, 323] on div "ต่อไป" at bounding box center [367, 318] width 29 height 12
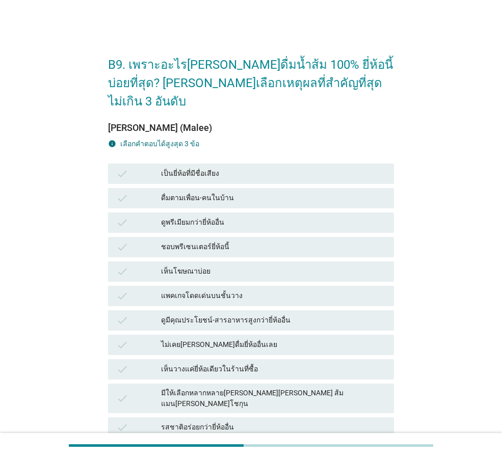
click at [239, 216] on div "ดูพรีเมียมกว่ายี่ห้ออื่น" at bounding box center [273, 222] width 225 height 12
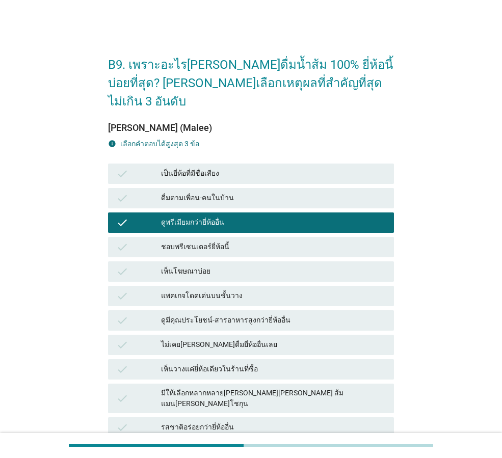
click at [271, 314] on div "ดูมีคุณประโยชน์-สารอาหารสูงกว่ายี่ห้ออื่น" at bounding box center [273, 320] width 225 height 12
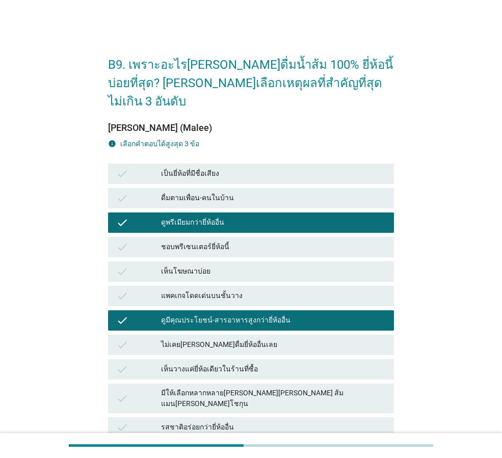
scroll to position [68, 0]
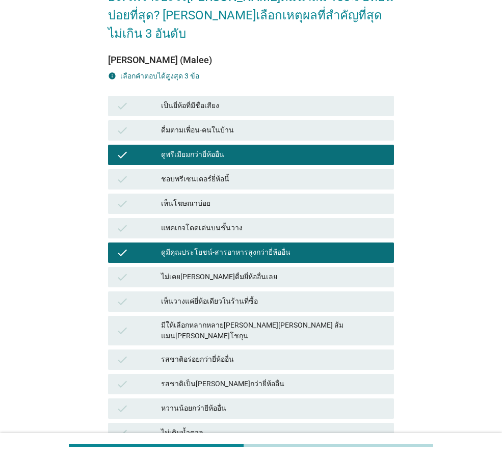
click at [305, 316] on div "check มีให้เลือกหลากหลาย[PERSON_NAME][PERSON_NAME] ส้มแมน[PERSON_NAME]โชกุน" at bounding box center [251, 331] width 286 height 30
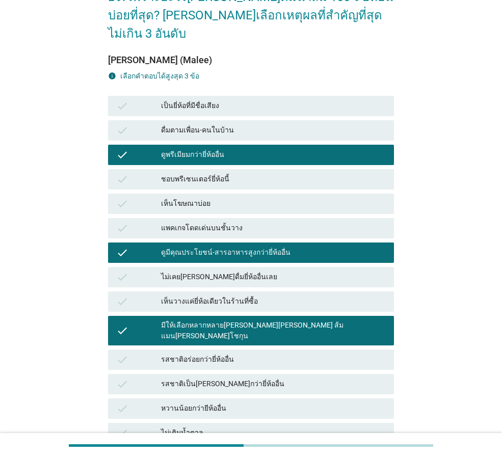
click at [267, 427] on div "ไม่เติมน้ำตาล" at bounding box center [273, 433] width 225 height 12
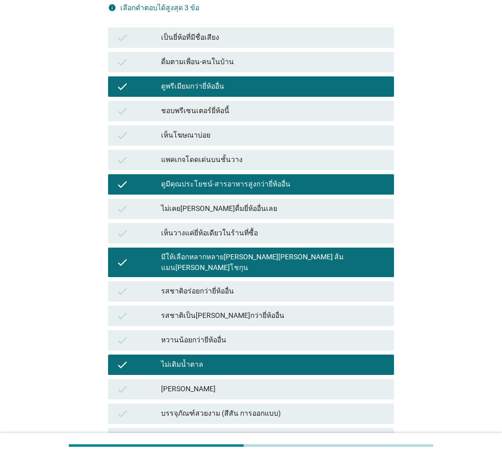
scroll to position [0, 0]
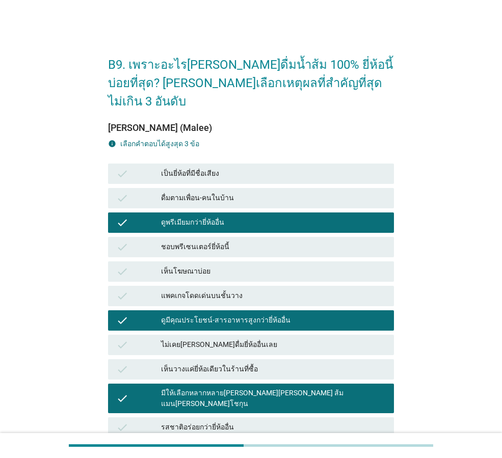
click at [267, 388] on div "มีให้เลือกหลากหลาย[PERSON_NAME][PERSON_NAME] ส้มแมน[PERSON_NAME]โชกุน" at bounding box center [273, 398] width 225 height 21
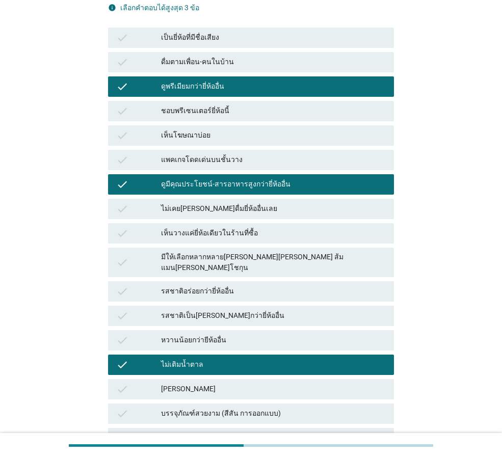
scroll to position [297, 0]
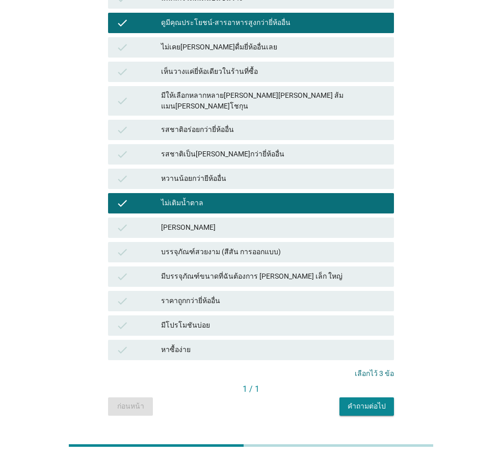
click at [358, 401] on div "คำถามต่อไป" at bounding box center [366, 406] width 38 height 11
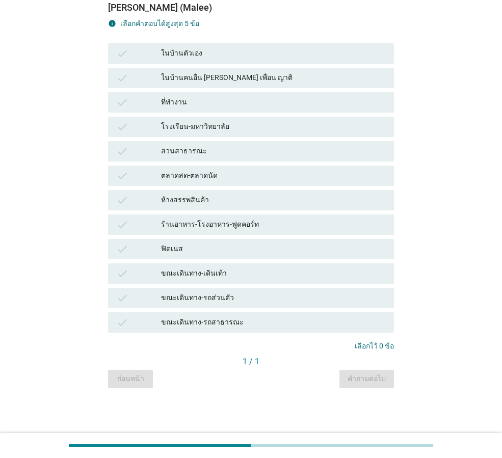
scroll to position [0, 0]
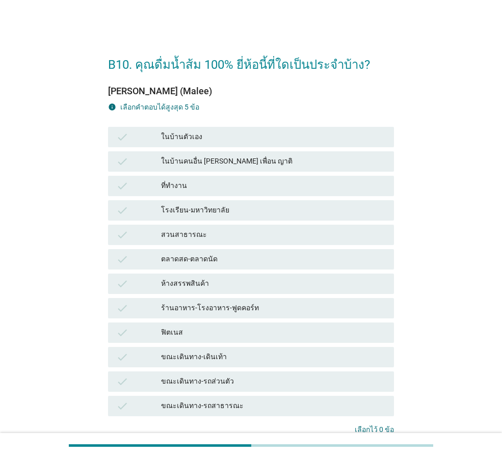
click at [300, 135] on div "ในบ้านตัวเอง" at bounding box center [273, 137] width 225 height 12
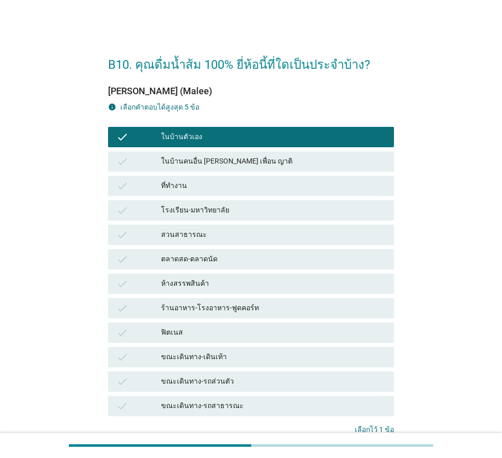
click at [299, 375] on div "ขณะเดินทาง-รถส่วนตัว" at bounding box center [273, 381] width 225 height 12
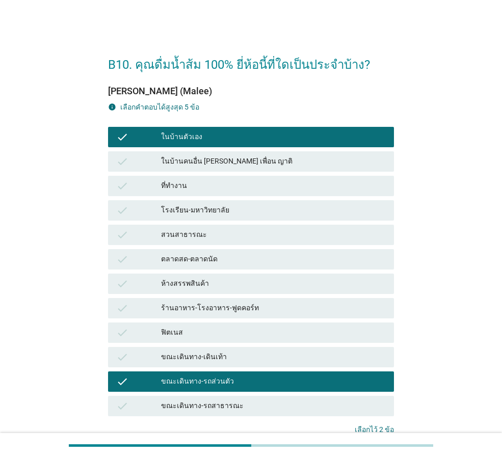
click at [231, 189] on div "ที่ทำงาน" at bounding box center [273, 186] width 225 height 12
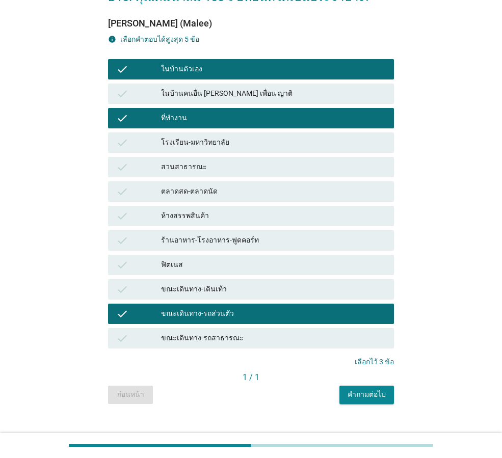
scroll to position [84, 0]
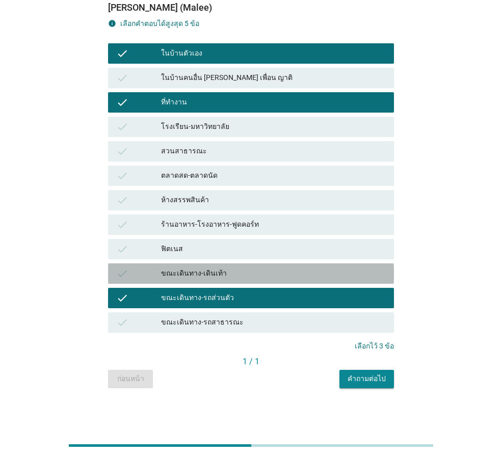
click at [275, 274] on div "ขณะเดินทาง-เดินเท้า" at bounding box center [273, 273] width 225 height 12
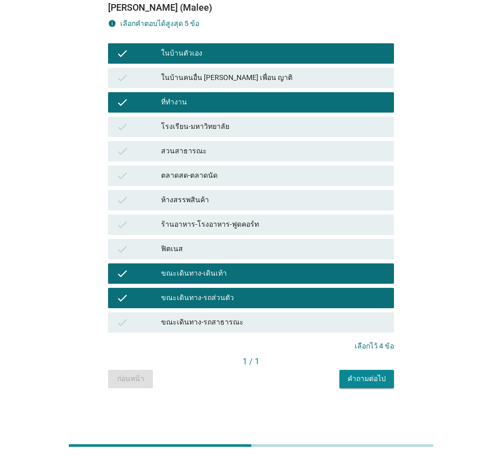
click at [275, 274] on div "ขณะเดินทาง-เดินเท้า" at bounding box center [273, 273] width 225 height 12
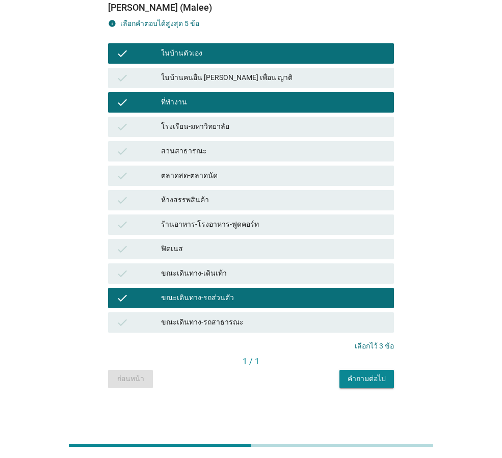
click at [379, 375] on div "คำถามต่อไป" at bounding box center [366, 378] width 38 height 11
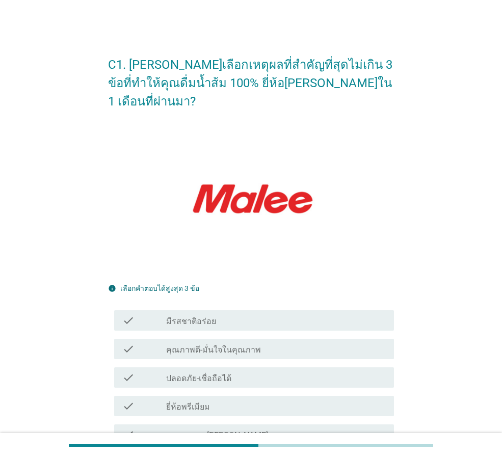
scroll to position [136, 0]
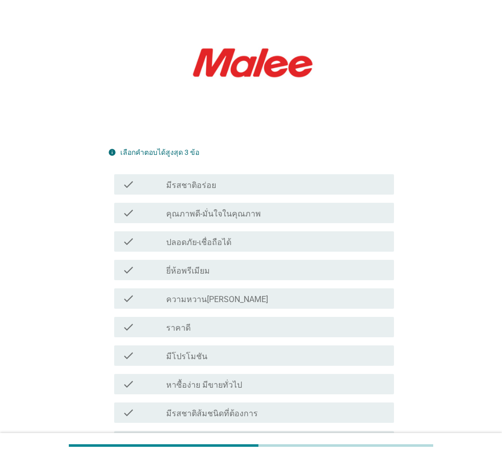
click at [224, 207] on div "check check_box_outline_blank คุณภาพดี-มั่นใจในคุณภาพ" at bounding box center [251, 213] width 286 height 29
click at [232, 209] on label "คุณภาพดี-มั่นใจในคุณภาพ" at bounding box center [213, 214] width 95 height 10
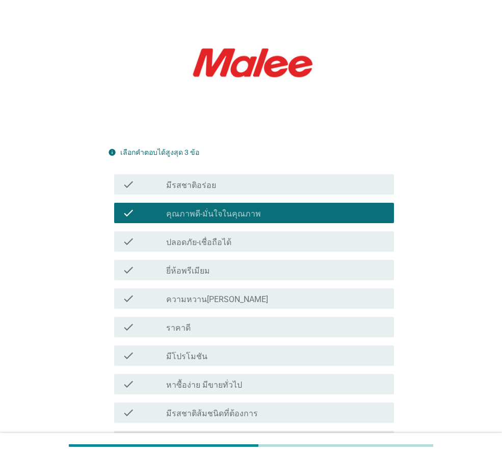
click at [256, 289] on div "check check_box_outline_blank ความหวาน[PERSON_NAME]" at bounding box center [254, 298] width 280 height 20
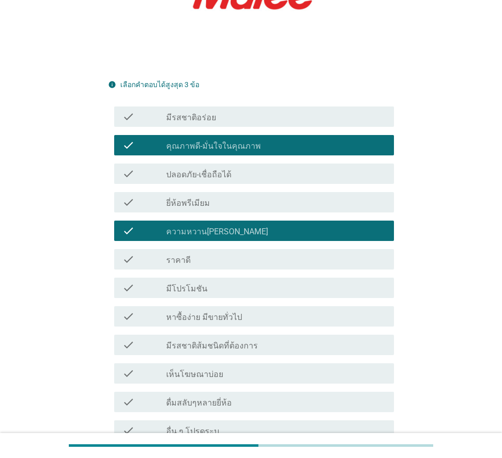
scroll to position [271, 0]
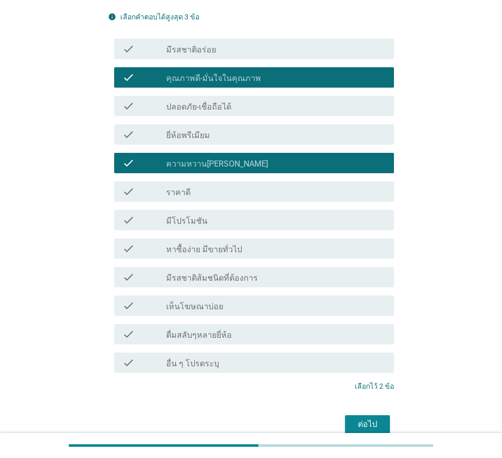
click at [253, 271] on div "check_box_outline_blank มีรสชาติส้มชนิดที่ต้องการ" at bounding box center [276, 277] width 220 height 12
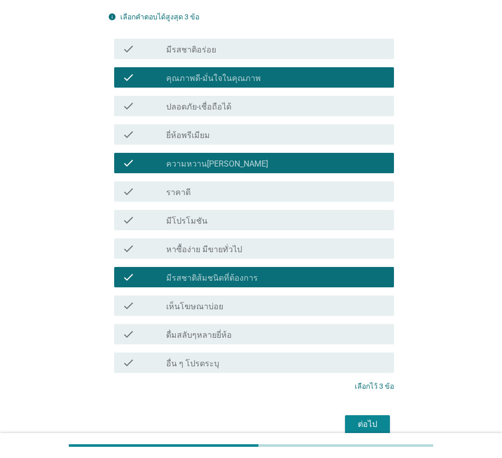
click at [370, 418] on div "ต่อไป" at bounding box center [367, 424] width 29 height 12
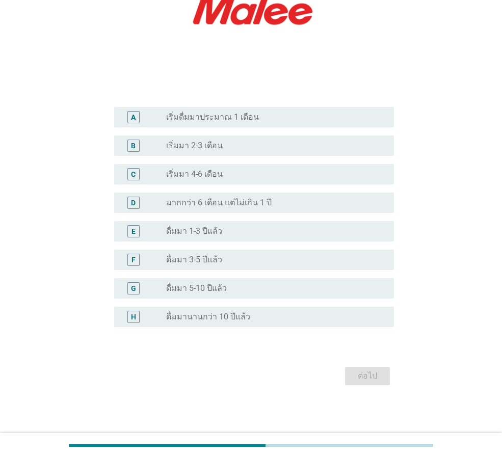
scroll to position [0, 0]
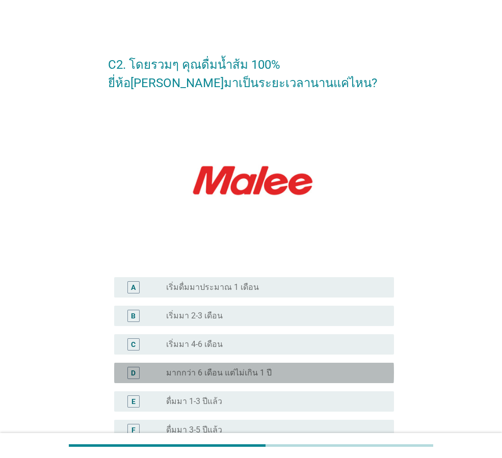
click at [347, 367] on div "radio_button_unchecked มากกว่า 6 เดือน แต่ไม่เกิน 1 ปี" at bounding box center [276, 373] width 220 height 12
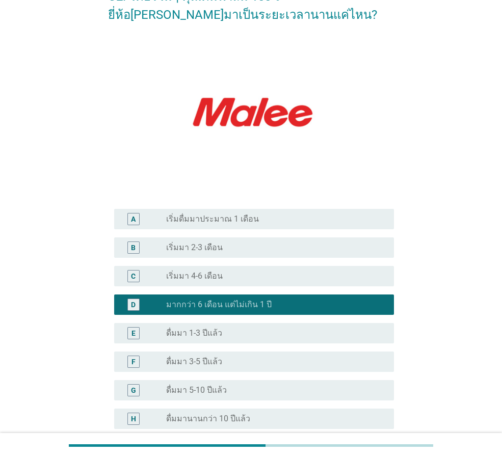
scroll to position [170, 0]
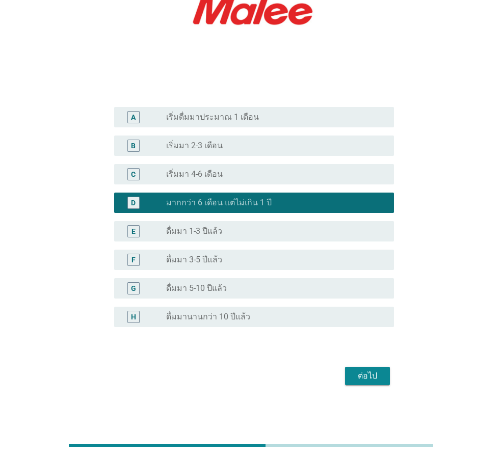
click at [253, 230] on div "radio_button_unchecked ดื่มมา 1-3 ปีแล้ว" at bounding box center [271, 231] width 211 height 10
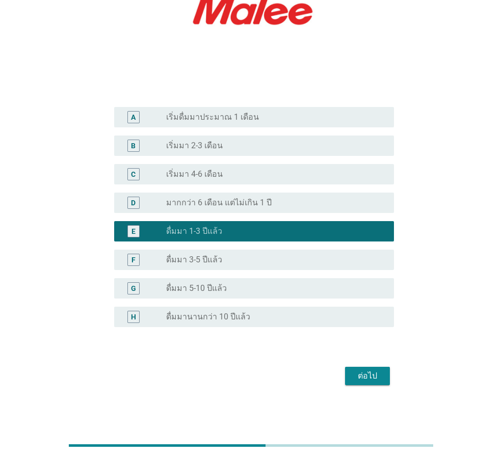
click at [379, 380] on div "ต่อไป" at bounding box center [367, 376] width 29 height 12
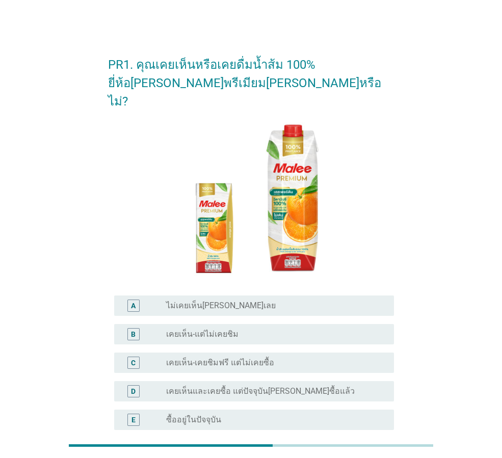
click at [248, 410] on div "E radio_button_unchecked ซื้ออยู่ในปัจจุบัน" at bounding box center [254, 420] width 280 height 20
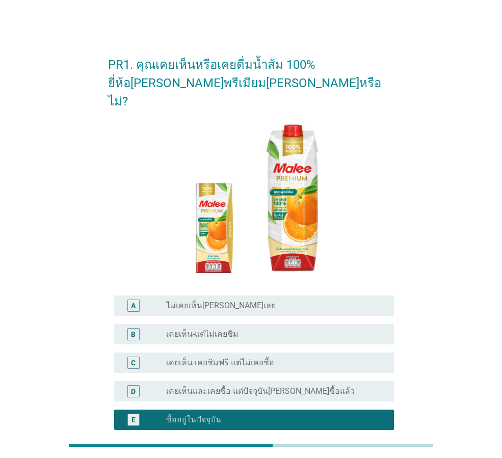
scroll to position [68, 0]
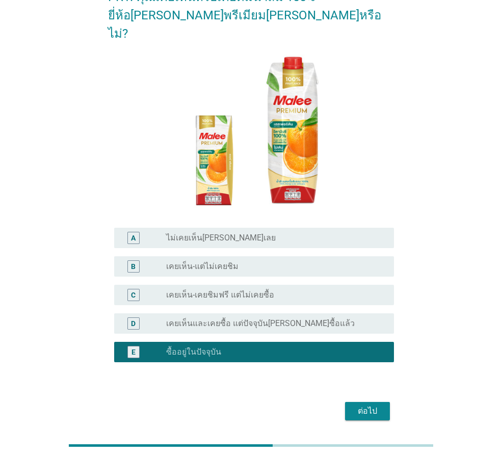
click at [370, 405] on div "ต่อไป" at bounding box center [367, 411] width 29 height 12
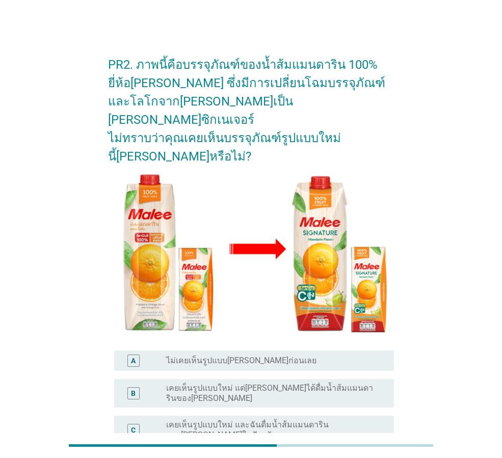
scroll to position [111, 0]
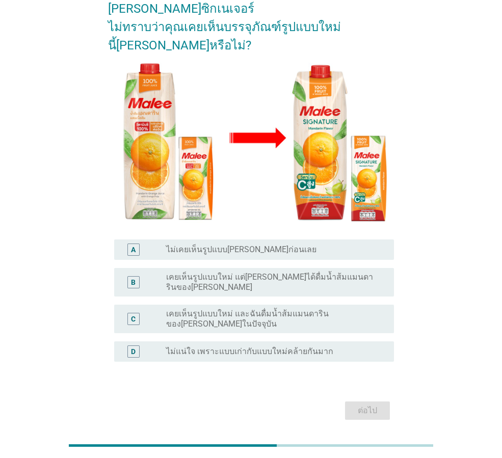
click at [263, 309] on label "เคยเห็นรูปแบบใหม่ และฉันดื่มน้ำส้มแมนดารินของ[PERSON_NAME]ในปัจจุบัน" at bounding box center [271, 319] width 211 height 20
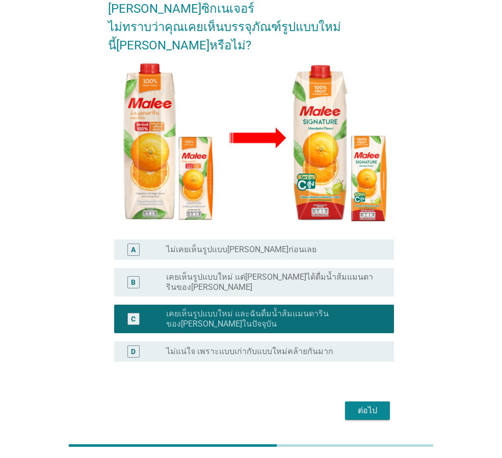
click at [373, 401] on button "ต่อไป" at bounding box center [367, 410] width 45 height 18
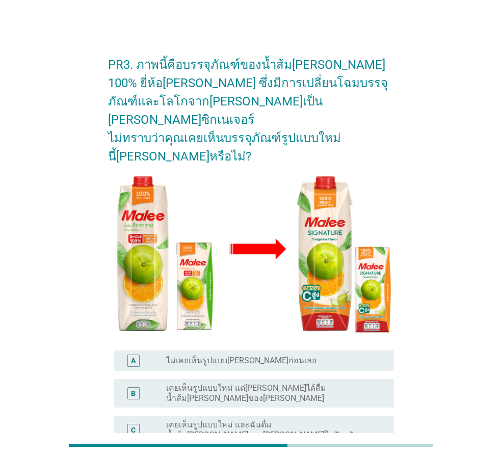
scroll to position [119, 0]
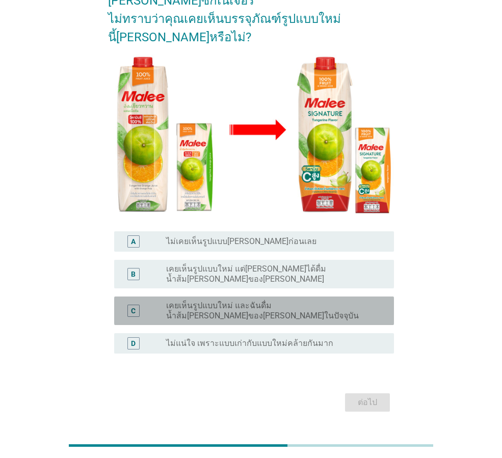
click at [231, 296] on div "C radio_button_unchecked เคยเห็นรูปแบบใหม่ และฉันดื่มน้ำส้ม[PERSON_NAME]ของ[PER…" at bounding box center [254, 310] width 280 height 29
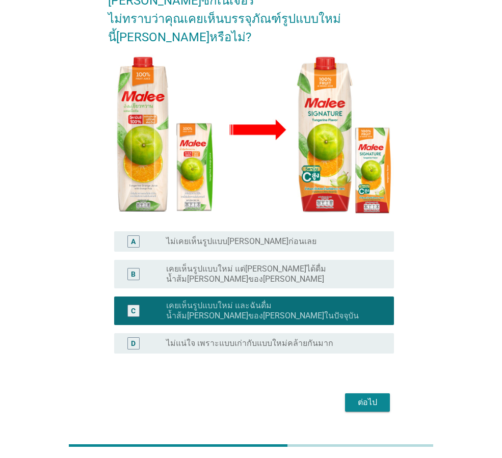
click at [359, 396] on div "ต่อไป" at bounding box center [367, 402] width 29 height 12
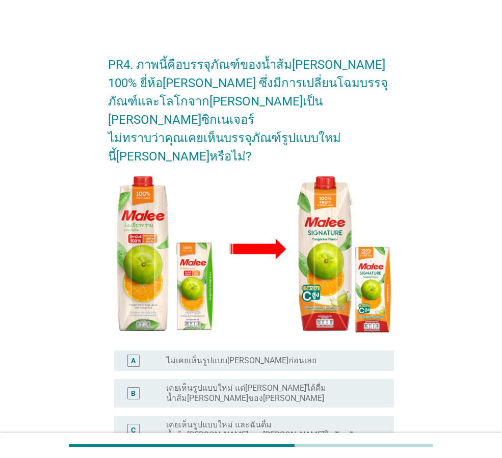
scroll to position [111, 0]
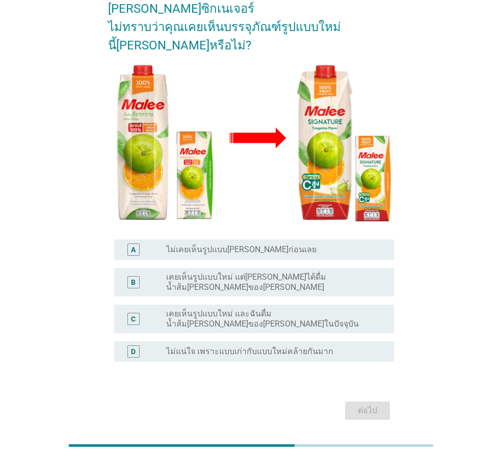
click at [326, 309] on label "เคยเห็นรูปแบบใหม่ และฉันดื่มน้ำส้ม[PERSON_NAME]ของ[PERSON_NAME]ในปัจจุบัน" at bounding box center [271, 319] width 211 height 20
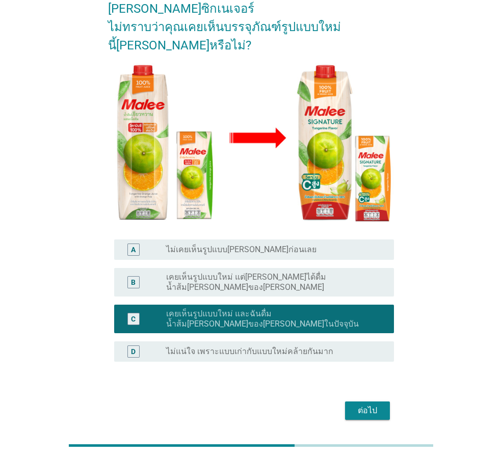
click at [381, 398] on div "ต่อไป" at bounding box center [251, 410] width 286 height 24
click at [357, 404] on div "ต่อไป" at bounding box center [367, 410] width 29 height 12
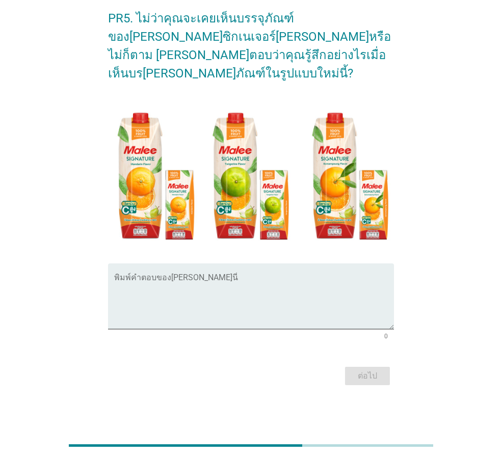
scroll to position [0, 0]
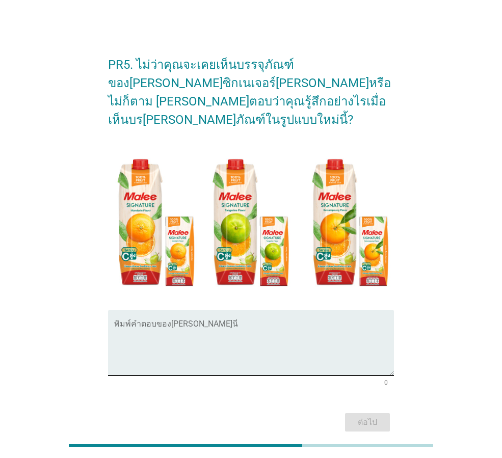
click at [288, 310] on div "พิมพ์คำตอบของ[PERSON_NAME]นี่" at bounding box center [254, 343] width 280 height 66
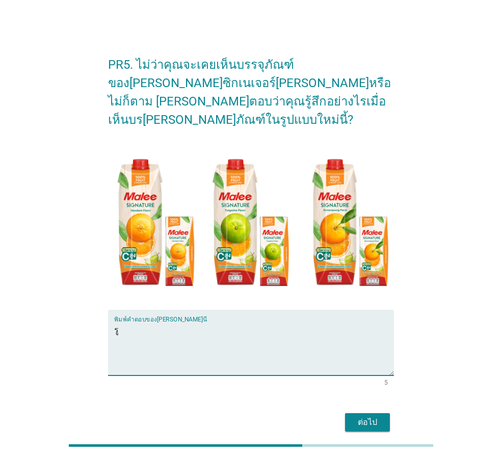
type textarea "ร"
type textarea "กล่องสวยงาม รู้สึกถึงความพรีเมี่ยม เห็นได้ง่ายและรู้เลยว่าป็นน้ำส้มพิเศษเฉพาะขอ…"
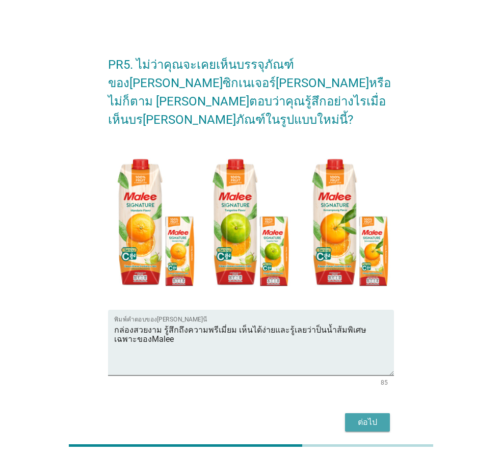
click at [375, 416] on div "ต่อไป" at bounding box center [367, 422] width 29 height 12
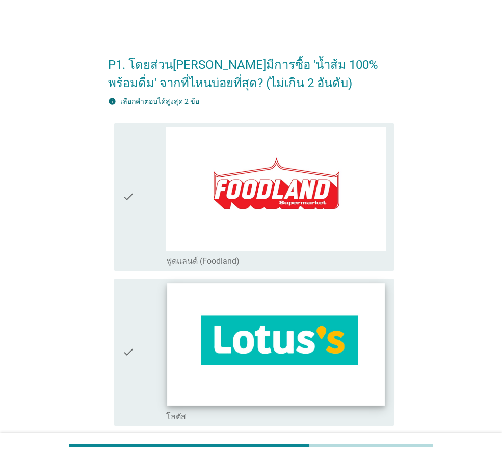
click at [280, 336] on img at bounding box center [275, 344] width 217 height 122
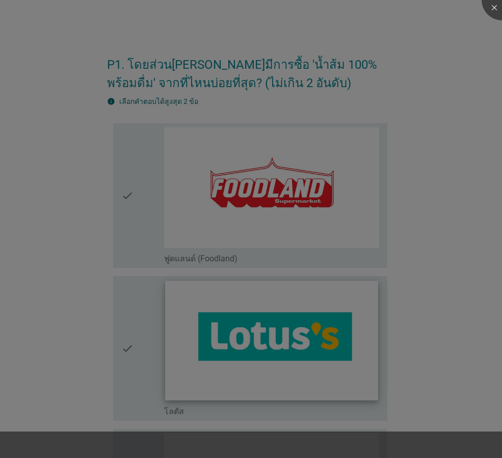
scroll to position [204, 0]
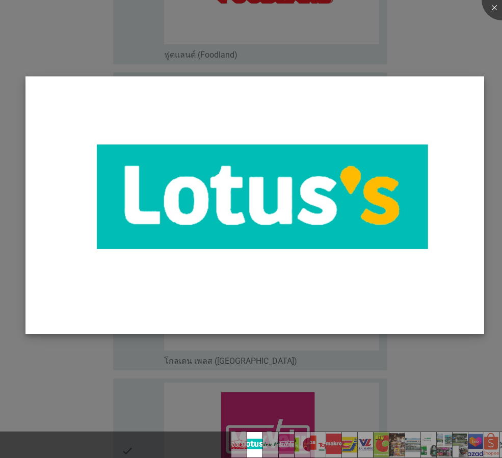
click at [472, 121] on img at bounding box center [254, 205] width 458 height 258
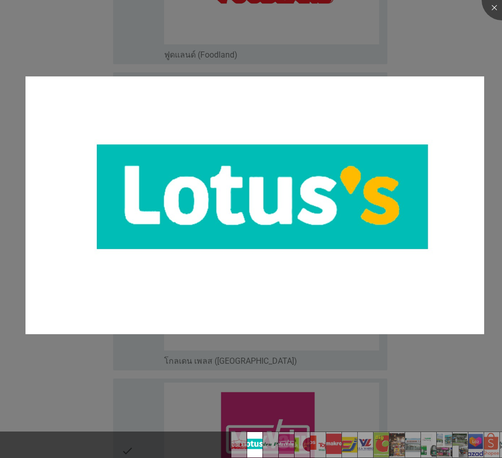
click at [394, 346] on div at bounding box center [251, 229] width 502 height 458
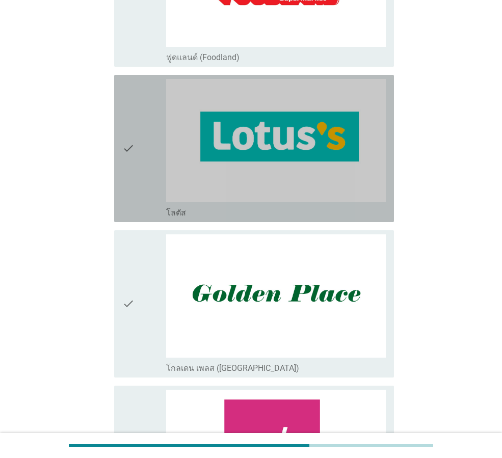
click at [149, 214] on div "check" at bounding box center [144, 148] width 44 height 139
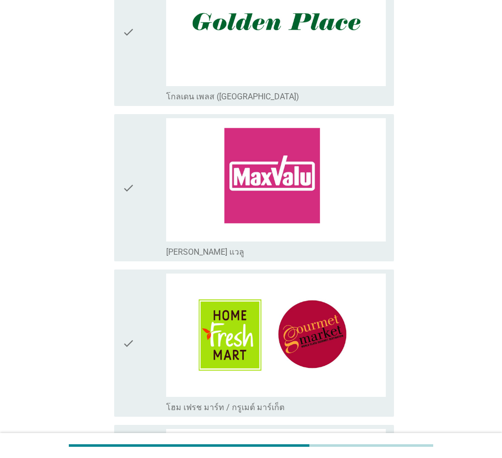
scroll to position [611, 0]
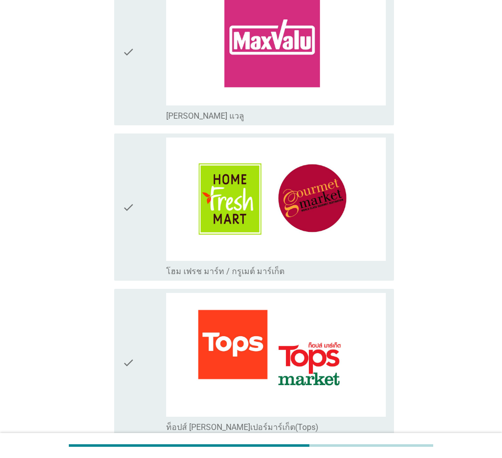
click at [148, 405] on div "check" at bounding box center [144, 362] width 44 height 139
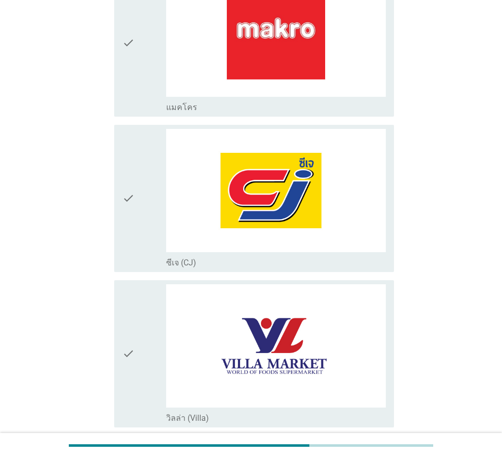
scroll to position [1290, 0]
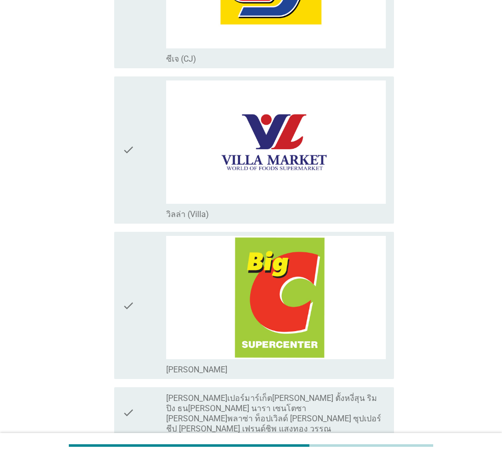
click at [145, 359] on div "check" at bounding box center [144, 305] width 44 height 139
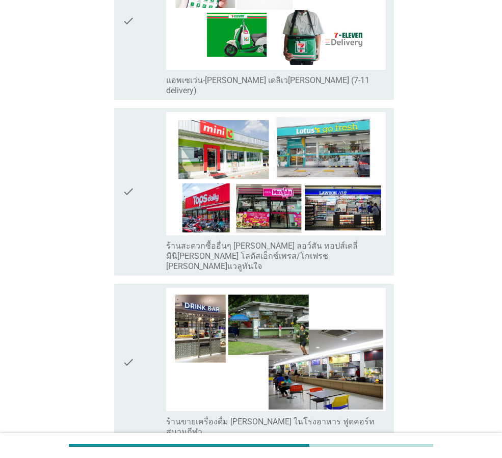
scroll to position [1970, 0]
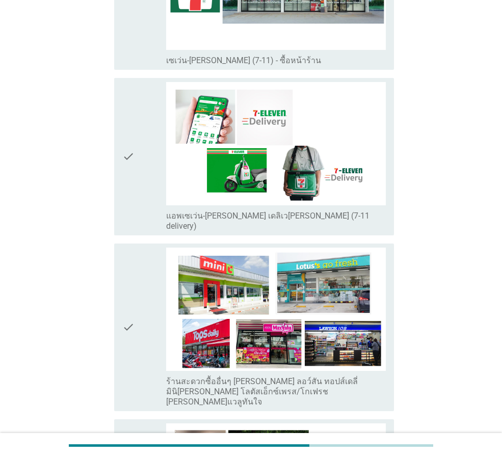
click at [132, 192] on icon "check" at bounding box center [128, 156] width 12 height 149
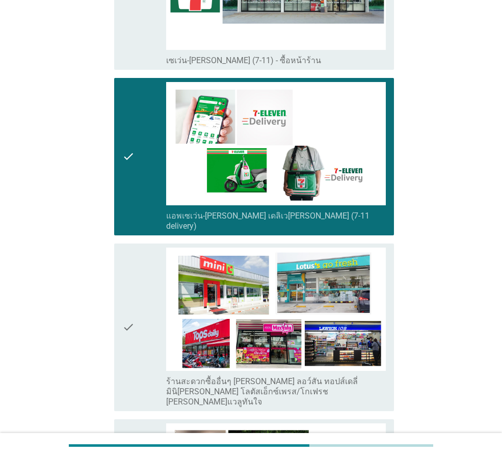
click at [132, 192] on icon "check" at bounding box center [128, 156] width 12 height 149
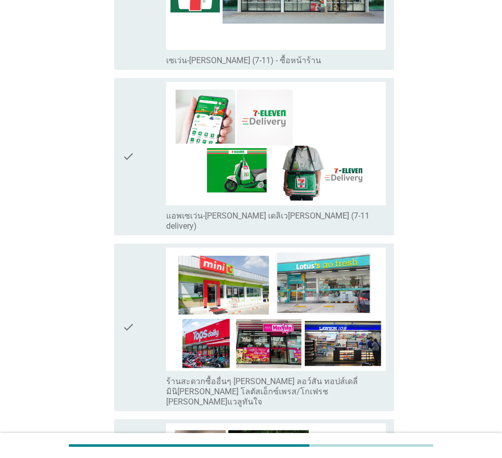
scroll to position [1698, 0]
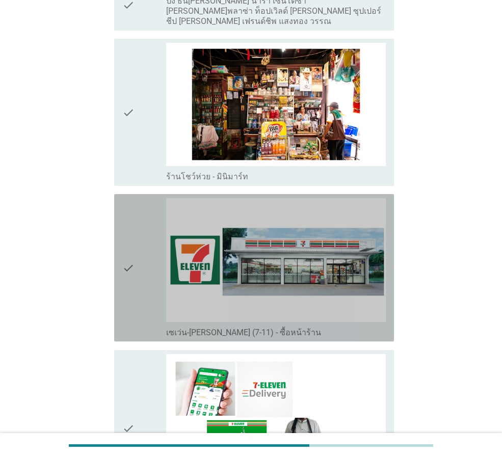
click at [139, 299] on div "check" at bounding box center [144, 267] width 44 height 139
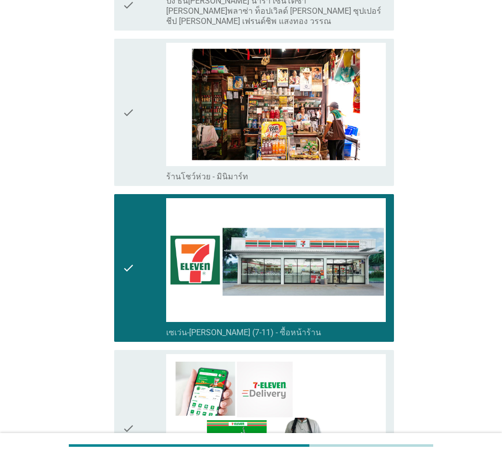
scroll to position [1358, 0]
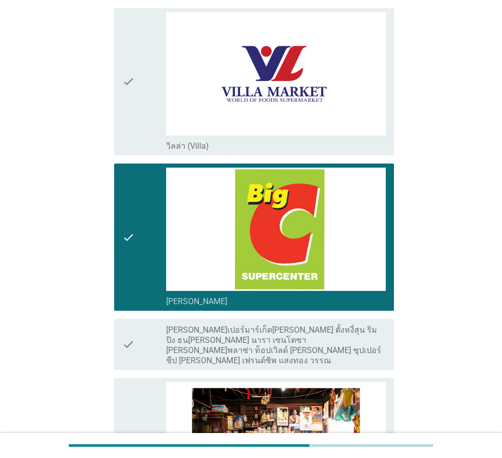
click at [141, 285] on div "check" at bounding box center [144, 237] width 44 height 139
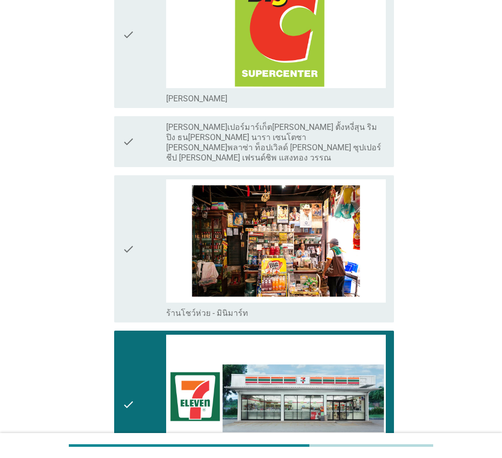
scroll to position [1289, 0]
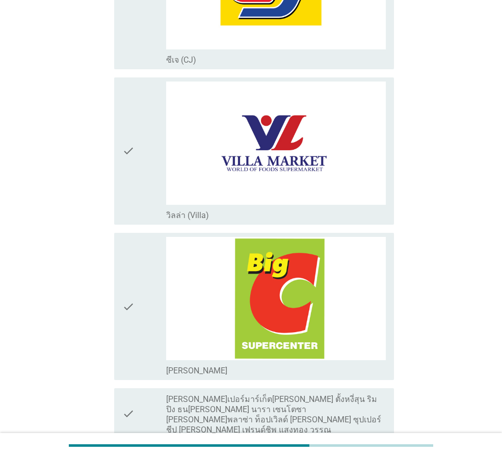
click at [139, 180] on div "check" at bounding box center [144, 150] width 44 height 139
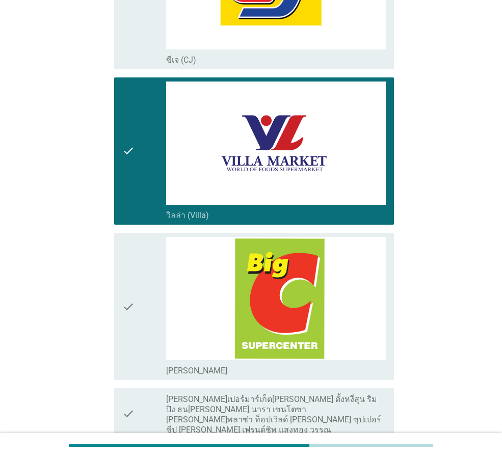
click at [139, 180] on div "check" at bounding box center [144, 150] width 44 height 139
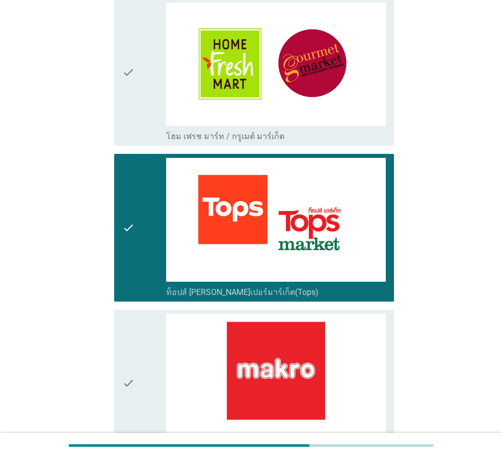
click at [128, 265] on icon "check" at bounding box center [128, 227] width 12 height 139
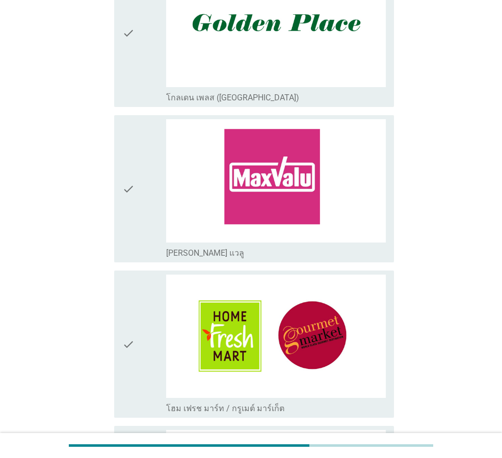
scroll to position [746, 0]
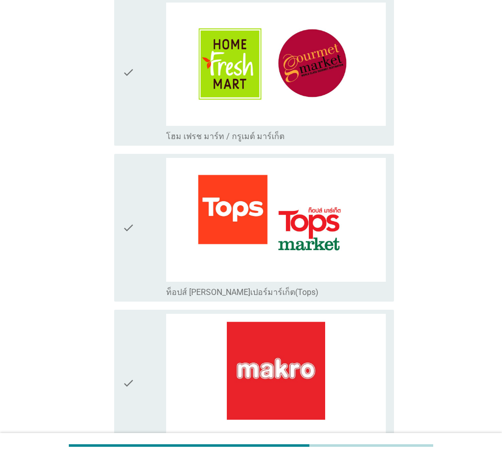
click at [134, 280] on icon "check" at bounding box center [128, 227] width 12 height 139
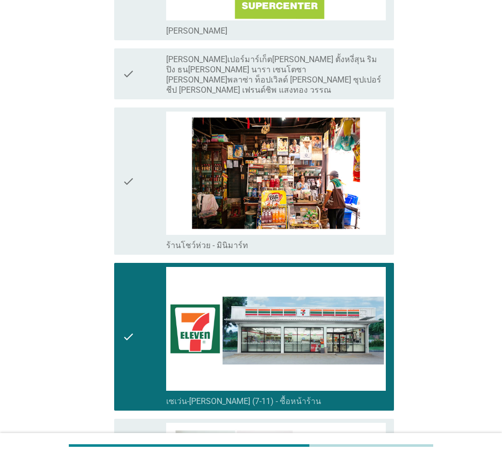
click at [145, 353] on div "check" at bounding box center [144, 336] width 44 height 139
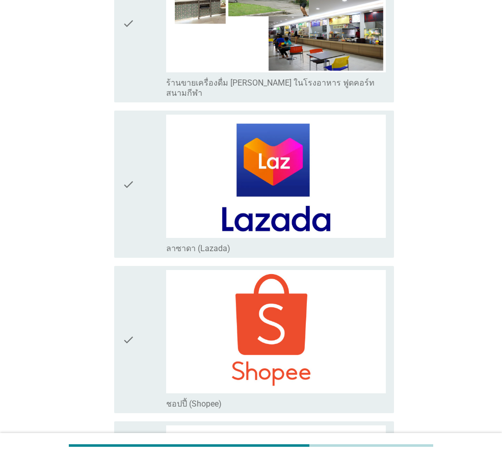
scroll to position [2648, 0]
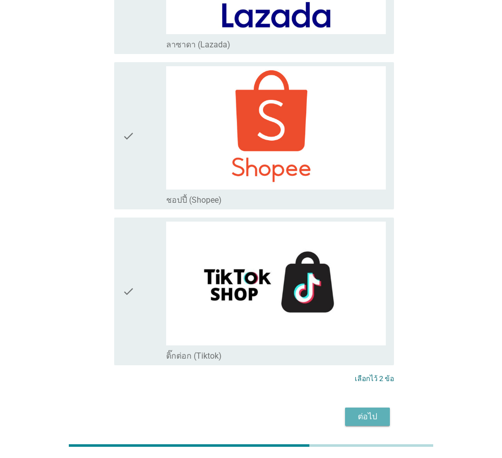
click at [350, 407] on button "ต่อไป" at bounding box center [367, 416] width 45 height 18
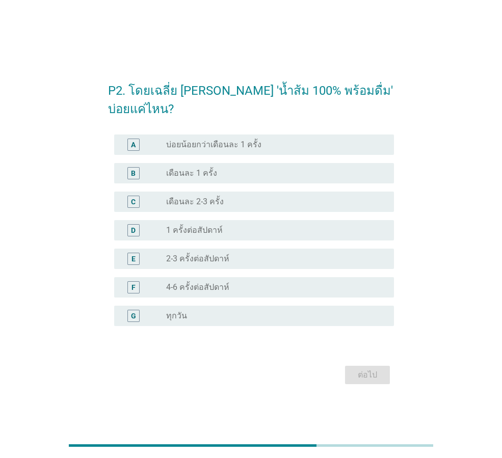
click at [295, 150] on div "radio_button_unchecked บ่อยน้อยกว่าเดือนละ 1 ครั้ง" at bounding box center [276, 145] width 220 height 12
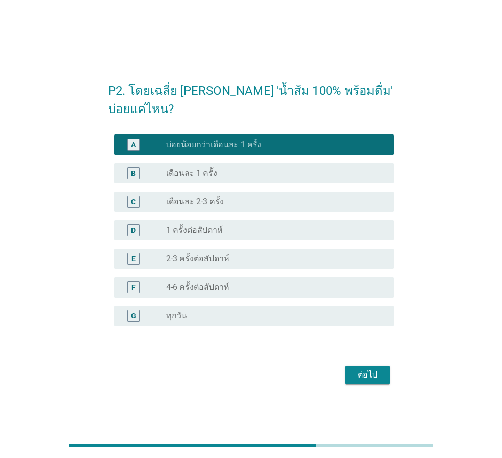
click at [234, 280] on div "F radio_button_unchecked 4-6 ครั้งต่อสัปดาห์" at bounding box center [254, 287] width 280 height 20
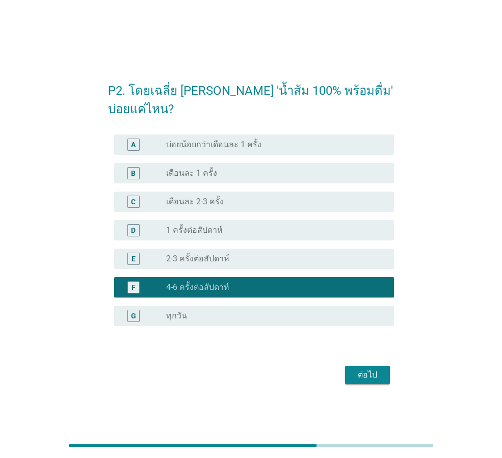
click at [258, 271] on div "E radio_button_unchecked 2-3 ครั้งต่อสัปดาห์" at bounding box center [251, 258] width 286 height 29
click at [293, 259] on div "radio_button_unchecked 2-3 ครั้งต่อสัปดาห์" at bounding box center [271, 259] width 211 height 10
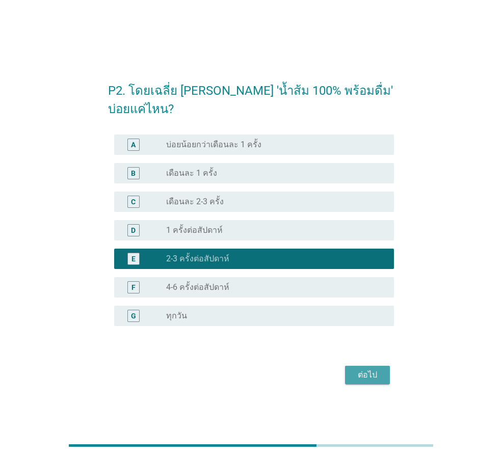
click at [370, 381] on button "ต่อไป" at bounding box center [367, 375] width 45 height 18
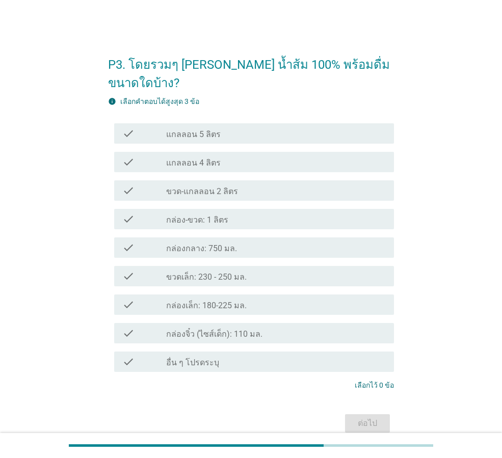
click at [277, 213] on div "check_box_outline_blank กล่อง-ขวด: 1 ลิตร" at bounding box center [276, 219] width 220 height 12
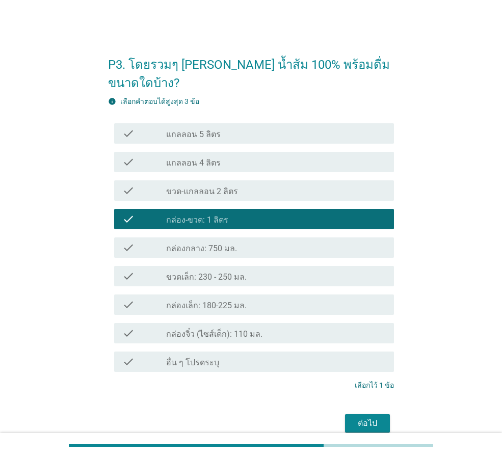
click at [277, 266] on div "check check_box_outline_blank ขวดเล็ก: 230 - 250 มล." at bounding box center [254, 276] width 280 height 20
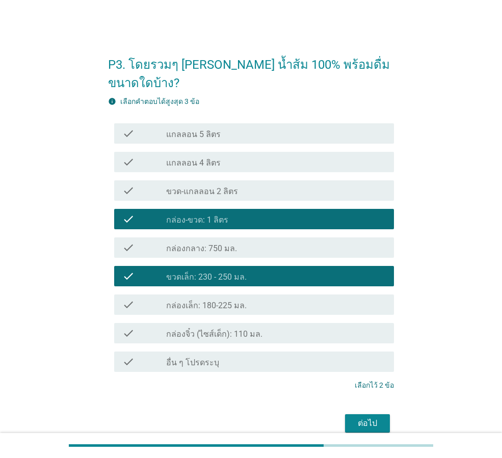
click at [303, 298] on div "check_box_outline_blank กล่องเล็ก: 180-225 มล." at bounding box center [276, 304] width 220 height 12
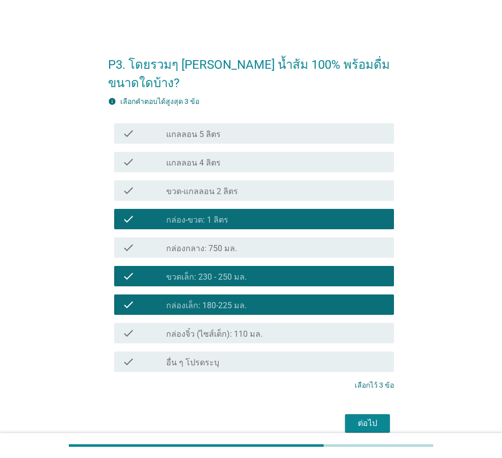
click at [362, 417] on div "ต่อไป" at bounding box center [367, 423] width 29 height 12
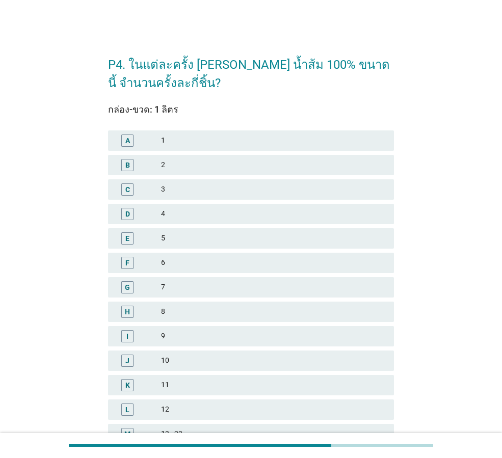
click at [261, 262] on div "6" at bounding box center [273, 263] width 225 height 12
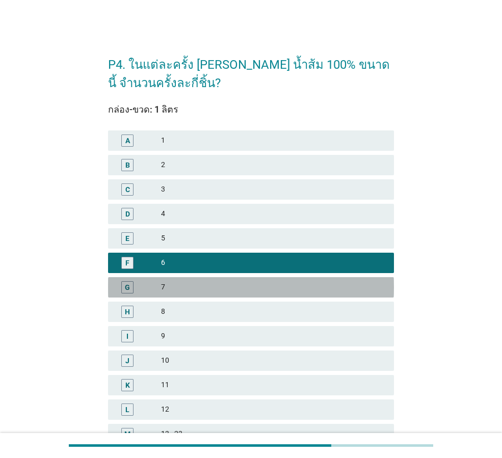
click at [244, 292] on div "7" at bounding box center [273, 287] width 225 height 12
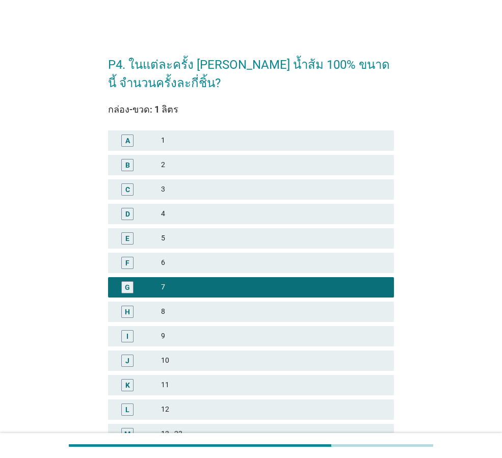
scroll to position [136, 0]
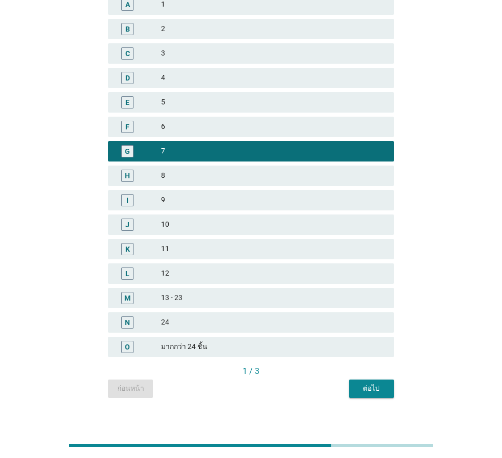
click at [387, 386] on button "ต่อไป" at bounding box center [371, 388] width 45 height 18
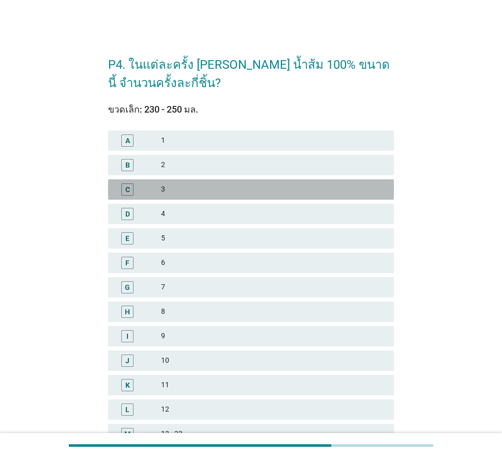
click at [246, 189] on div "3" at bounding box center [273, 189] width 225 height 12
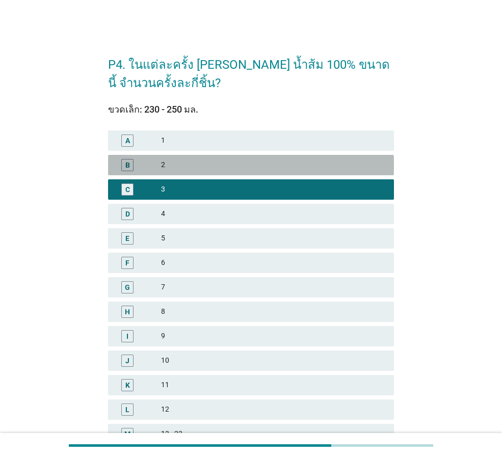
click at [260, 160] on div "2" at bounding box center [273, 165] width 225 height 12
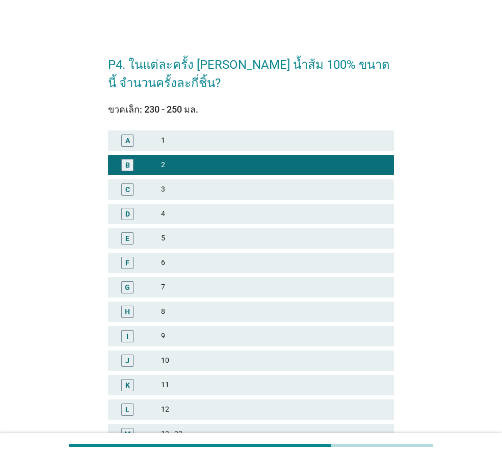
scroll to position [146, 0]
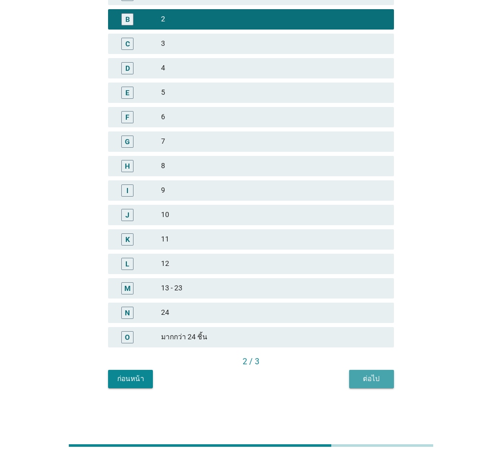
click at [357, 380] on div "ต่อไป" at bounding box center [371, 378] width 29 height 11
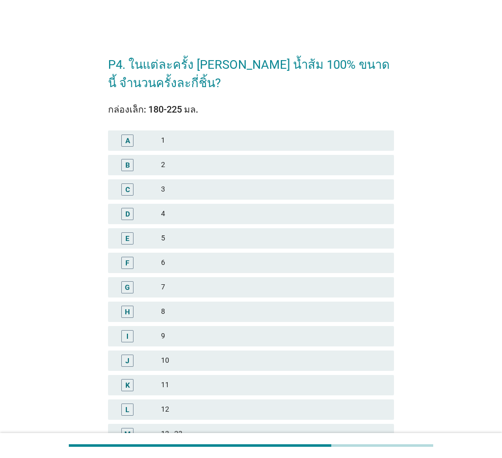
click at [214, 170] on div "2" at bounding box center [273, 165] width 225 height 12
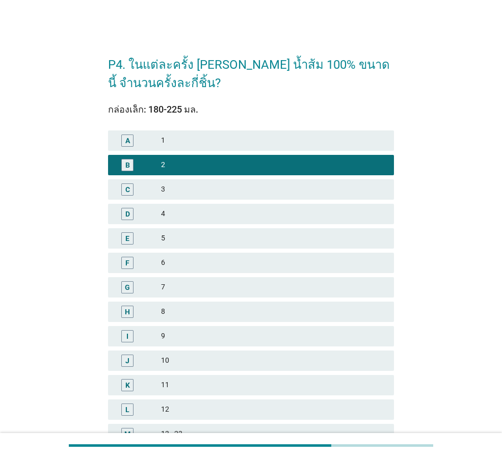
scroll to position [136, 0]
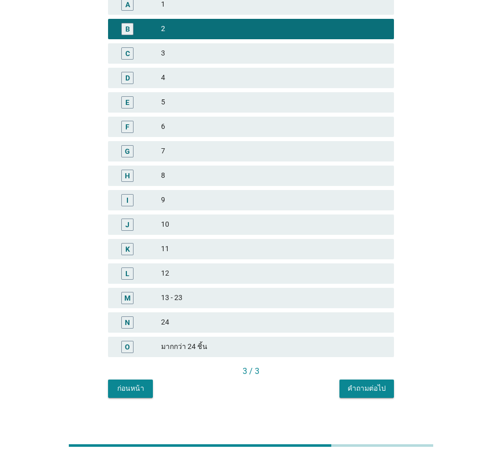
click at [388, 383] on button "คำถามต่อไป" at bounding box center [366, 388] width 54 height 18
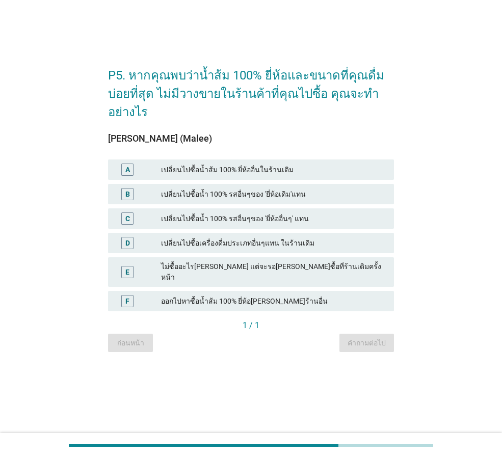
scroll to position [0, 0]
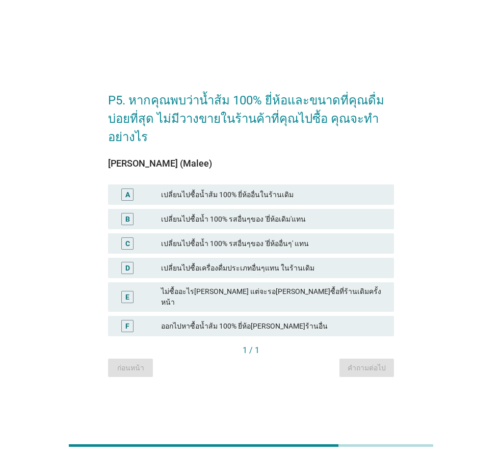
click at [302, 225] on div "เปลี่ยนไปซื้อน้ำ 100% รสอื่นๆของ 'ยี่ห้อเดิม'แทน" at bounding box center [273, 219] width 225 height 12
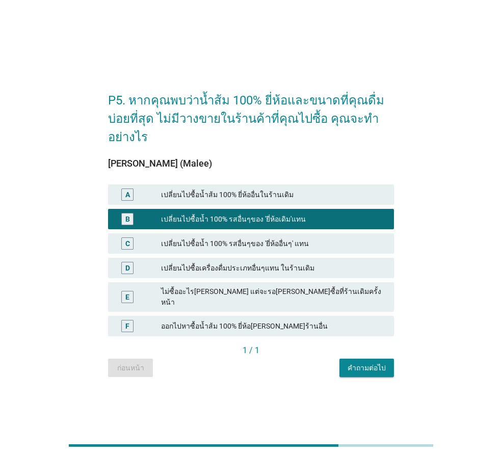
click at [359, 363] on div "คำถามต่อไป" at bounding box center [366, 368] width 38 height 11
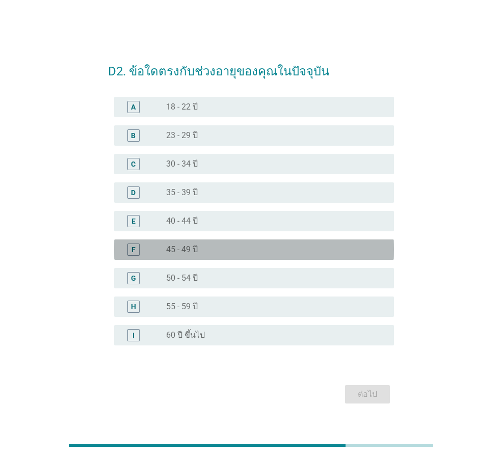
click at [188, 244] on label "45 - 49 ปี" at bounding box center [182, 249] width 32 height 10
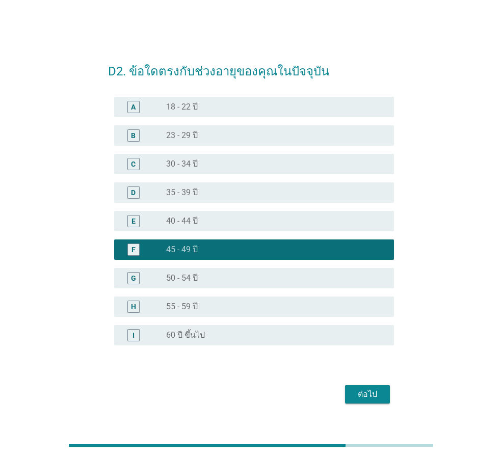
click at [350, 393] on button "ต่อไป" at bounding box center [367, 394] width 45 height 18
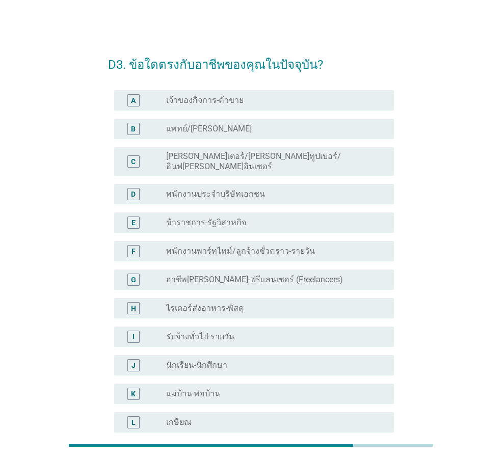
click at [265, 189] on div "radio_button_unchecked พนักงานประจำบริษัทเอกชน" at bounding box center [271, 194] width 211 height 10
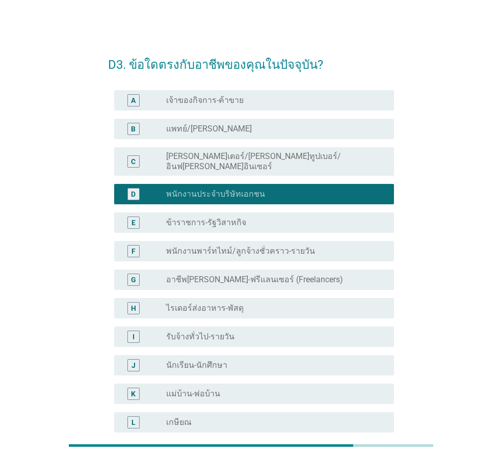
scroll to position [154, 0]
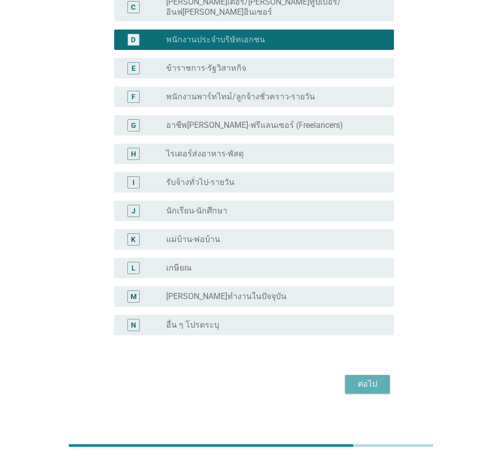
click at [370, 385] on button "ต่อไป" at bounding box center [367, 384] width 45 height 18
